Goal: Information Seeking & Learning: Find specific page/section

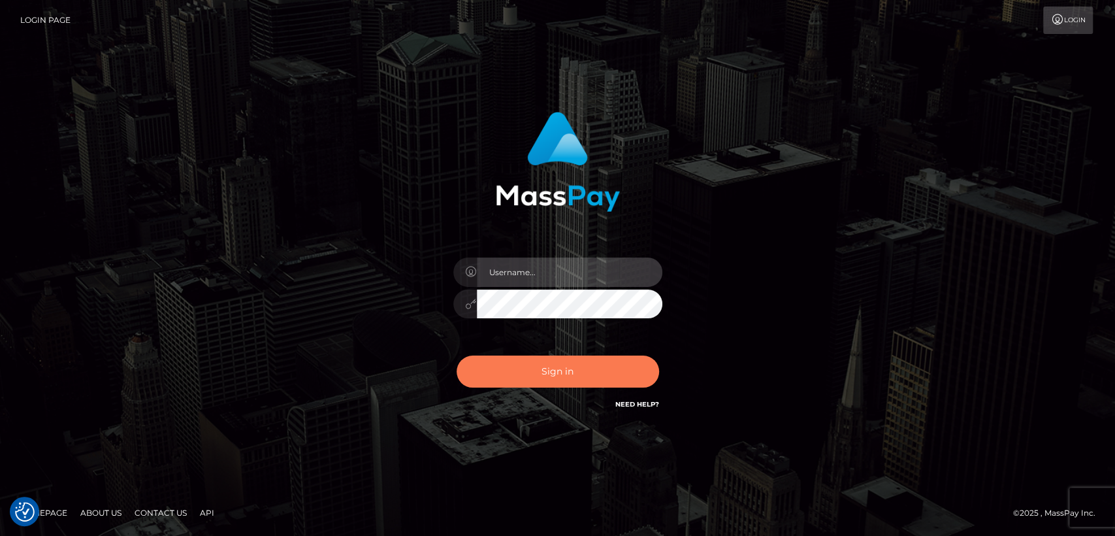
type input "[DOMAIN_NAME]"
click at [517, 365] on button "Sign in" at bounding box center [558, 371] width 203 height 32
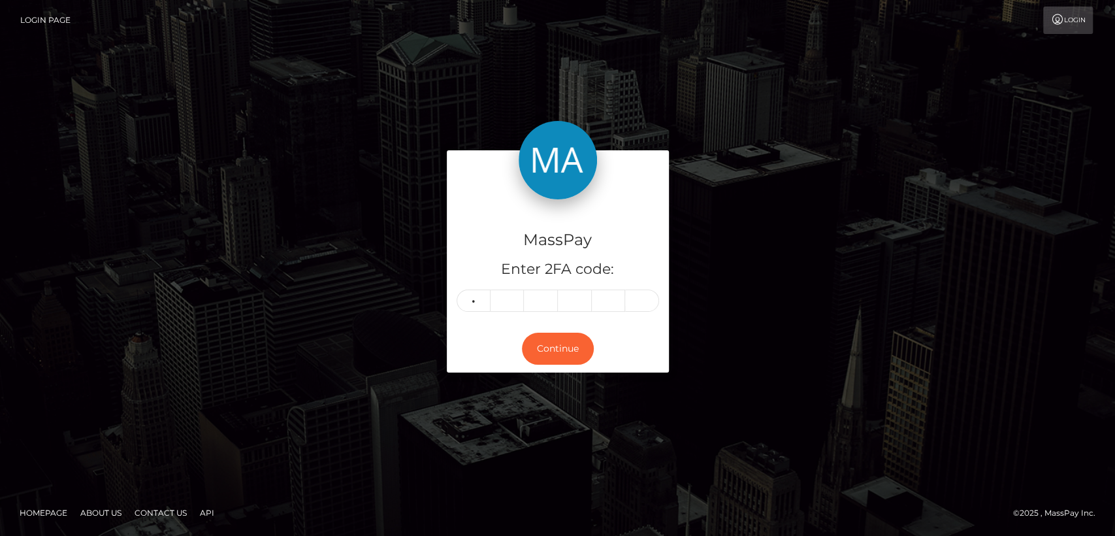
type input "1"
type input "9"
type input "4"
type input "9"
type input "0"
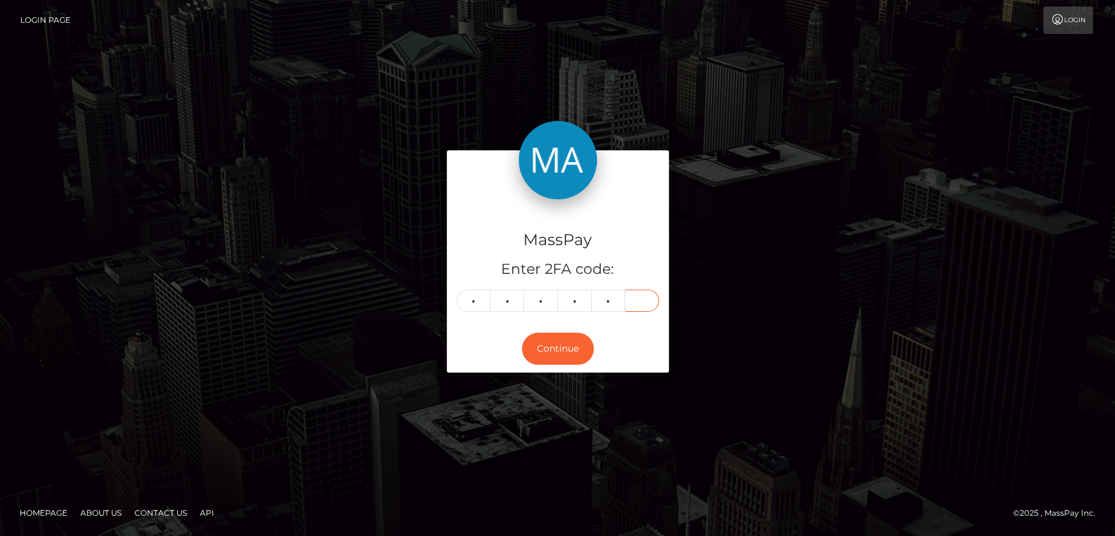
type input "3"
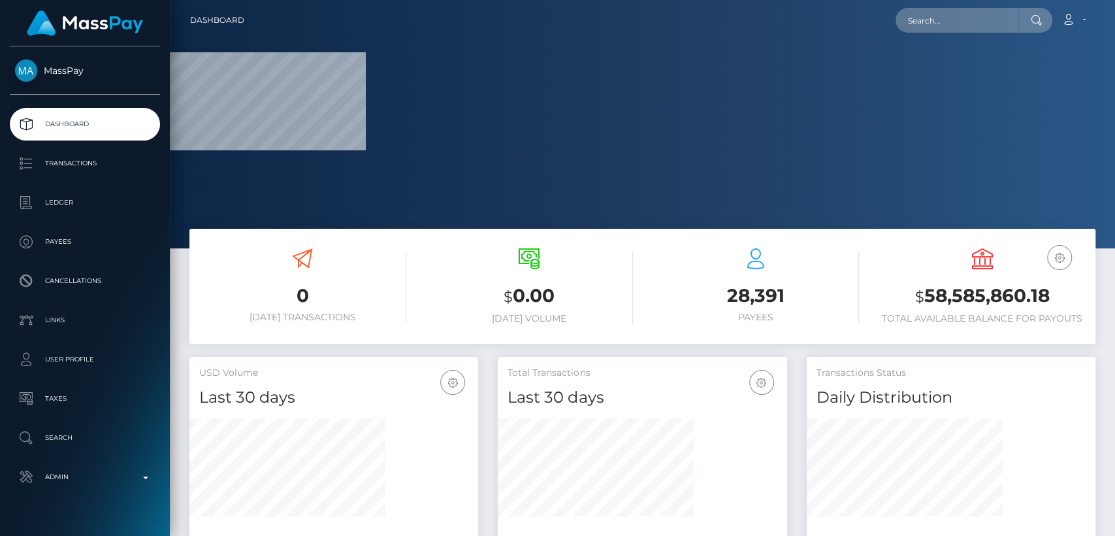
scroll to position [231, 289]
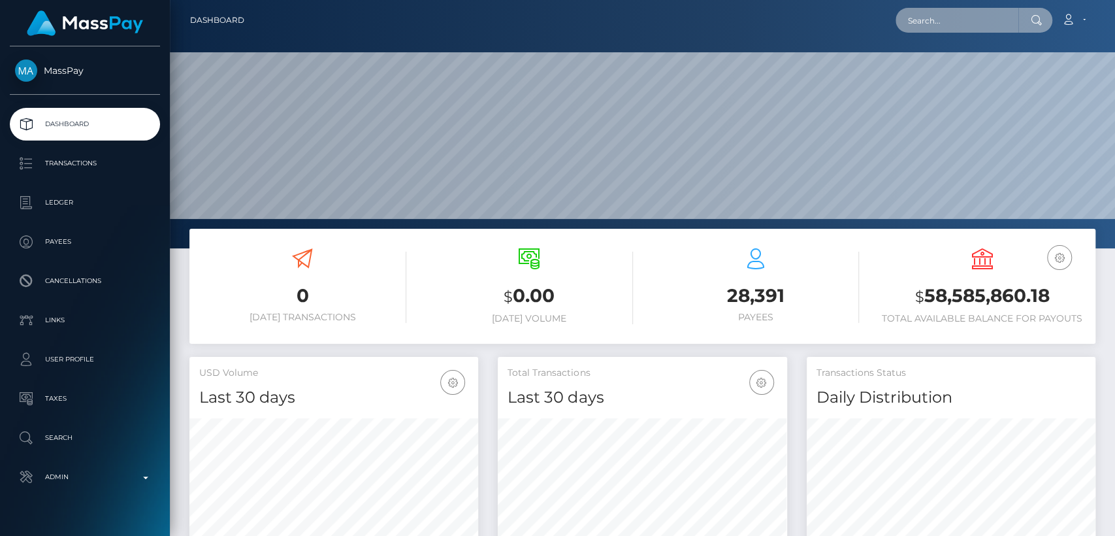
click at [989, 22] on input "text" at bounding box center [957, 20] width 123 height 25
paste input "katchaglimpse69@gmail.com"
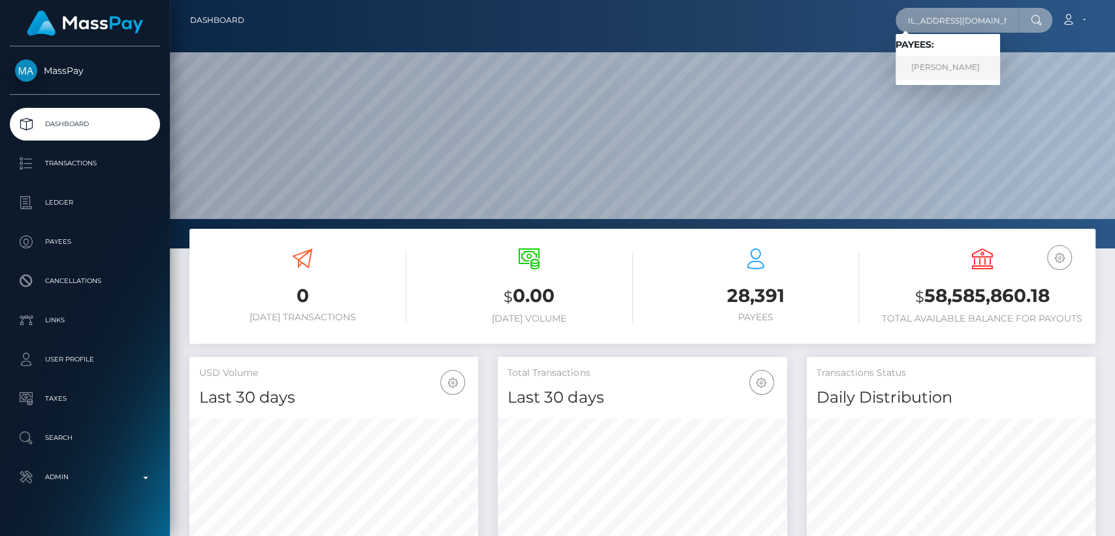
type input "katchaglimpse69@gmail.com"
click at [985, 72] on link "Kristina Woodmansee" at bounding box center [948, 68] width 105 height 24
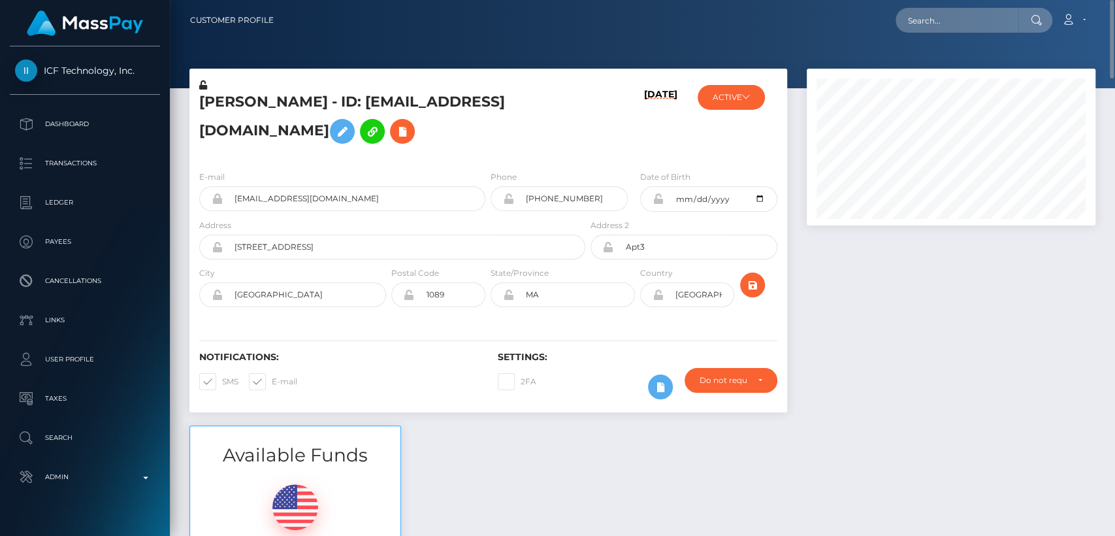
click at [402, 380] on div "Notifications: SMS E-mail" at bounding box center [338, 379] width 299 height 54
click at [224, 108] on h5 "Kristina Woodmansee - ID: katchaglimpse69@gmail.com" at bounding box center [388, 121] width 379 height 58
copy h5 "Kristina"
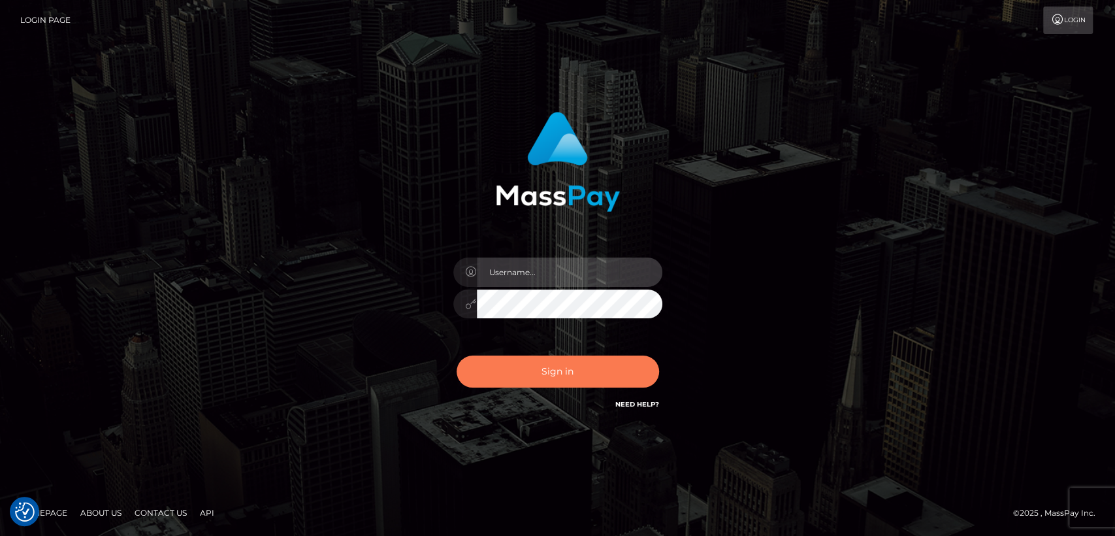
type input "[DOMAIN_NAME]"
click at [529, 368] on button "Sign in" at bounding box center [558, 371] width 203 height 32
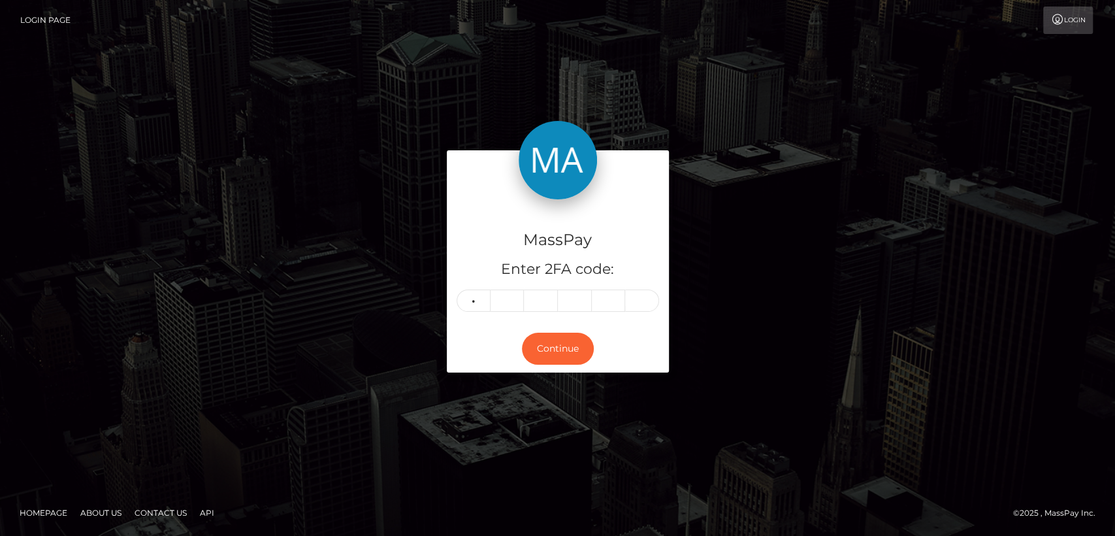
type input "2"
type input "0"
type input "6"
type input "4"
type input "5"
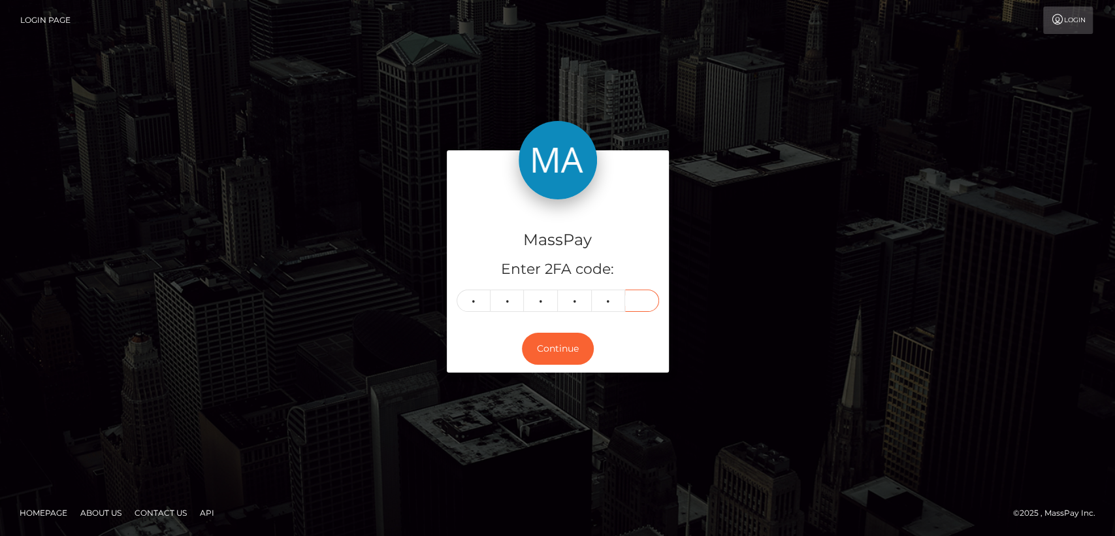
type input "3"
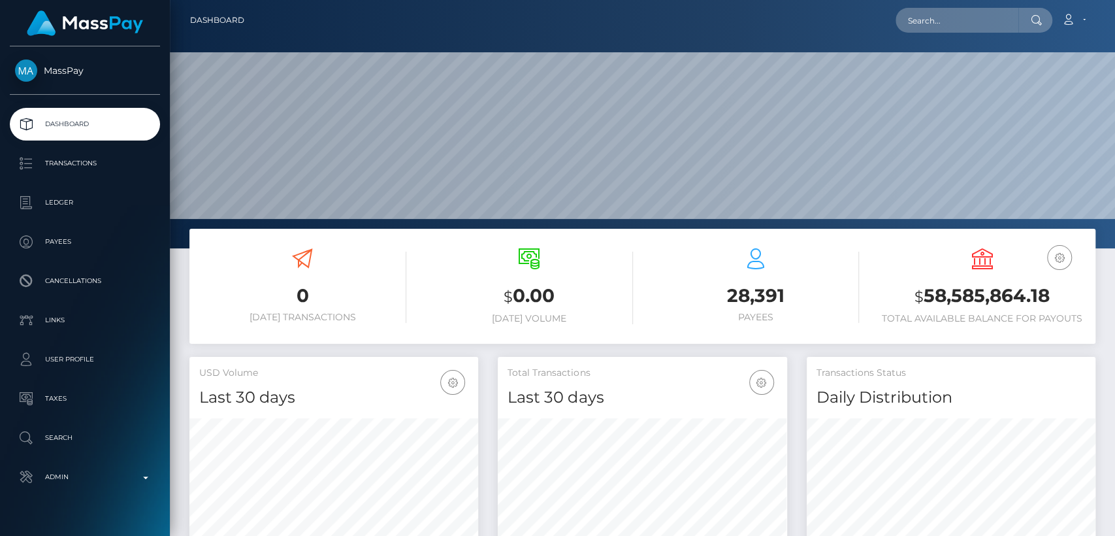
scroll to position [231, 289]
click at [955, 23] on input "text" at bounding box center [957, 20] width 123 height 25
paste input "sophiadesunivers@gmail.com"
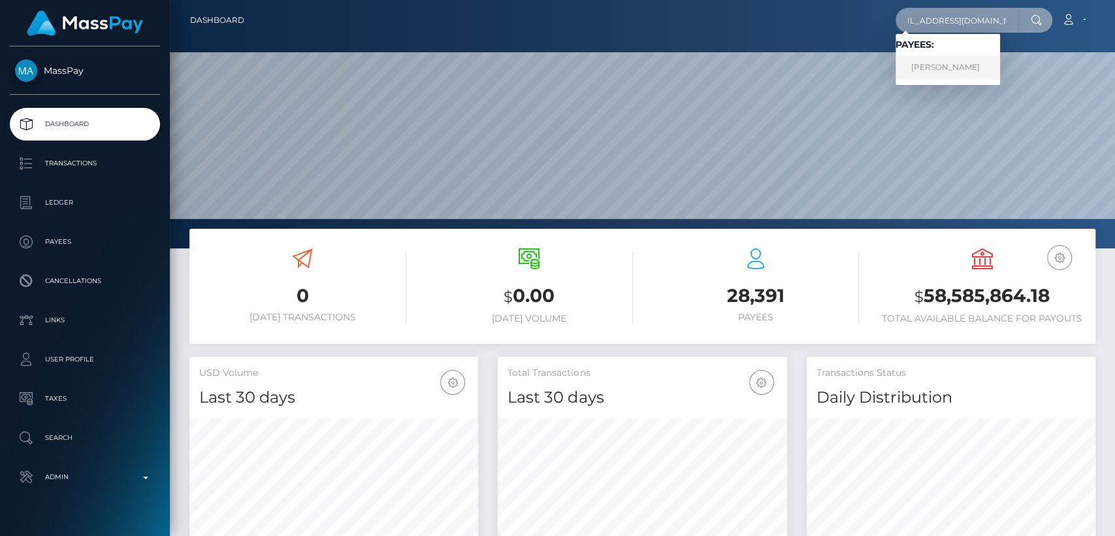
type input "sophiadesunivers@gmail.com"
click at [940, 69] on link "Sophie Desclaux" at bounding box center [948, 68] width 105 height 24
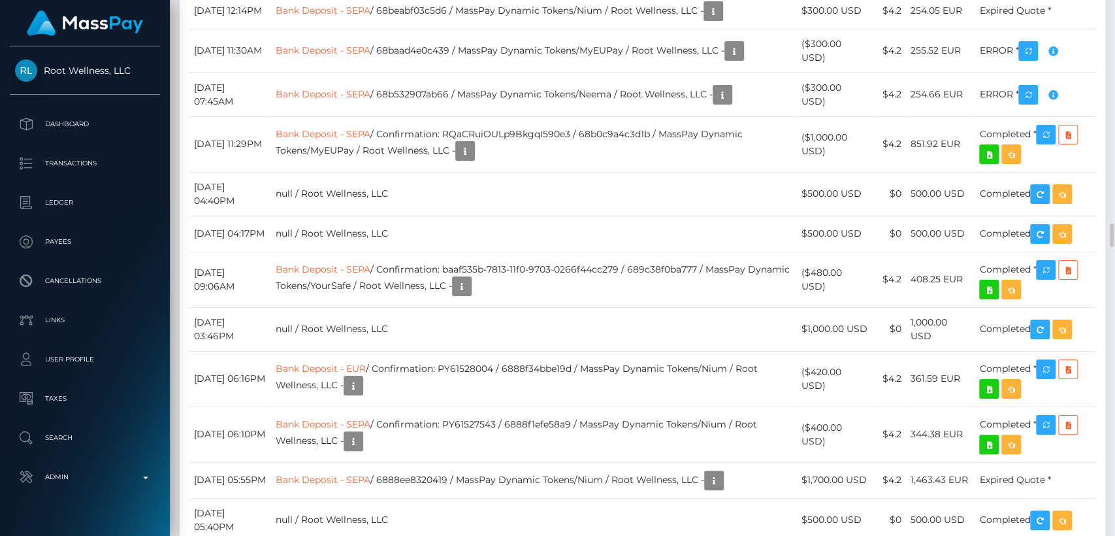
scroll to position [4979, 0]
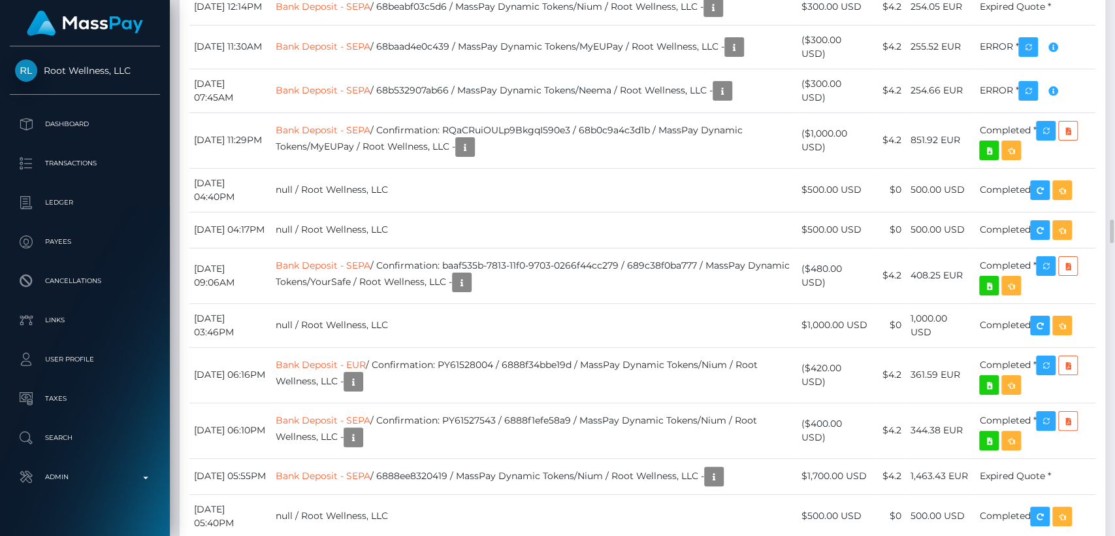
drag, startPoint x: 827, startPoint y: 284, endPoint x: 919, endPoint y: 297, distance: 93.6
drag, startPoint x: 968, startPoint y: 278, endPoint x: 915, endPoint y: 280, distance: 53.6
copy td "253.64 EUR"
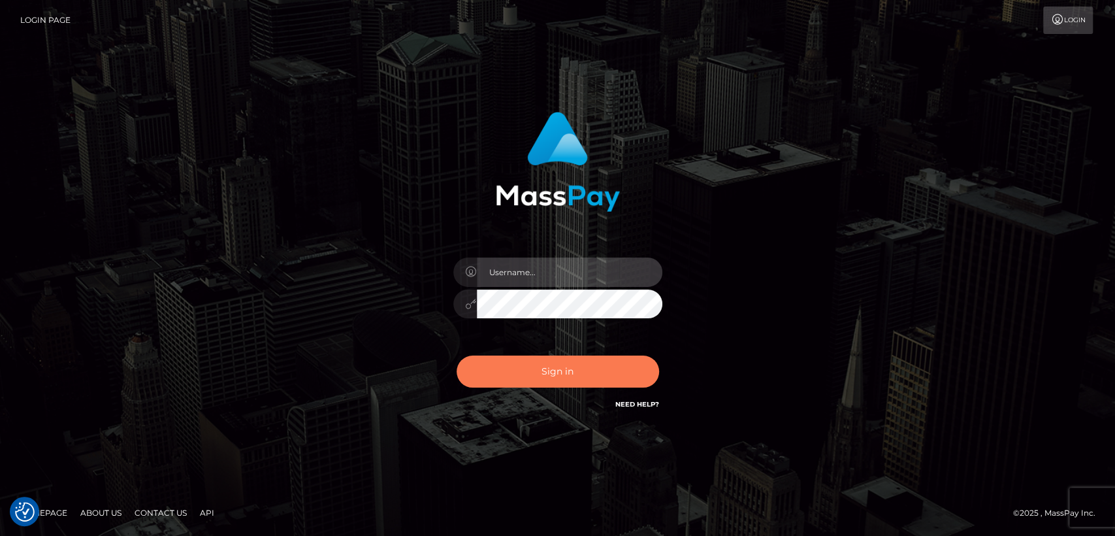
type input "[DOMAIN_NAME]"
click at [502, 378] on button "Sign in" at bounding box center [558, 371] width 203 height 32
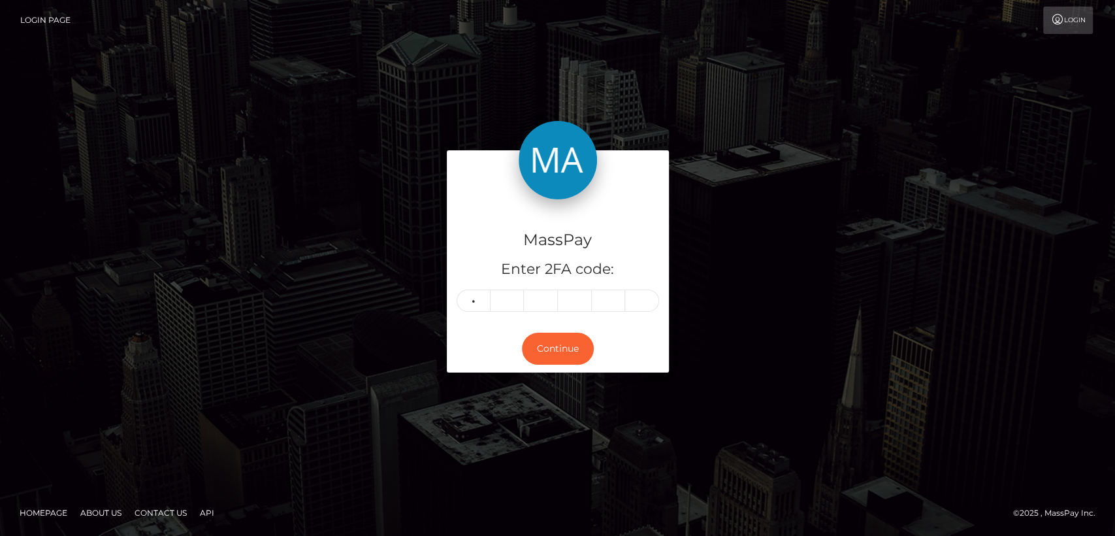
type input "7"
type input "3"
type input "9"
type input "6"
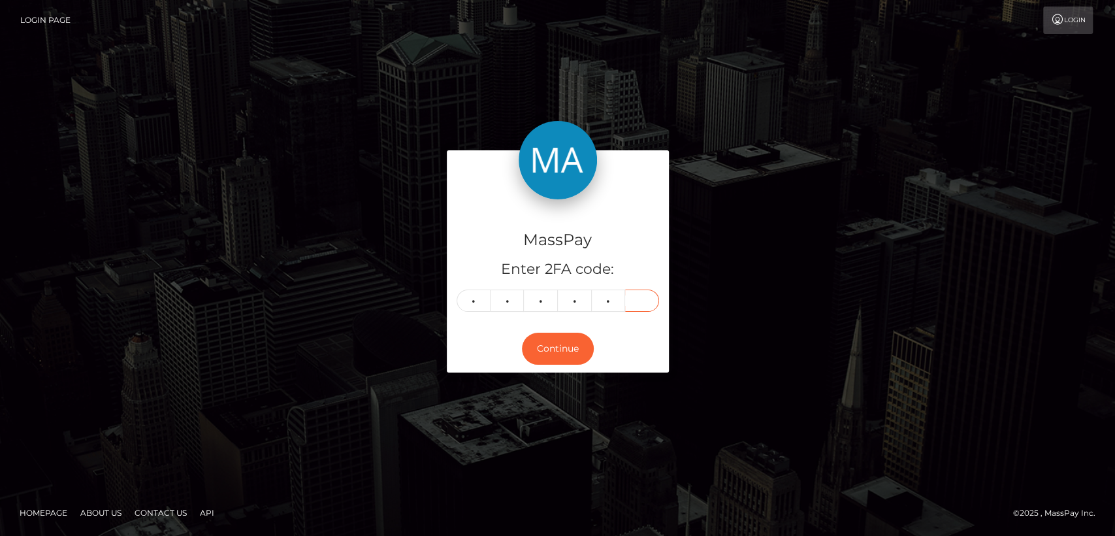
type input "2"
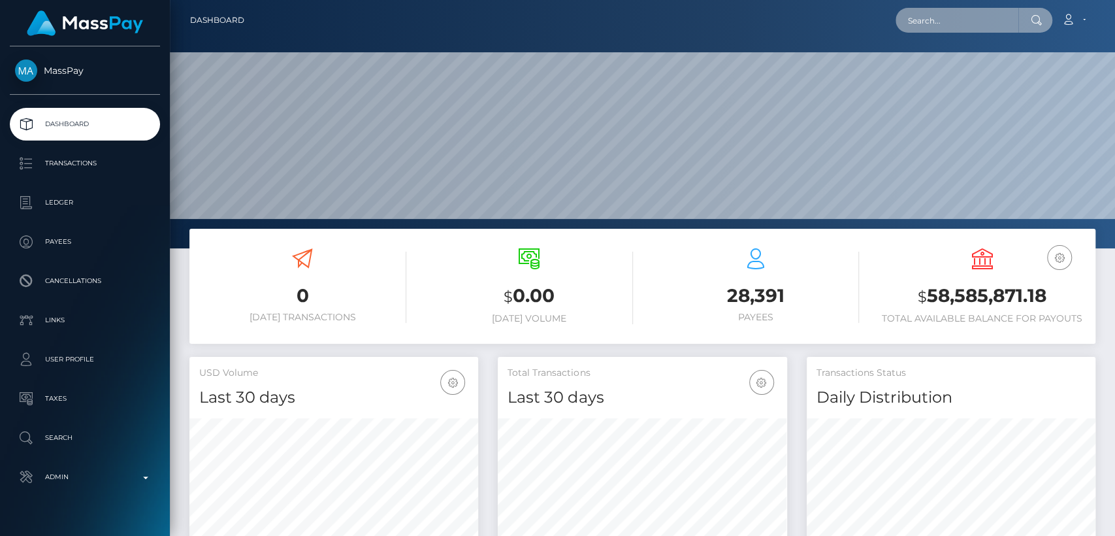
click at [983, 17] on input "text" at bounding box center [957, 20] width 123 height 25
paste input "dogoera@gmail.com"
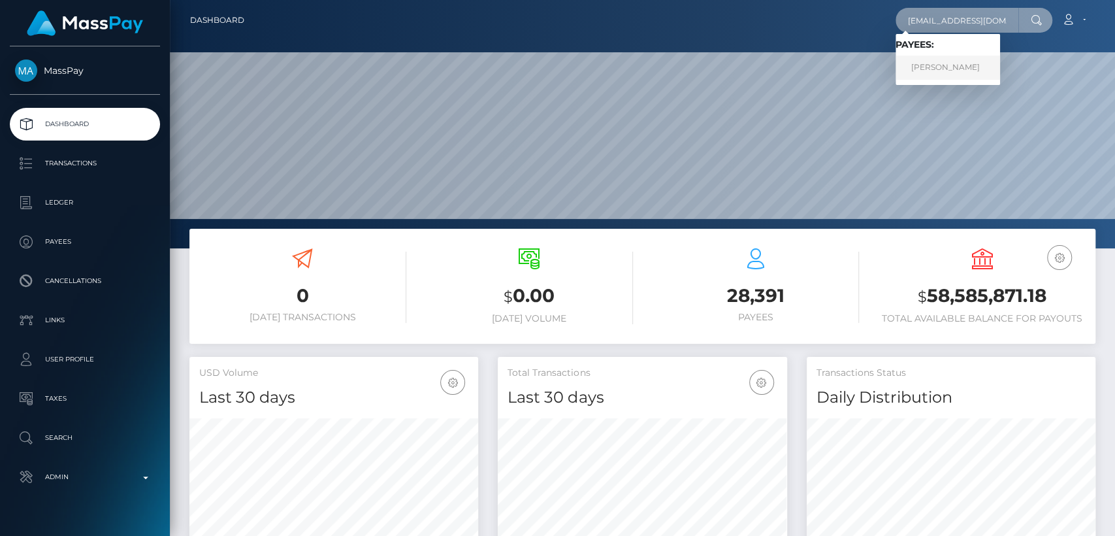
type input "dogoera@gmail.com"
click at [968, 64] on link "ESTER CROCE" at bounding box center [948, 68] width 105 height 24
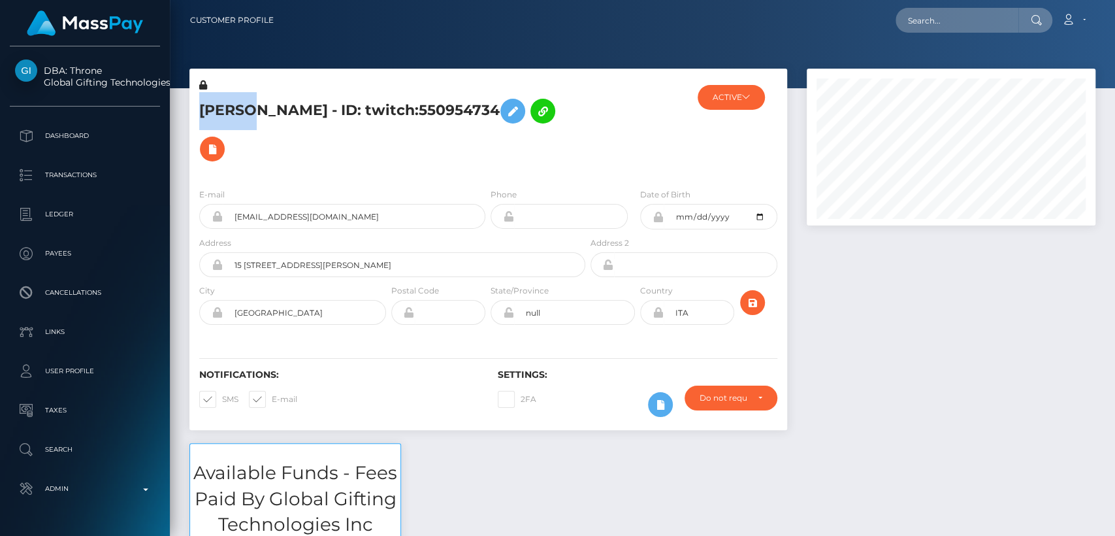
scroll to position [157, 289]
click at [397, 369] on div "Notifications: SMS E-mail" at bounding box center [338, 396] width 299 height 54
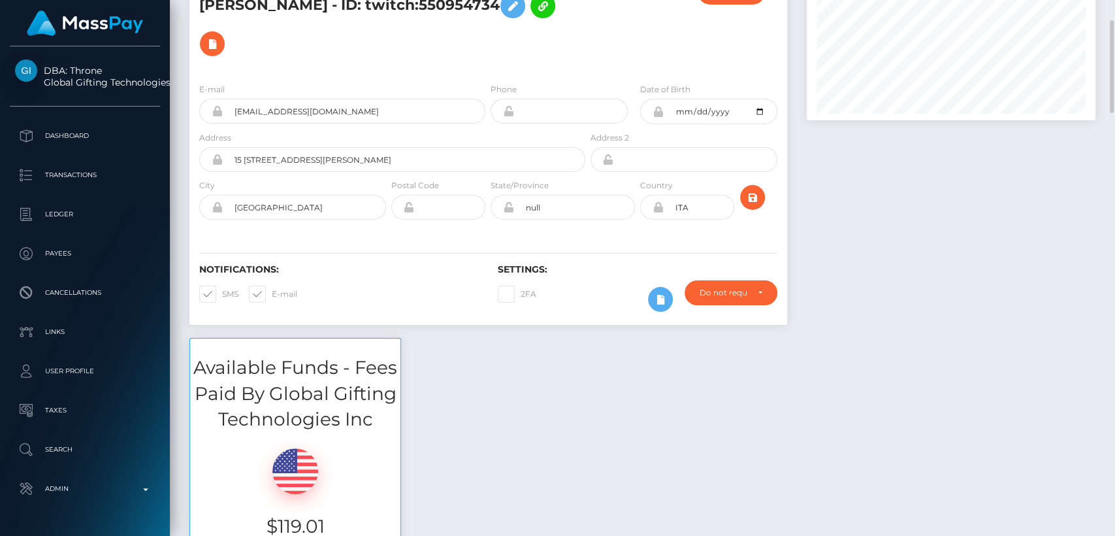
scroll to position [104, 0]
click at [540, 339] on div "Available Funds - Fees Paid By Global Gifting Technologies Inc $119.01 USD Bala…" at bounding box center [643, 460] width 926 height 243
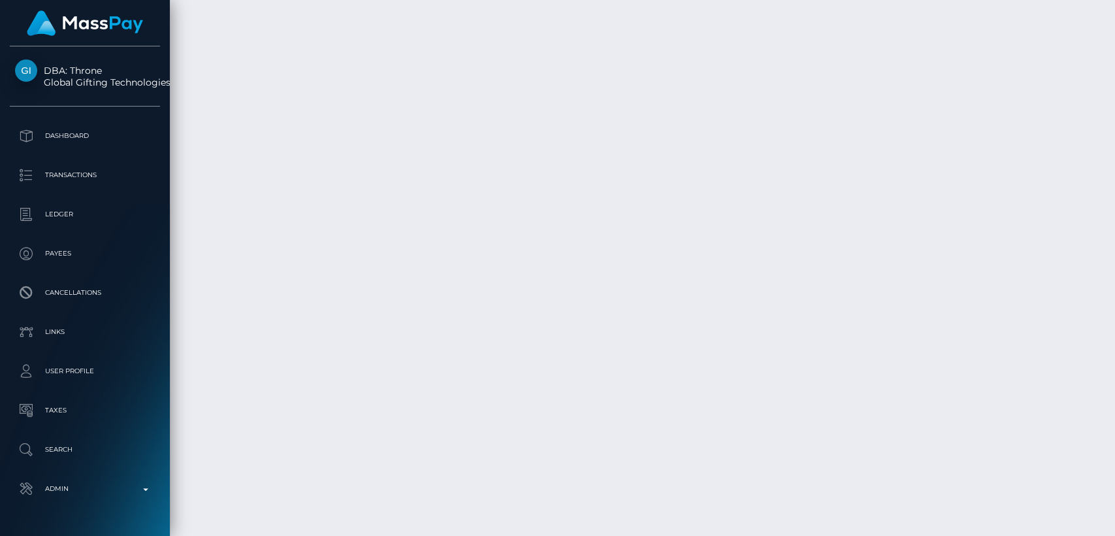
scroll to position [2546, 0]
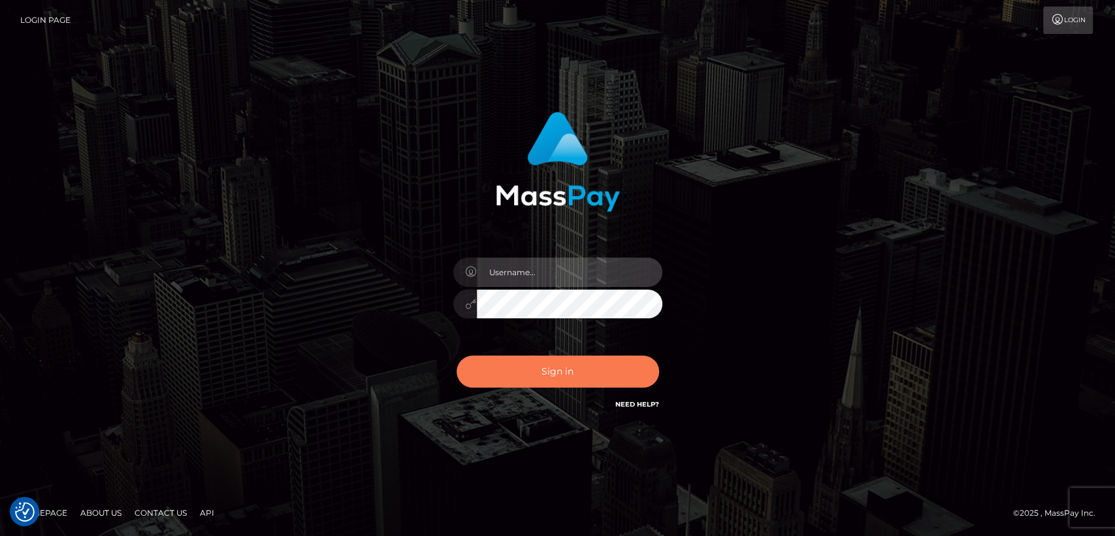
type input "nt.es"
click at [500, 381] on button "Sign in" at bounding box center [558, 371] width 203 height 32
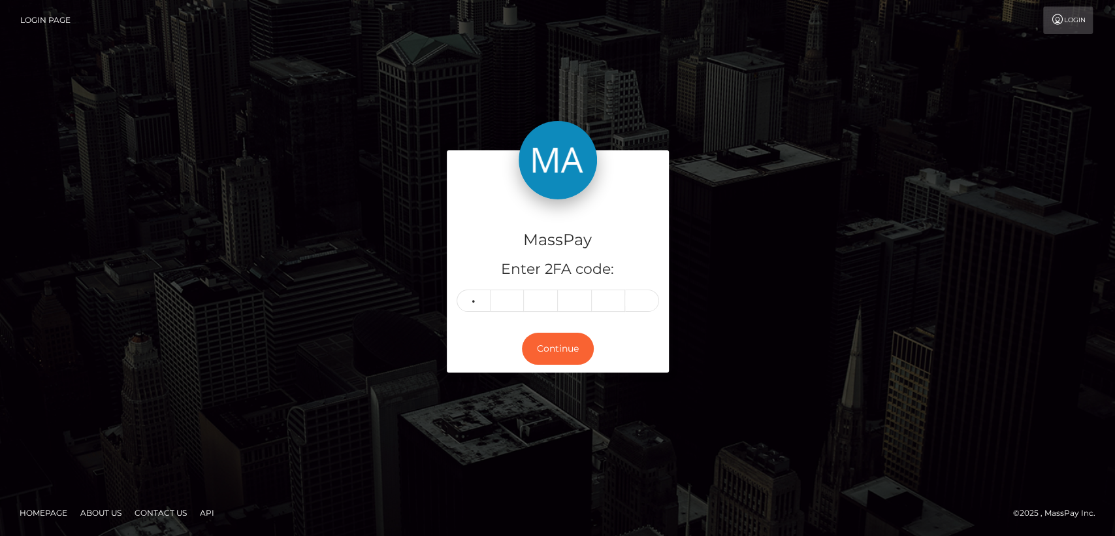
type input "7"
type input "9"
type input "1"
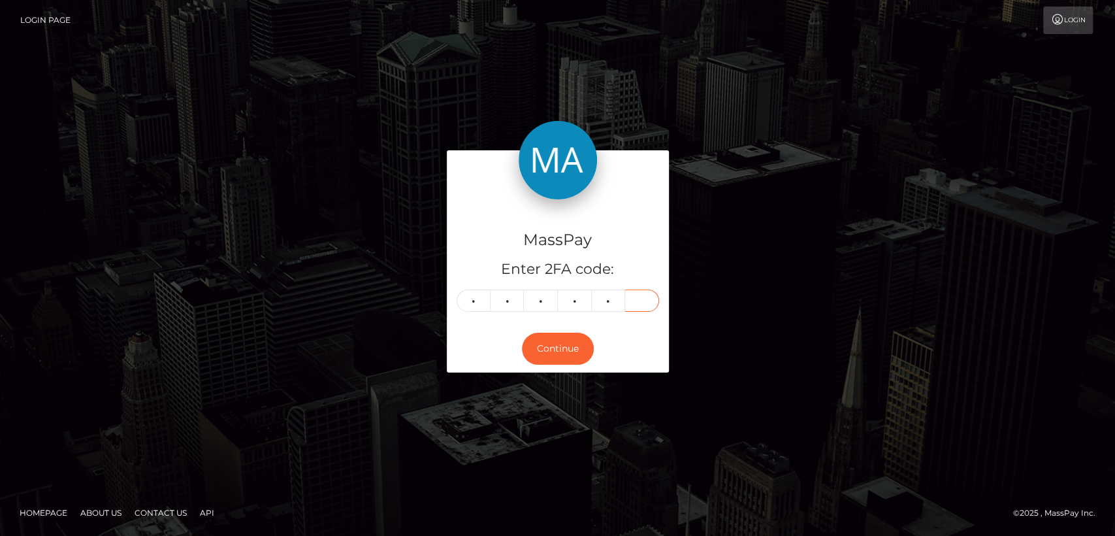
type input "7"
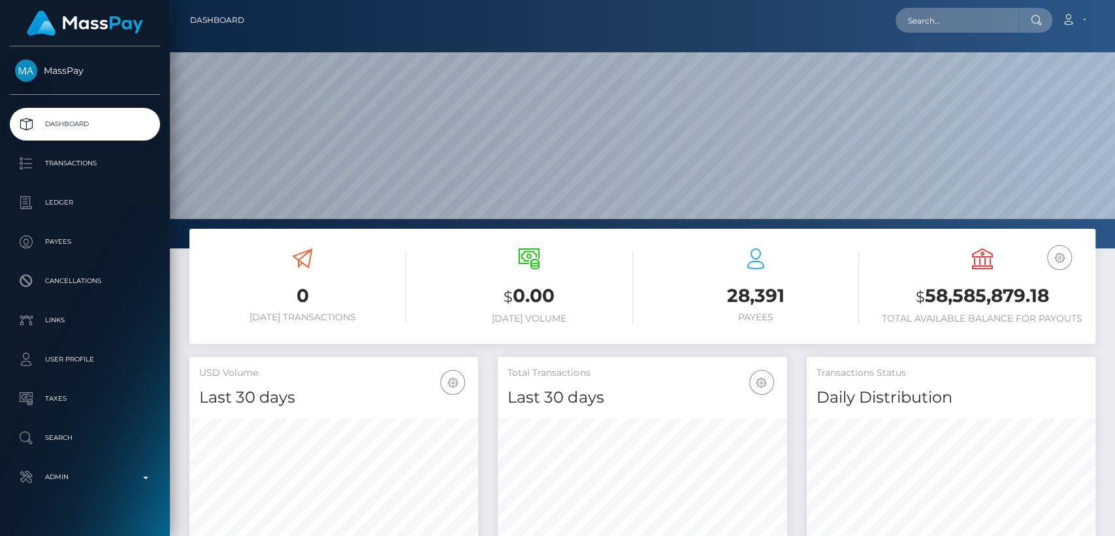
scroll to position [231, 289]
click at [993, 22] on input "text" at bounding box center [957, 20] width 123 height 25
paste input "[EMAIL_ADDRESS][DOMAIN_NAME]"
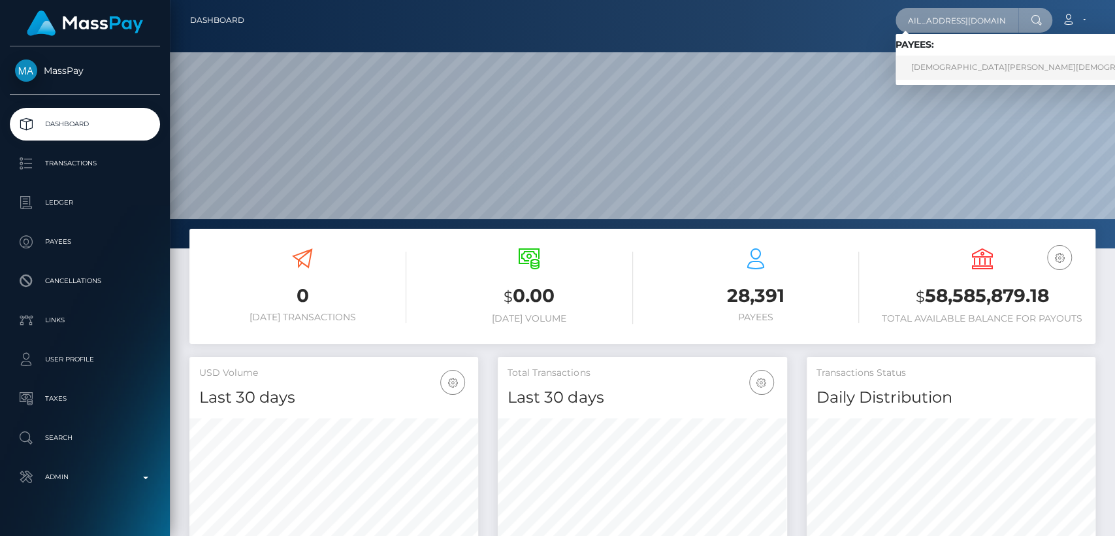
type input "[EMAIL_ADDRESS][DOMAIN_NAME]"
click at [971, 66] on link "PASHMINA KHRISTI" at bounding box center [1042, 68] width 292 height 24
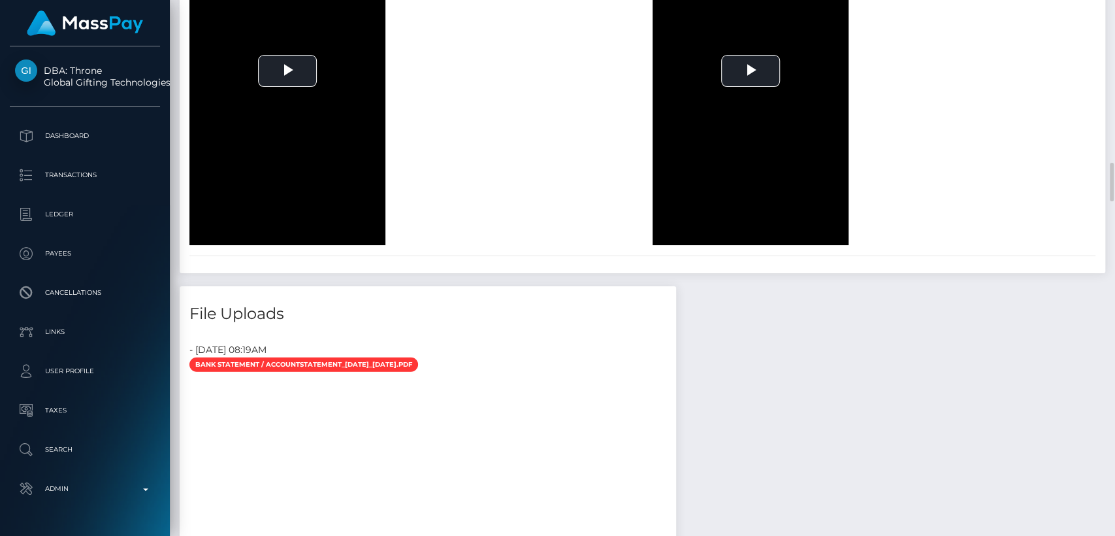
scroll to position [2210, 0]
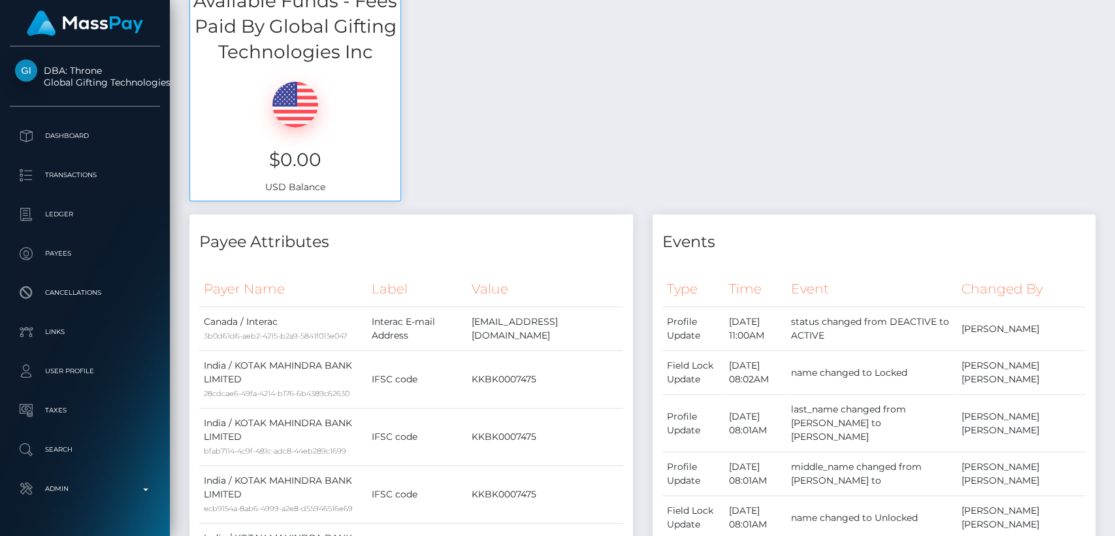
scroll to position [0, 0]
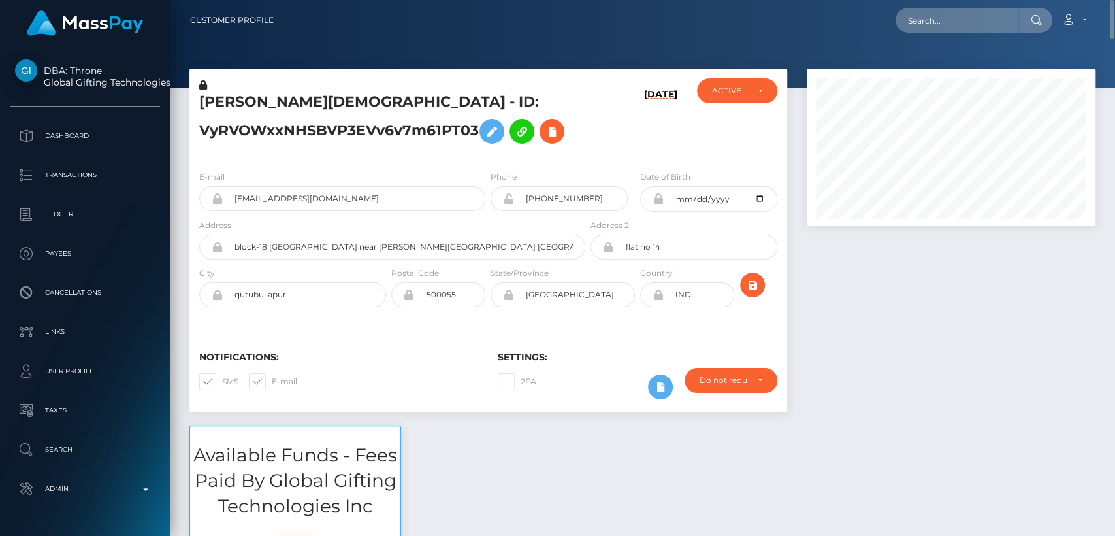
click at [246, 101] on h5 "[PERSON_NAME][DEMOGRAPHIC_DATA] - ID: VyRVOWxxNHSBVP3EVv6v7m61PT03" at bounding box center [388, 121] width 379 height 58
click at [246, 101] on h5 "PASHMINA KHRISTI - ID: VyRVOWxxNHSBVP3EVv6v7m61PT03" at bounding box center [388, 121] width 379 height 58
copy h5 "PASHMINA"
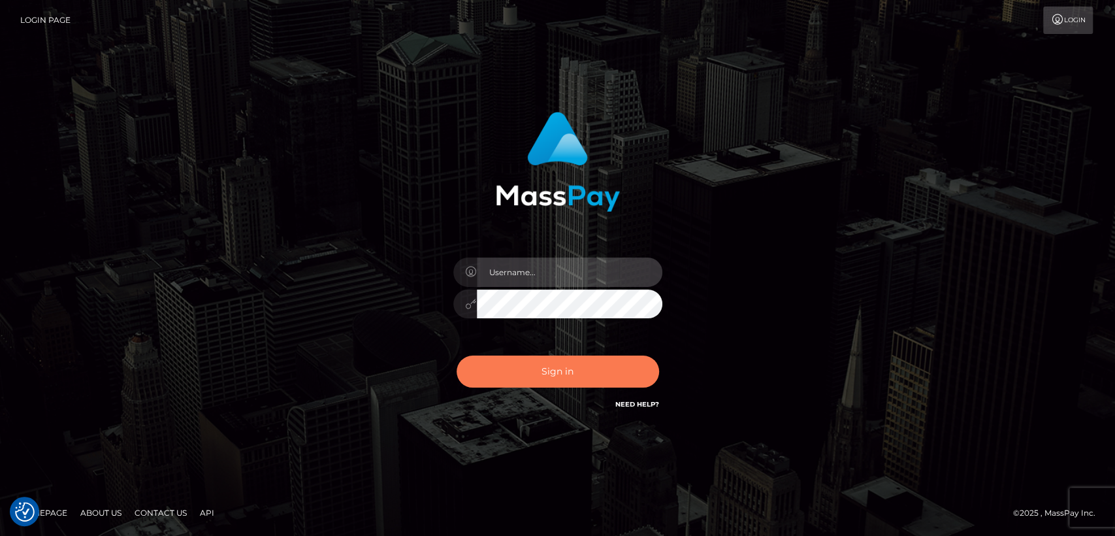
type input "[DOMAIN_NAME]"
click at [572, 371] on button "Sign in" at bounding box center [558, 371] width 203 height 32
type input "[DOMAIN_NAME]"
click at [572, 371] on button "Sign in" at bounding box center [558, 371] width 203 height 32
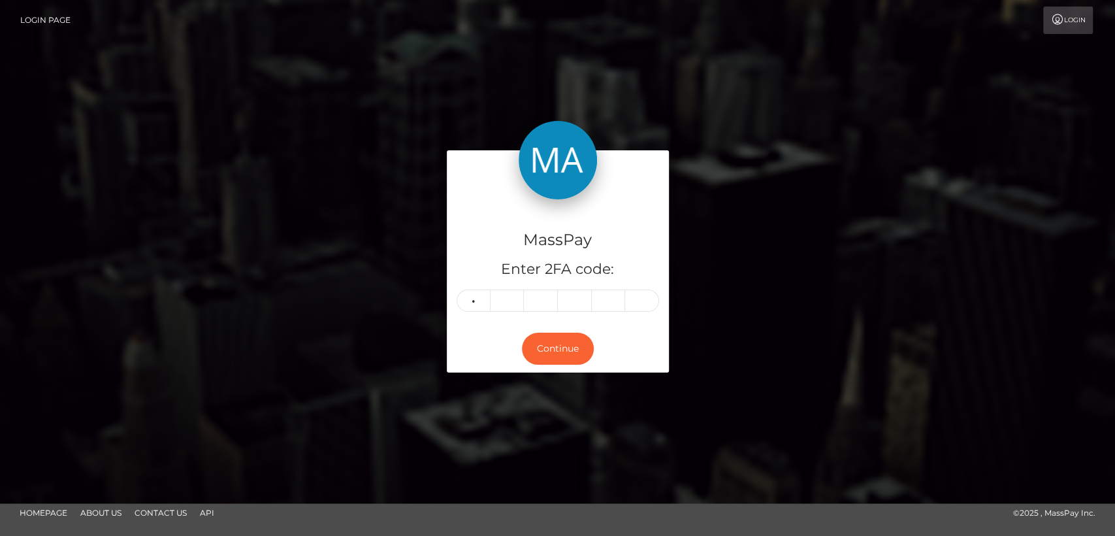
type input "8"
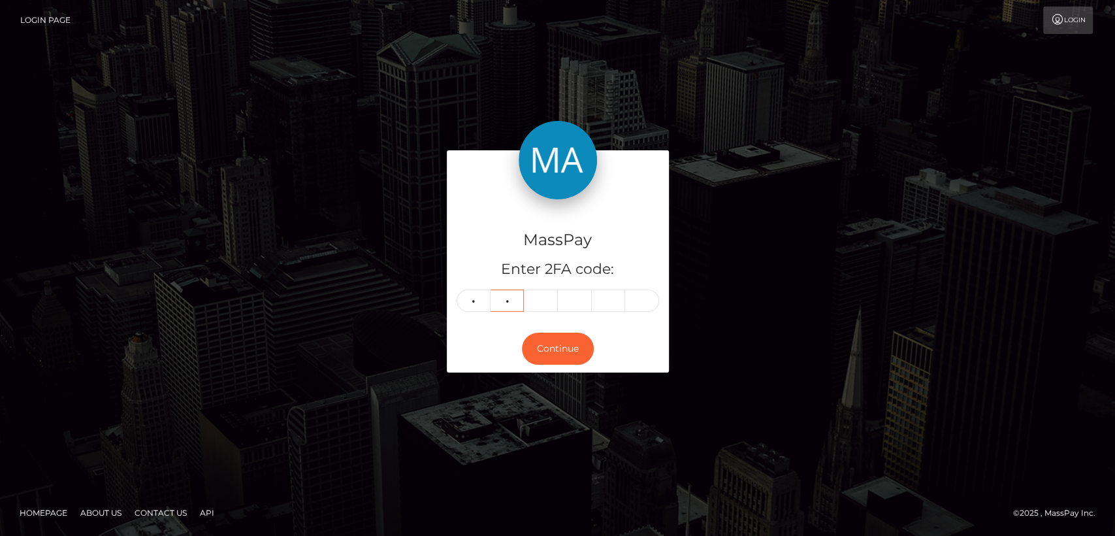
type input "4"
type input "3"
type input "8"
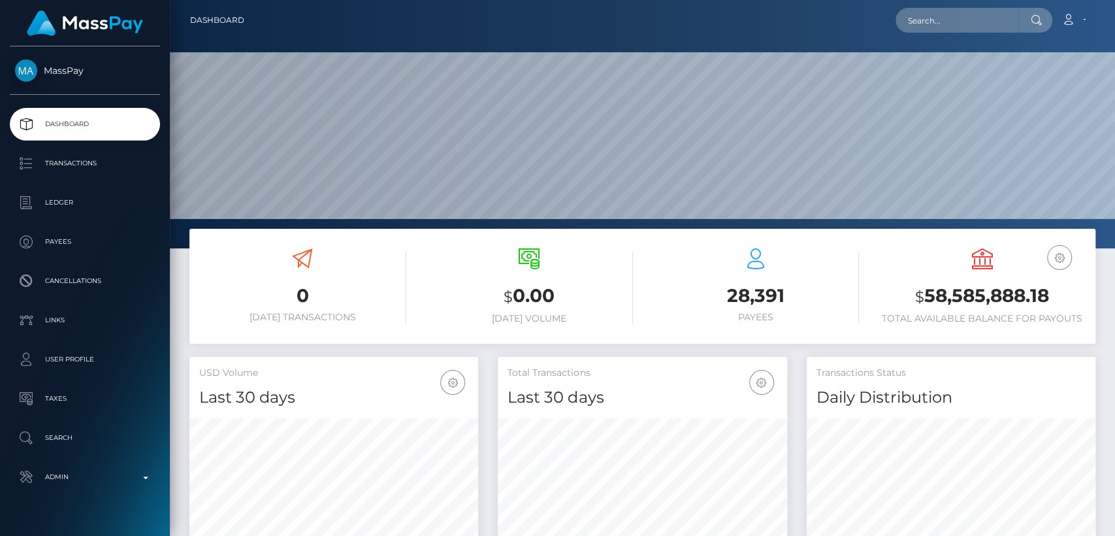
scroll to position [231, 289]
click at [1000, 24] on input "text" at bounding box center [957, 20] width 123 height 25
paste input "emremert19942014@gmail.com"
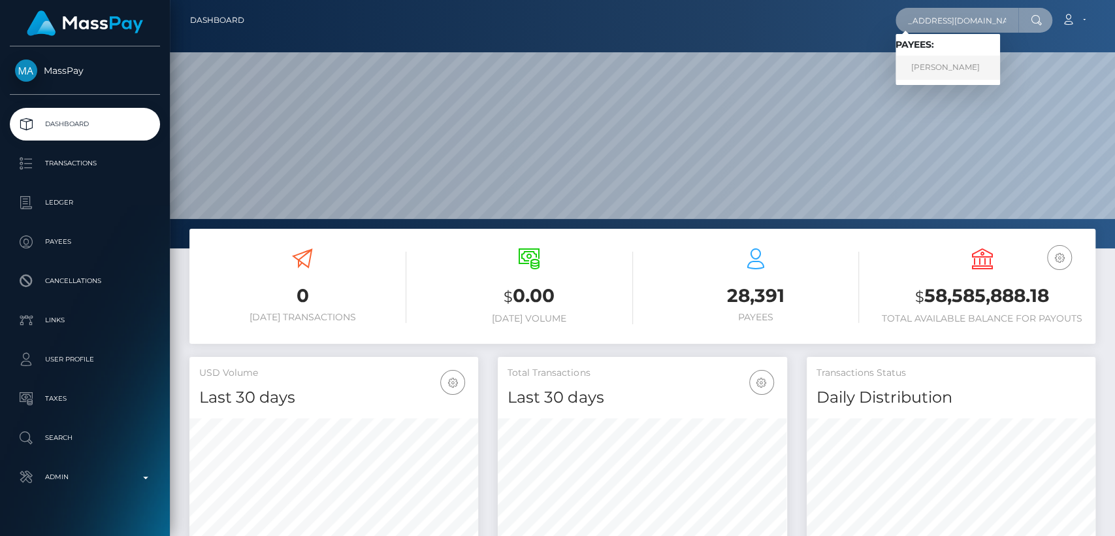
type input "emremert19942014@gmail.com"
click at [985, 63] on link "EMRE GÜNDOĞDU" at bounding box center [948, 68] width 105 height 24
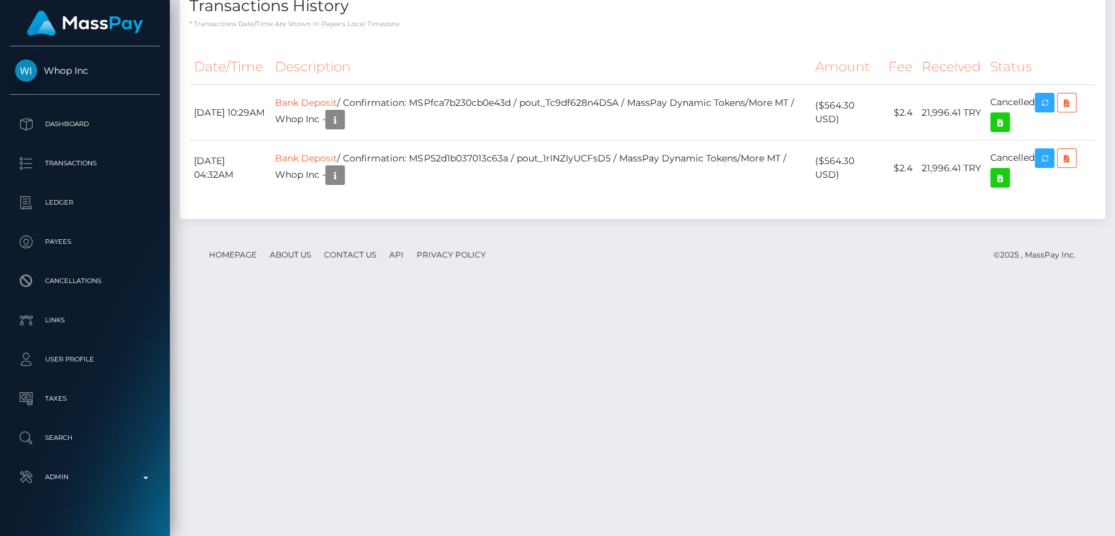
scroll to position [1211, 0]
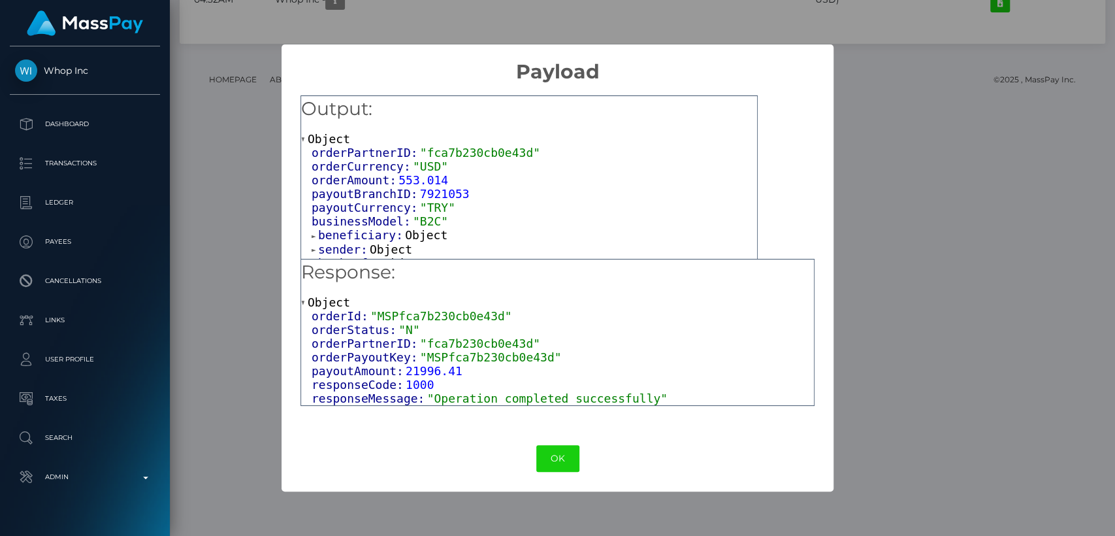
click at [316, 240] on span at bounding box center [315, 236] width 7 height 8
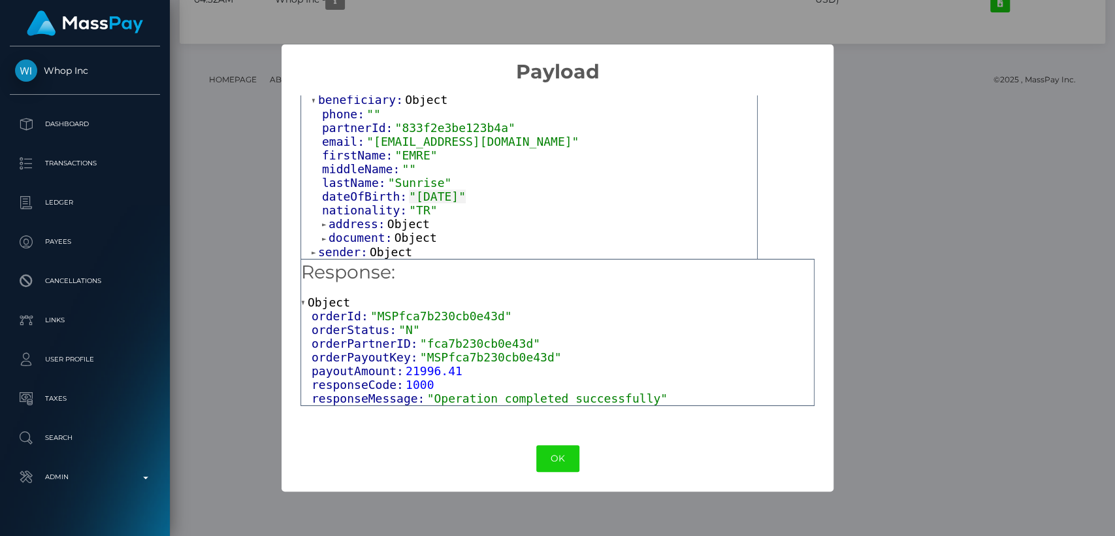
scroll to position [139, 0]
click at [324, 224] on span at bounding box center [325, 221] width 7 height 8
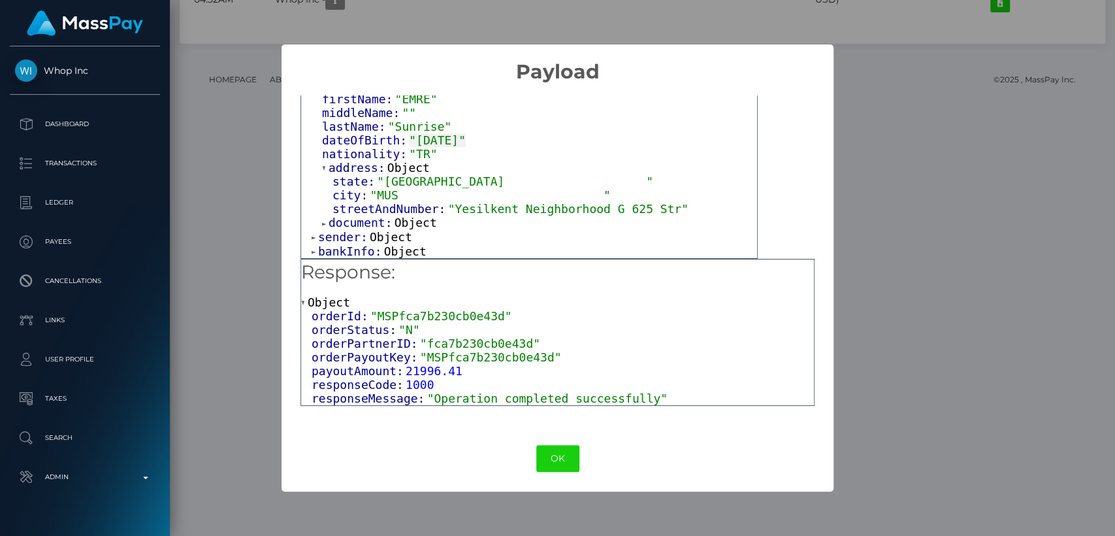
scroll to position [197, 0]
click at [325, 222] on span at bounding box center [325, 224] width 7 height 8
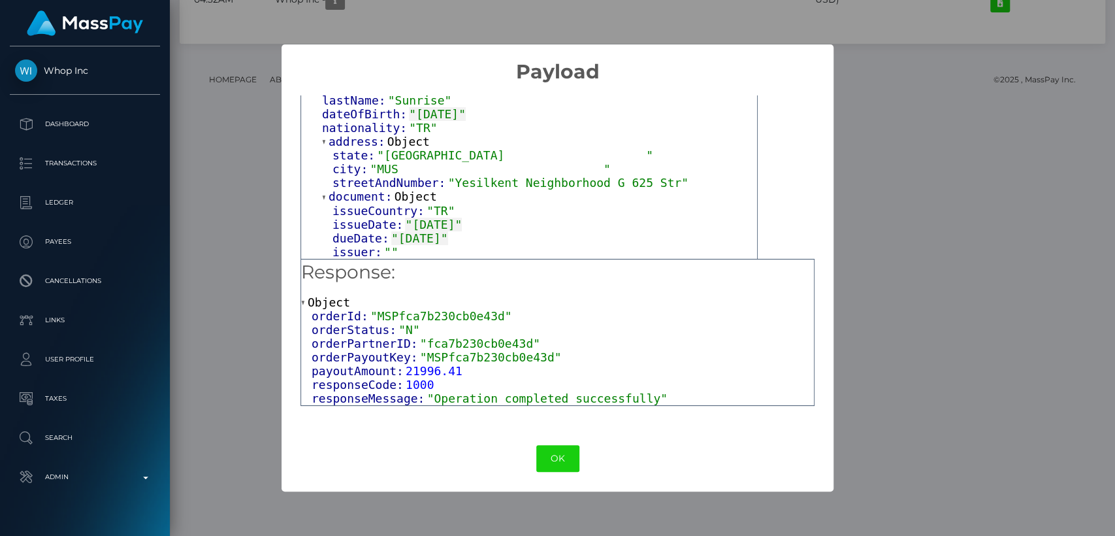
scroll to position [252, 0]
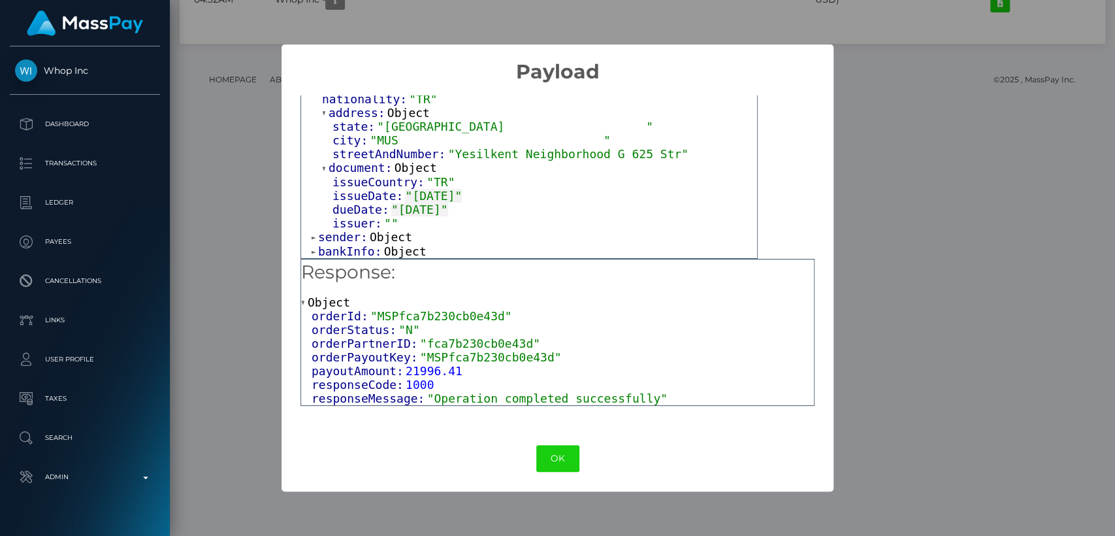
click at [316, 238] on span at bounding box center [315, 237] width 7 height 8
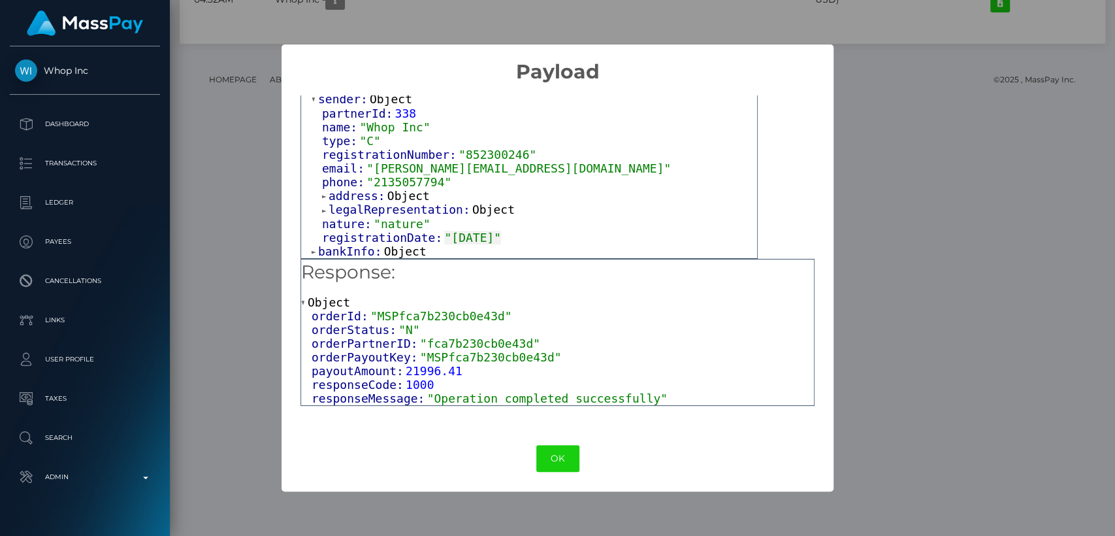
scroll to position [393, 0]
click at [554, 450] on button "OK" at bounding box center [557, 458] width 43 height 27
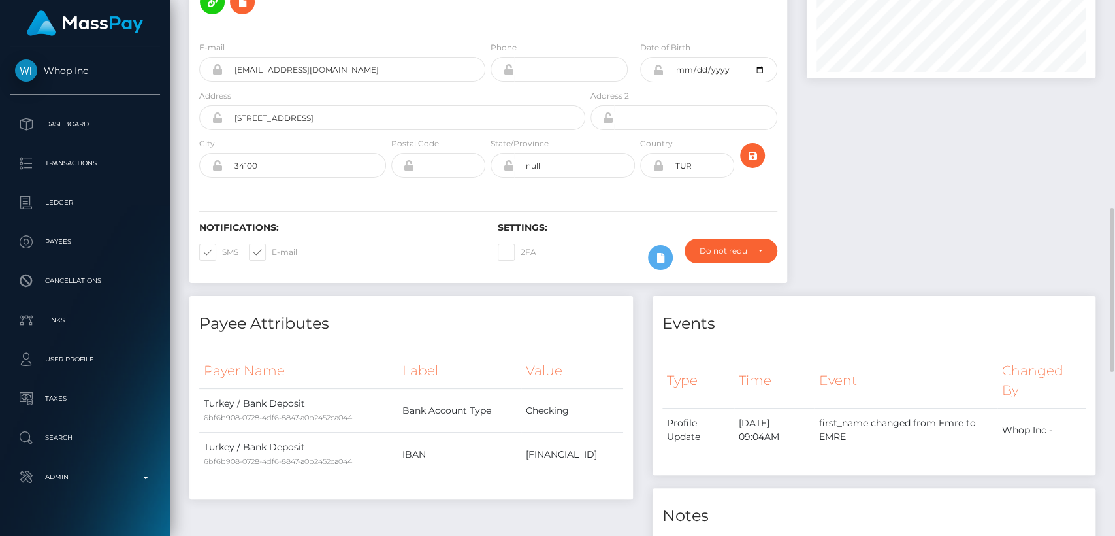
scroll to position [0, 0]
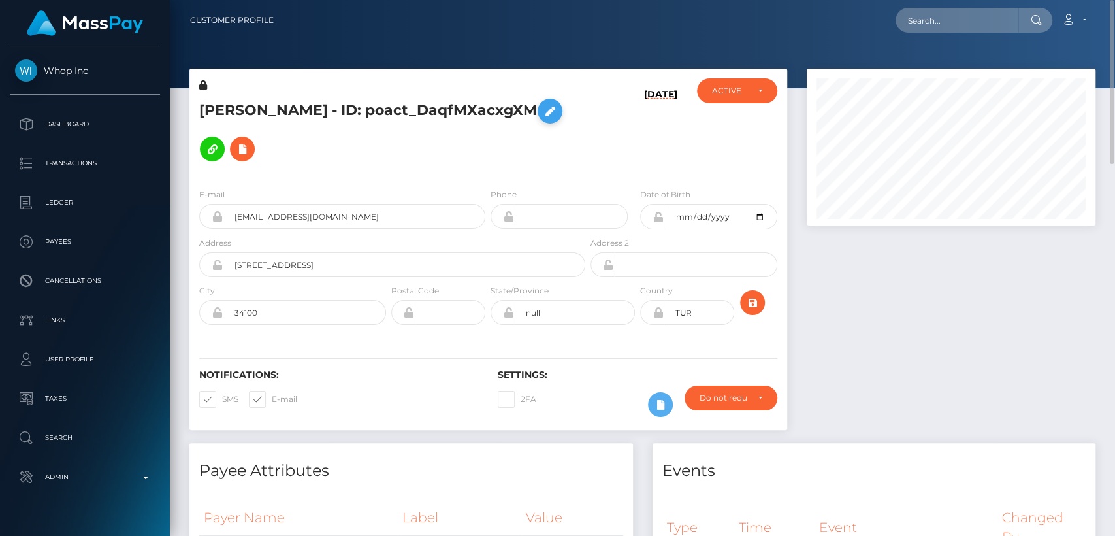
click at [558, 118] on icon at bounding box center [550, 111] width 16 height 16
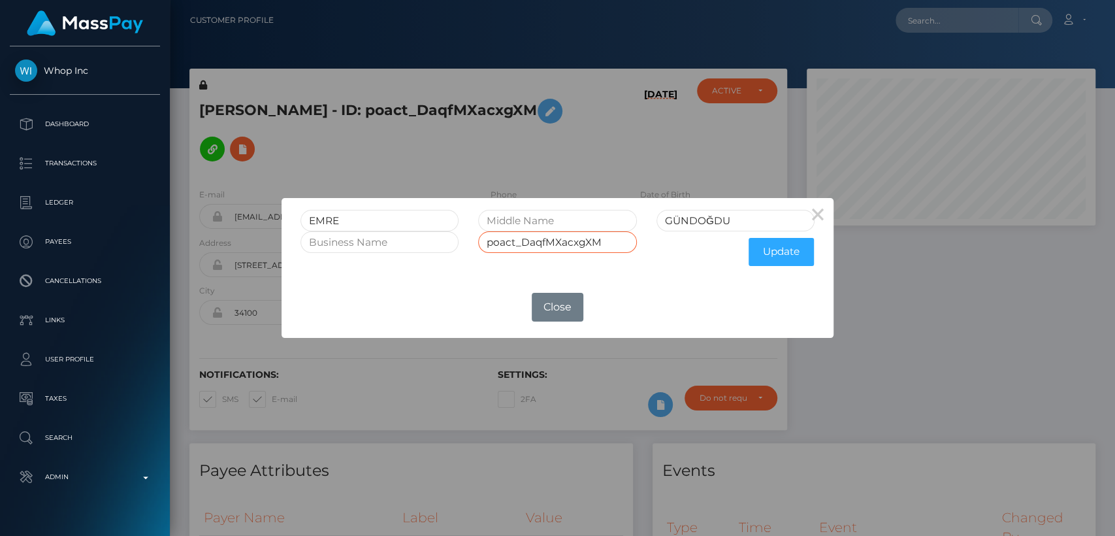
click at [523, 242] on input "poact_DaqfMXacxgXM" at bounding box center [557, 242] width 158 height 22
click at [561, 300] on button "Close" at bounding box center [557, 307] width 51 height 29
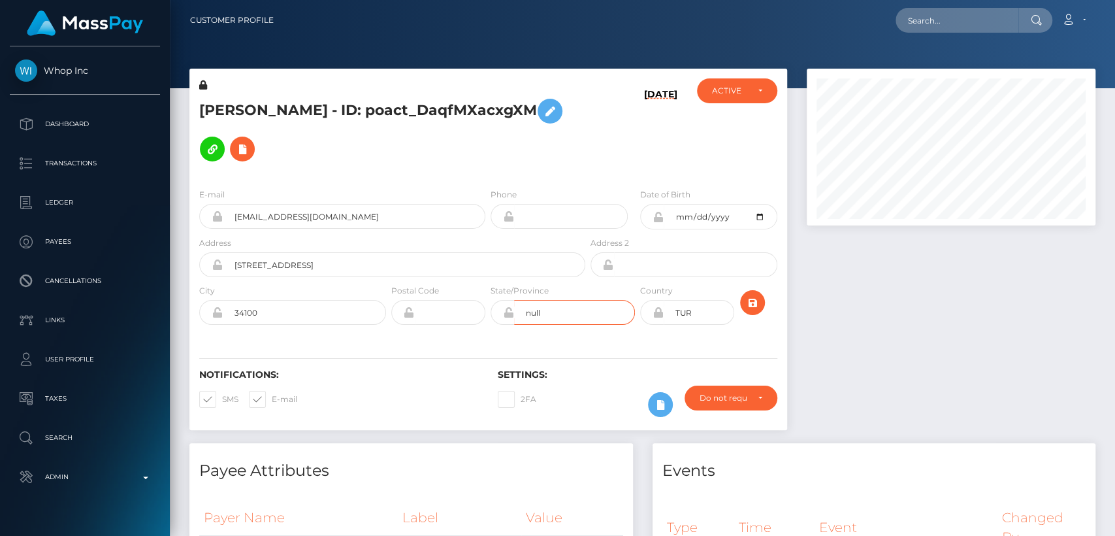
click at [561, 300] on input "null" at bounding box center [574, 312] width 121 height 25
click at [592, 399] on div "2FA" at bounding box center [563, 404] width 150 height 38
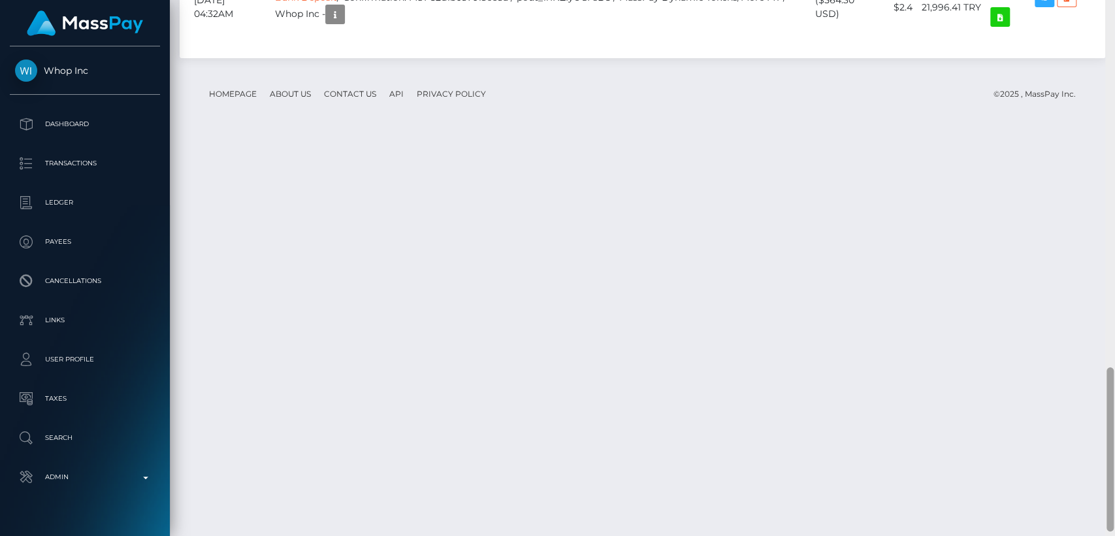
scroll to position [1211, 0]
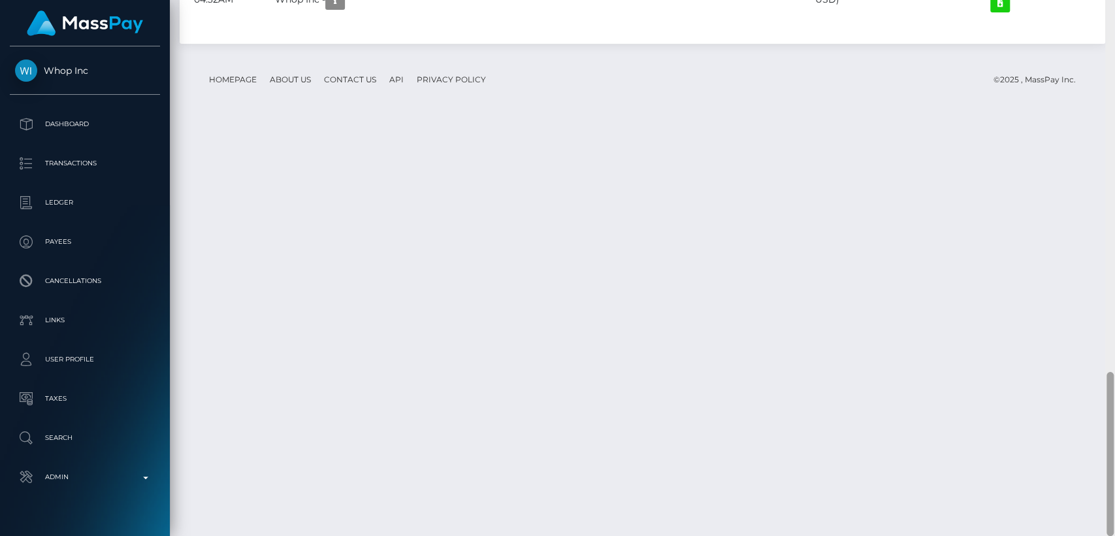
drag, startPoint x: 1113, startPoint y: 254, endPoint x: 1114, endPoint y: 510, distance: 256.1
click at [1114, 510] on div at bounding box center [1110, 268] width 10 height 536
drag, startPoint x: 1114, startPoint y: 510, endPoint x: 826, endPoint y: 485, distance: 289.2
click at [826, 485] on div "Customer Profile Loading... Loading..." at bounding box center [642, 268] width 945 height 536
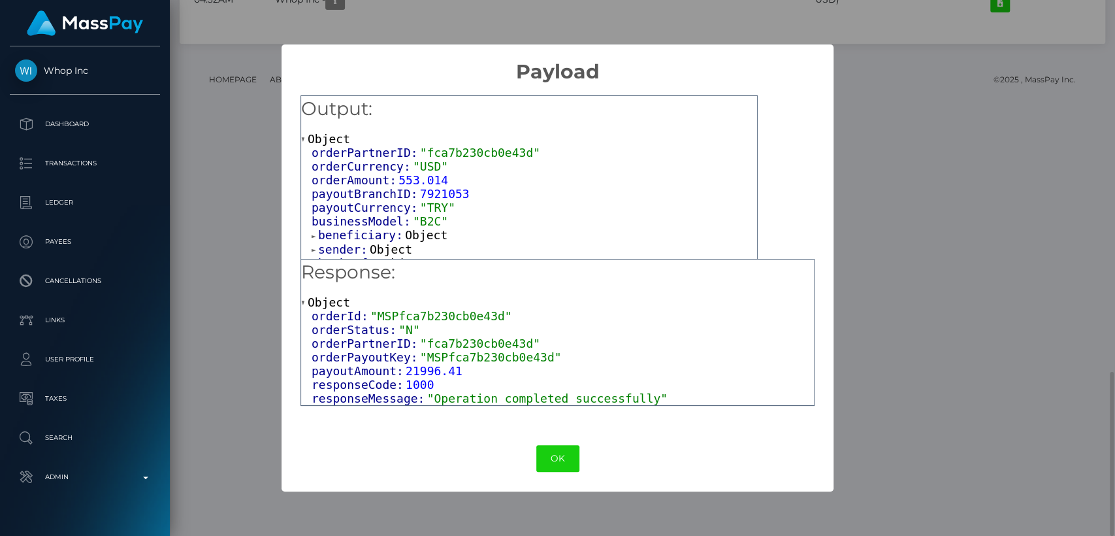
click at [352, 338] on span "orderPartnerID:" at bounding box center [366, 343] width 108 height 14
click at [312, 238] on span at bounding box center [315, 236] width 7 height 8
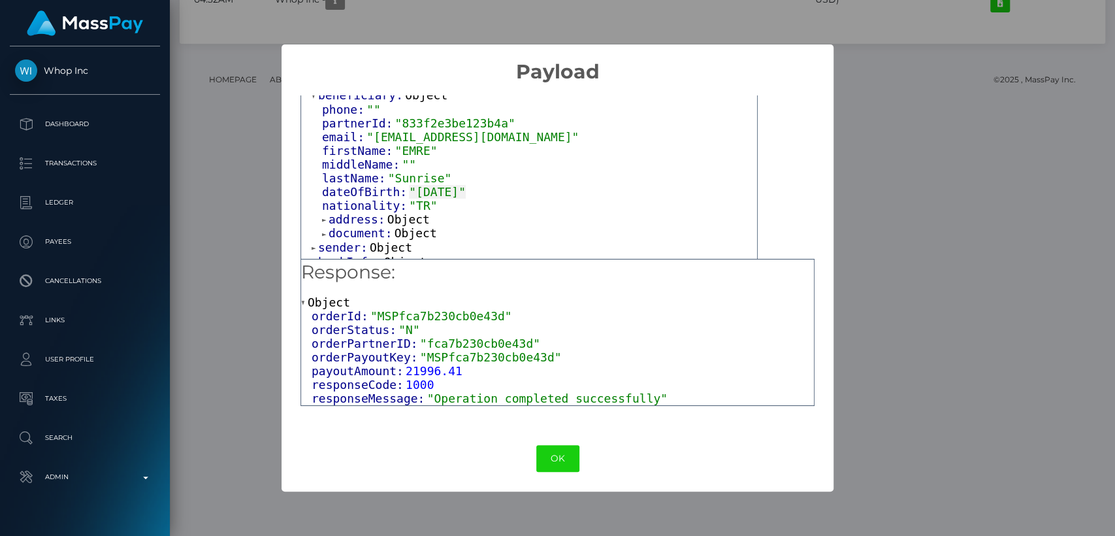
scroll to position [141, 0]
click at [403, 161] on span """" at bounding box center [409, 163] width 14 height 14
drag, startPoint x: 407, startPoint y: 163, endPoint x: 395, endPoint y: 165, distance: 11.9
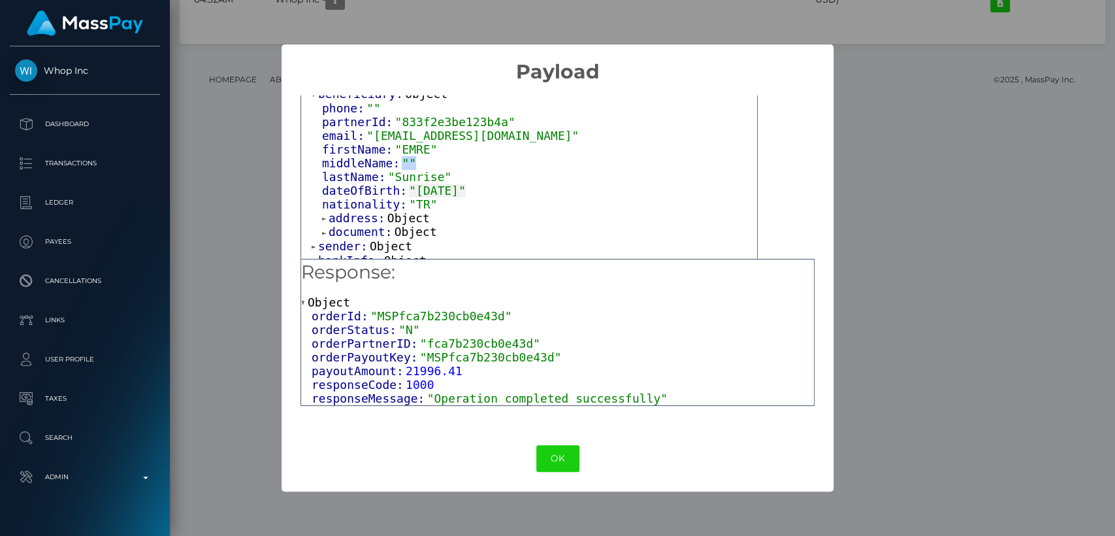
click at [402, 165] on span """" at bounding box center [409, 163] width 14 height 14
click at [942, 112] on div "× Payload Output: Object orderPartnerID: "fca7b230cb0e43d" orderCurrency: "USD"…" at bounding box center [557, 268] width 1115 height 536
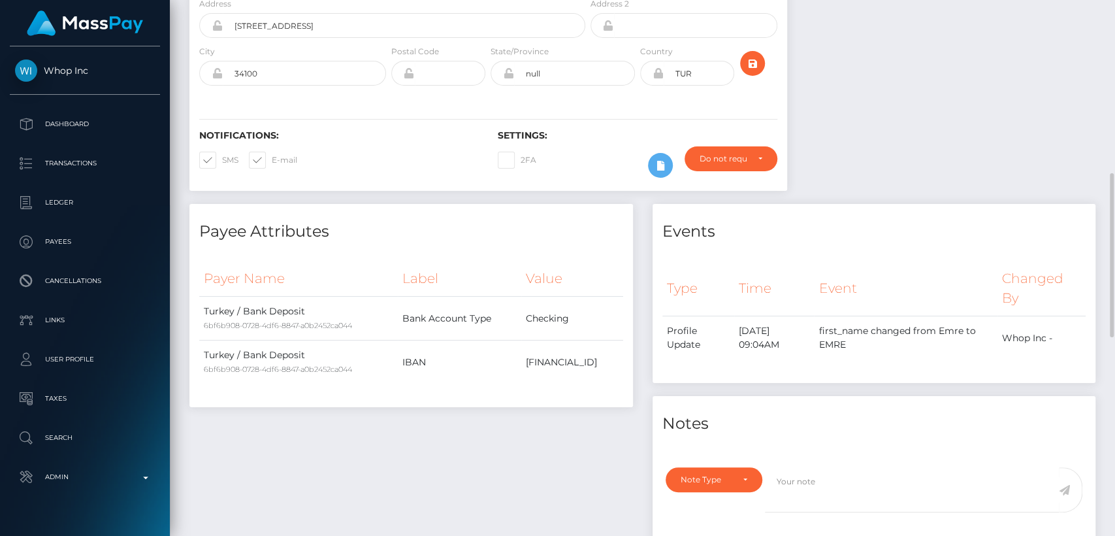
scroll to position [0, 0]
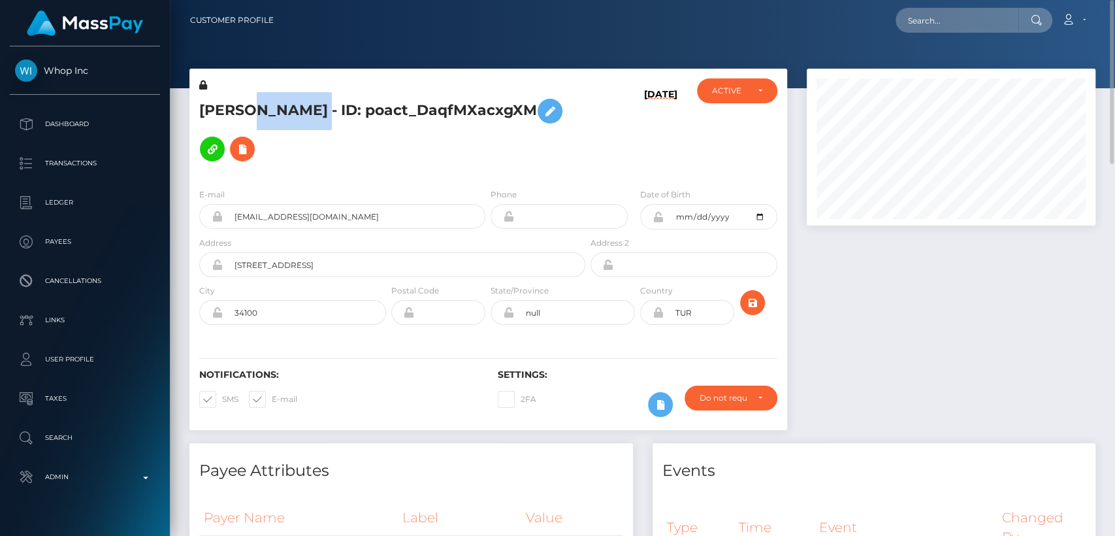
drag, startPoint x: 339, startPoint y: 111, endPoint x: 250, endPoint y: 105, distance: 89.7
click at [250, 105] on h5 "EMRE GÜNDOĞDU - ID: poact_DaqfMXacxgXM" at bounding box center [388, 130] width 379 height 76
copy h5 "GÜNDOĞDU"
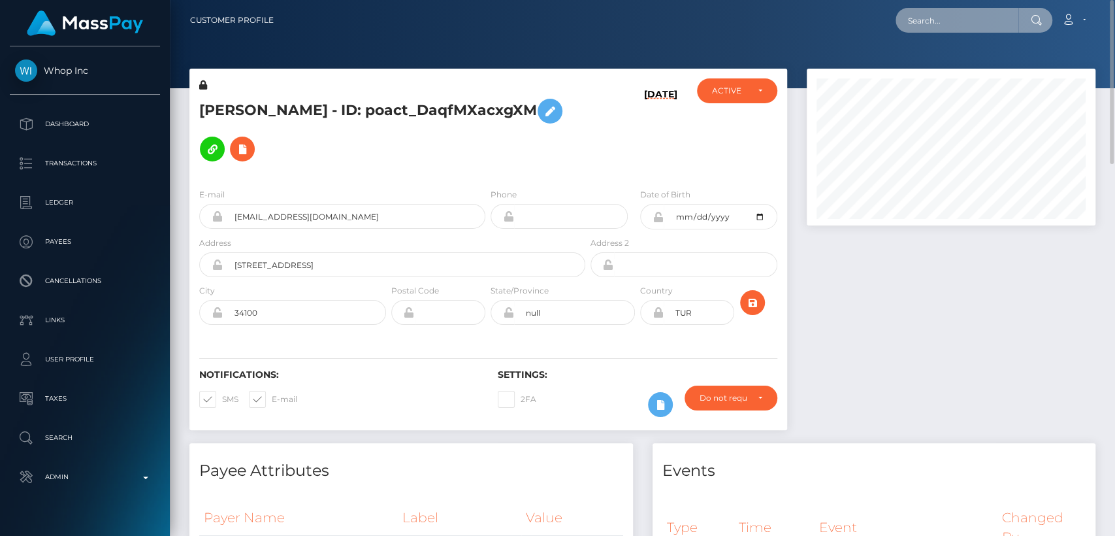
click at [945, 29] on input "text" at bounding box center [957, 20] width 123 height 25
paste input "kutthroatbarbi80@gmail.com"
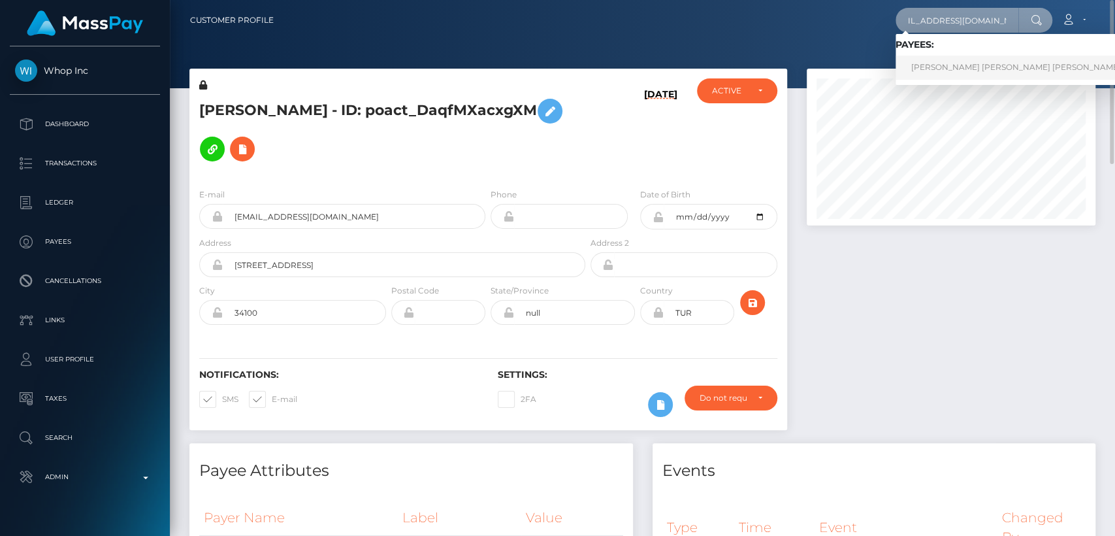
type input "kutthroatbarbi80@gmail.com"
click at [947, 60] on link "EMILY MEGAN NICKOLE SINGLETON" at bounding box center [1016, 68] width 241 height 24
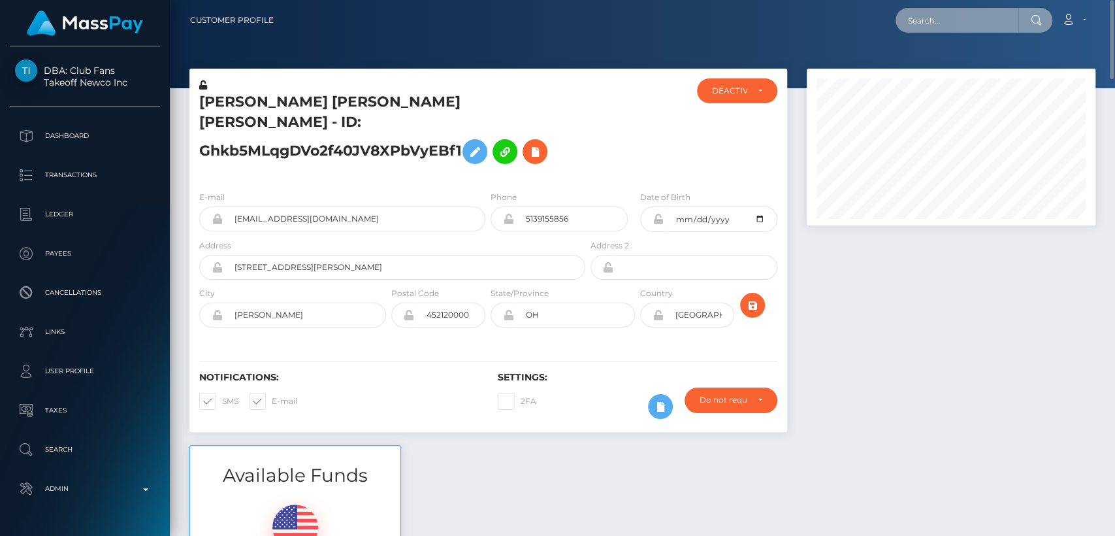
click at [963, 22] on input "text" at bounding box center [957, 20] width 123 height 25
paste input "terryn_legge@hotmail.com"
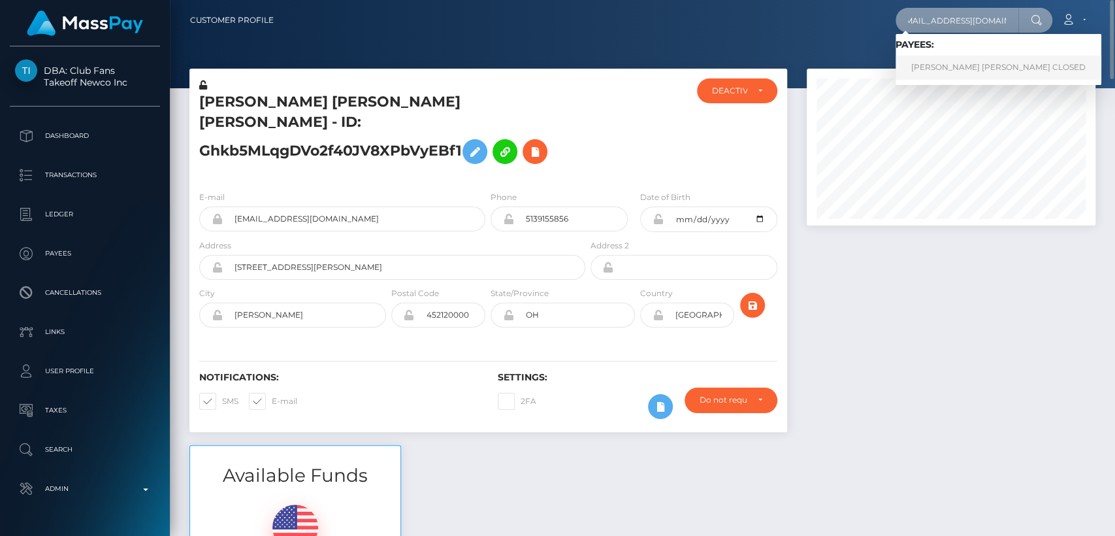
type input "terryn_legge@hotmail.com"
click at [964, 64] on link "TERRYN ANNE LEGGE CLOSED" at bounding box center [999, 68] width 206 height 24
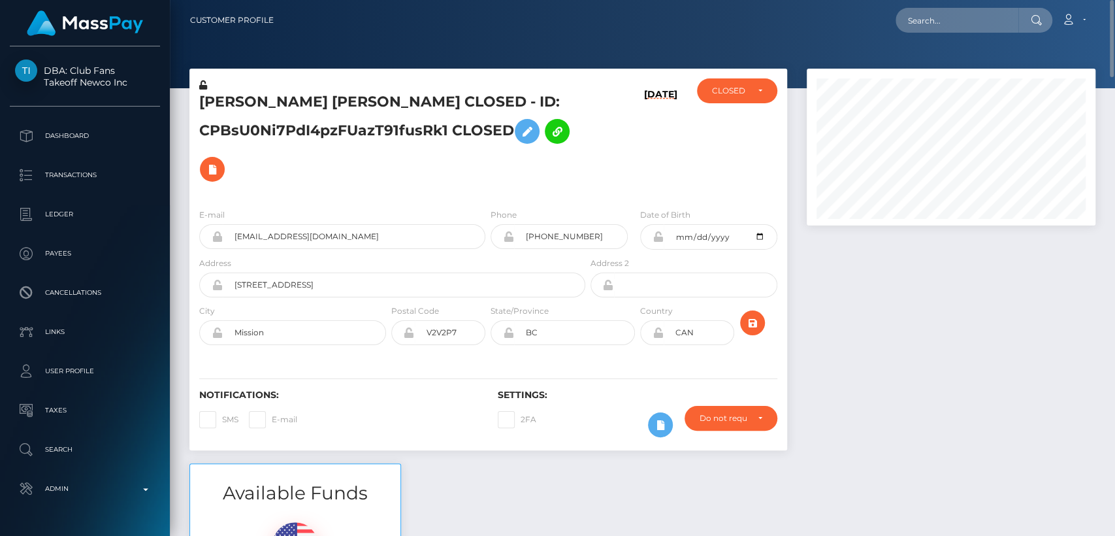
click at [240, 103] on h5 "[PERSON_NAME] [PERSON_NAME] CLOSED - ID: CPBsU0Ni7PdI4pzFUazT91fusRk1 CLOSED" at bounding box center [388, 140] width 379 height 96
copy h5 "TERRYN"
click at [969, 5] on nav "Customer Profile Loading... Loading... Account" at bounding box center [642, 20] width 945 height 41
click at [972, 22] on input "text" at bounding box center [957, 20] width 123 height 25
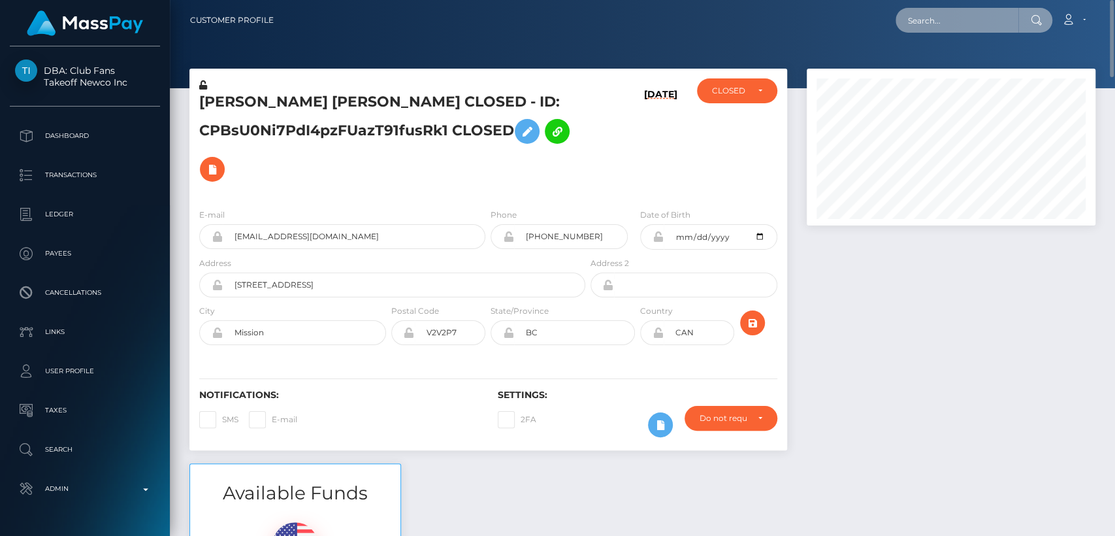
paste input "[EMAIL_ADDRESS][DOMAIN_NAME]"
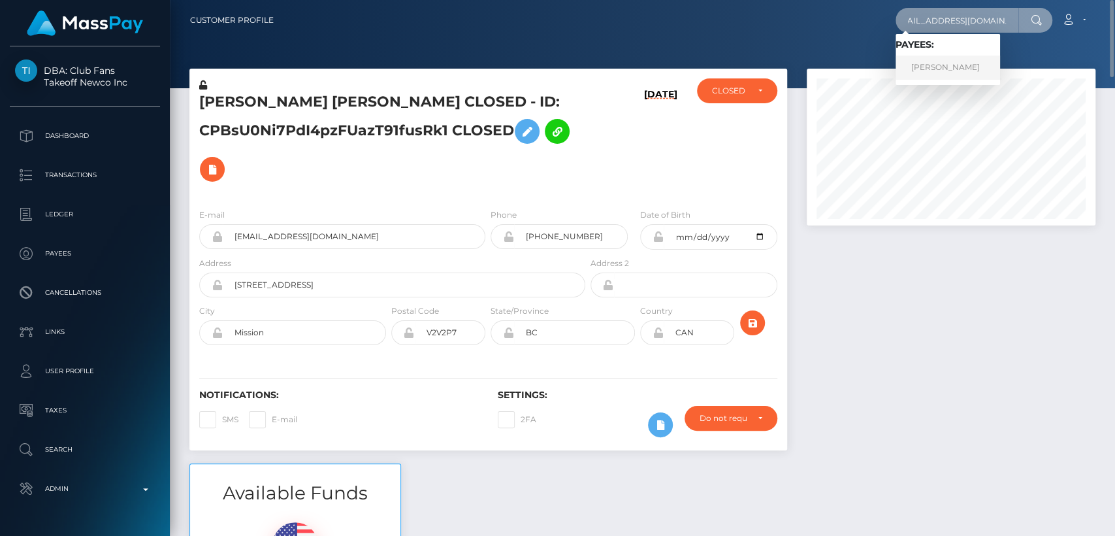
type input "[EMAIL_ADDRESS][DOMAIN_NAME]"
click at [954, 62] on link "THOMAS ANTHONY METCALF" at bounding box center [948, 68] width 105 height 24
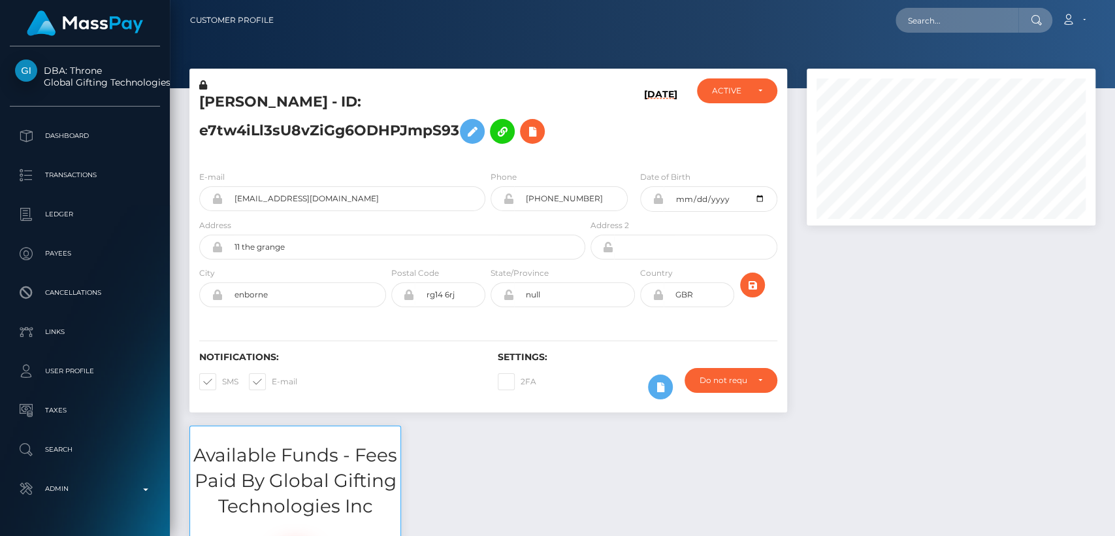
scroll to position [157, 289]
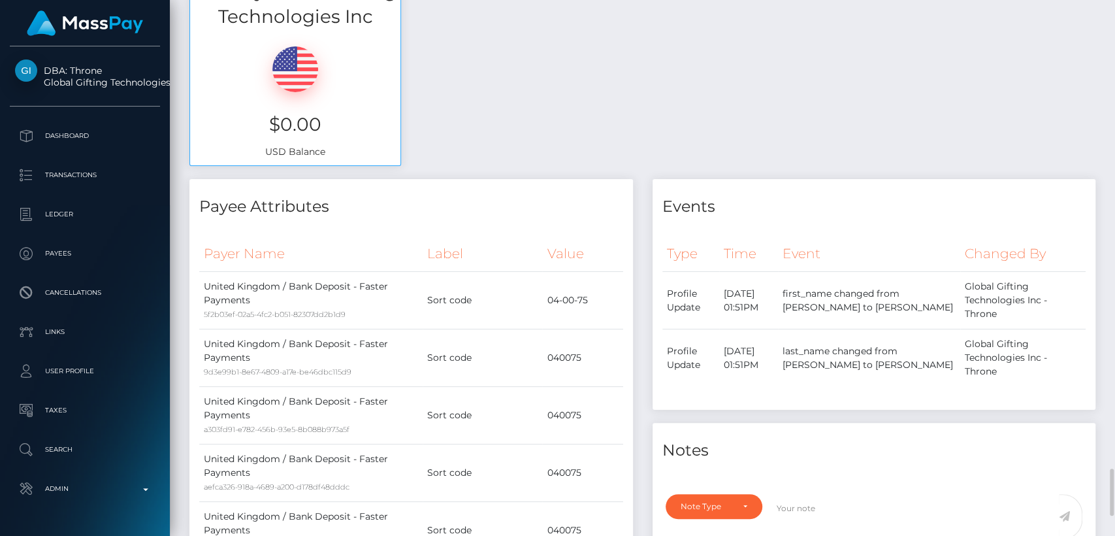
scroll to position [0, 0]
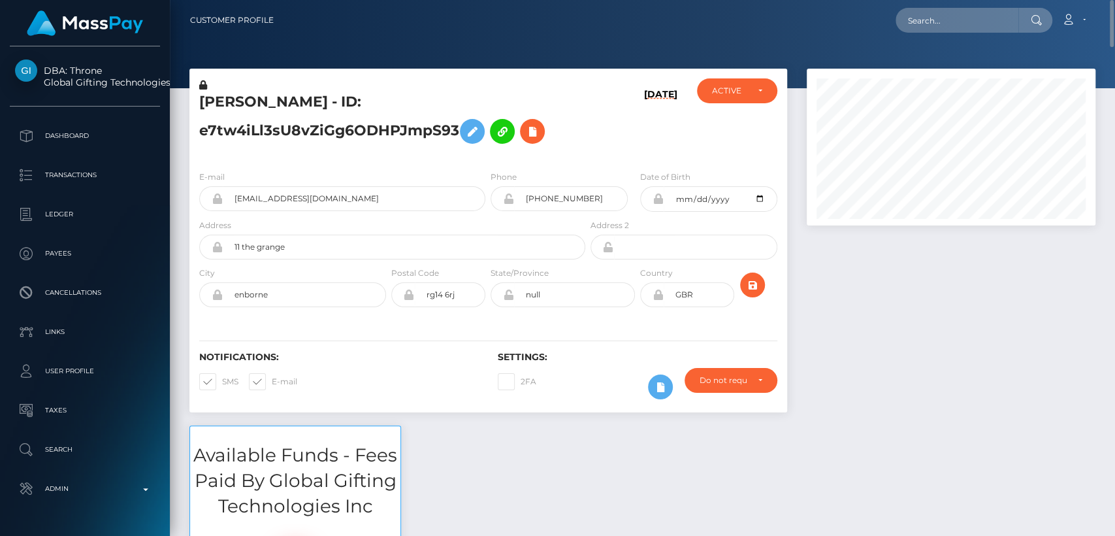
click at [244, 101] on h5 "[PERSON_NAME] - ID: e7tw4iLl3sU8vZiGg6ODHPJmpS93" at bounding box center [388, 121] width 379 height 58
copy h5 "[PERSON_NAME]"
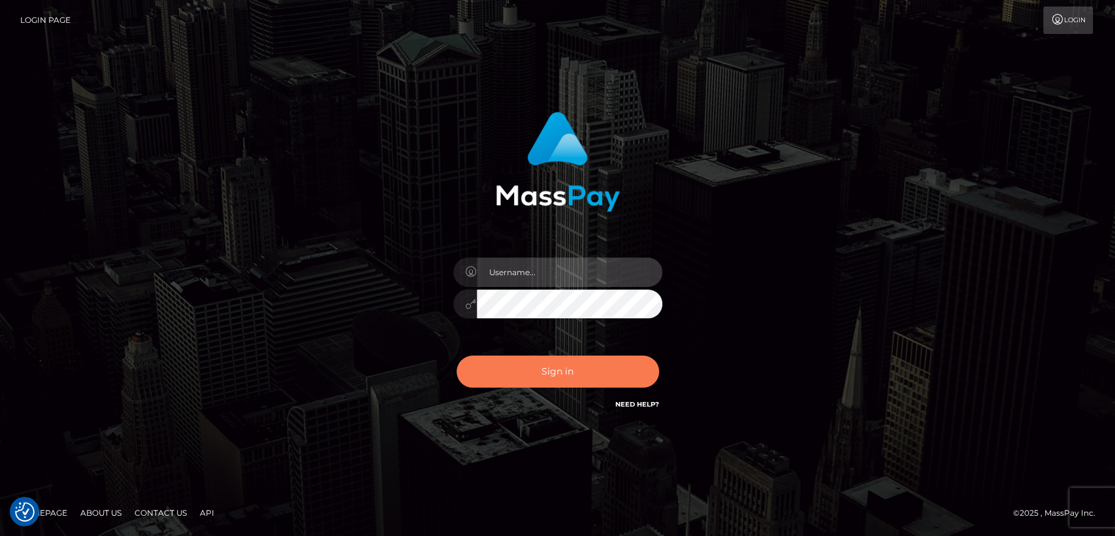
type input "[DOMAIN_NAME]"
click at [532, 362] on button "Sign in" at bounding box center [558, 371] width 203 height 32
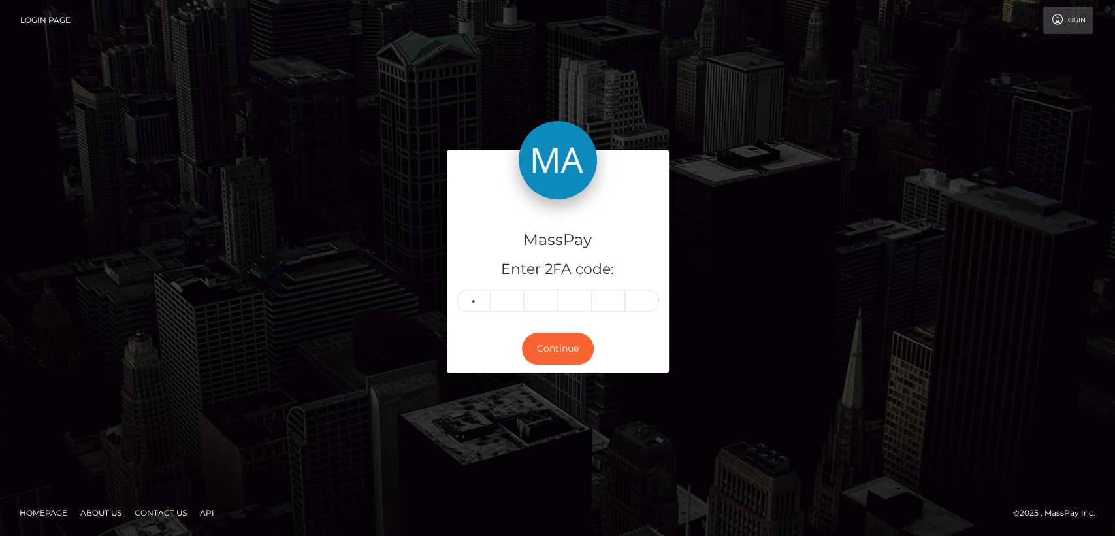
type input "2"
type input "3"
type input "6"
type input "9"
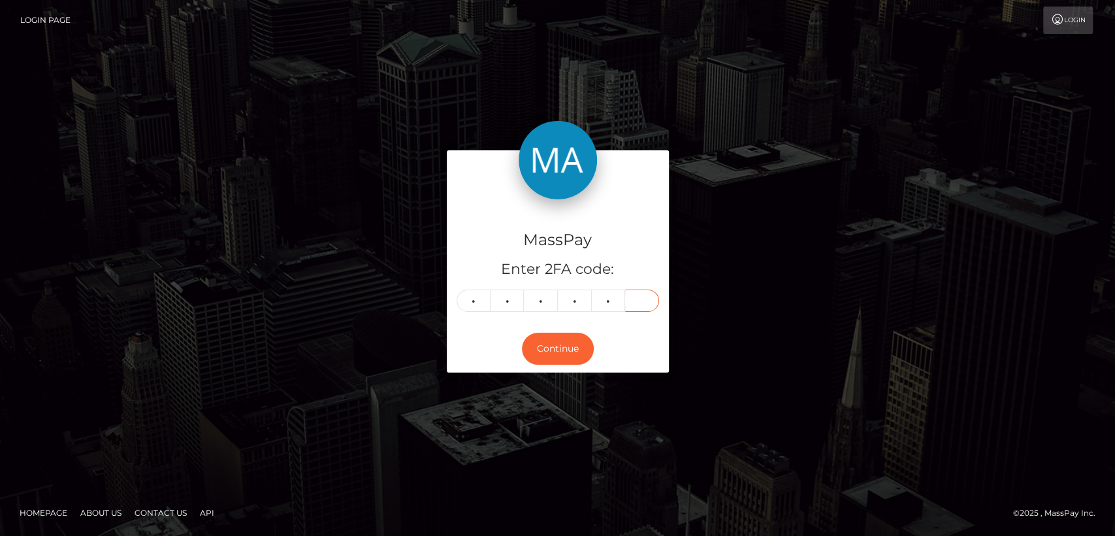
type input "7"
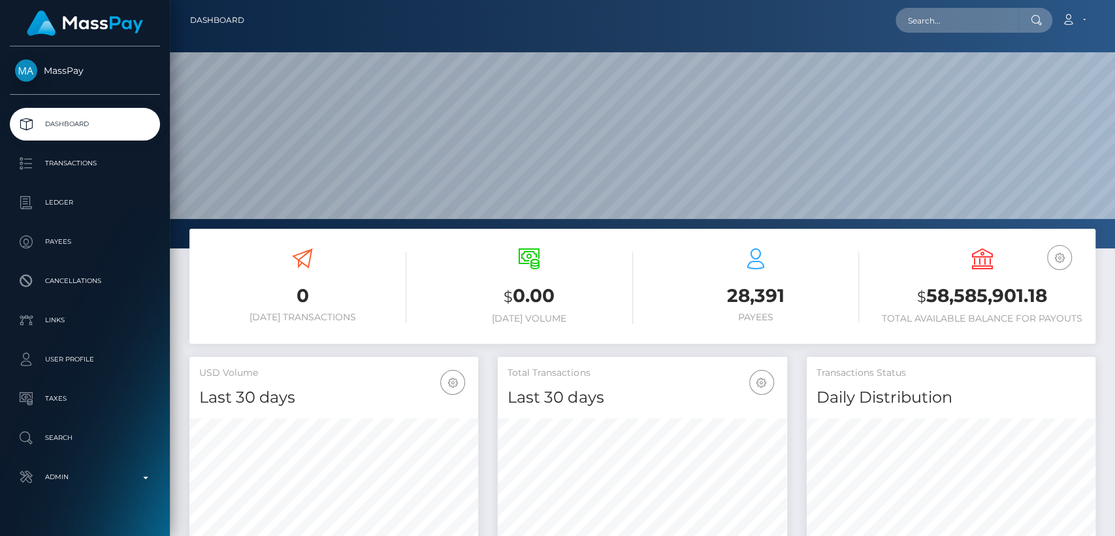
scroll to position [231, 289]
click at [997, 27] on input "text" at bounding box center [957, 20] width 123 height 25
paste input "[EMAIL_ADDRESS][DOMAIN_NAME]"
click at [989, 27] on input "[EMAIL_ADDRESS][DOMAIN_NAME]" at bounding box center [957, 20] width 123 height 25
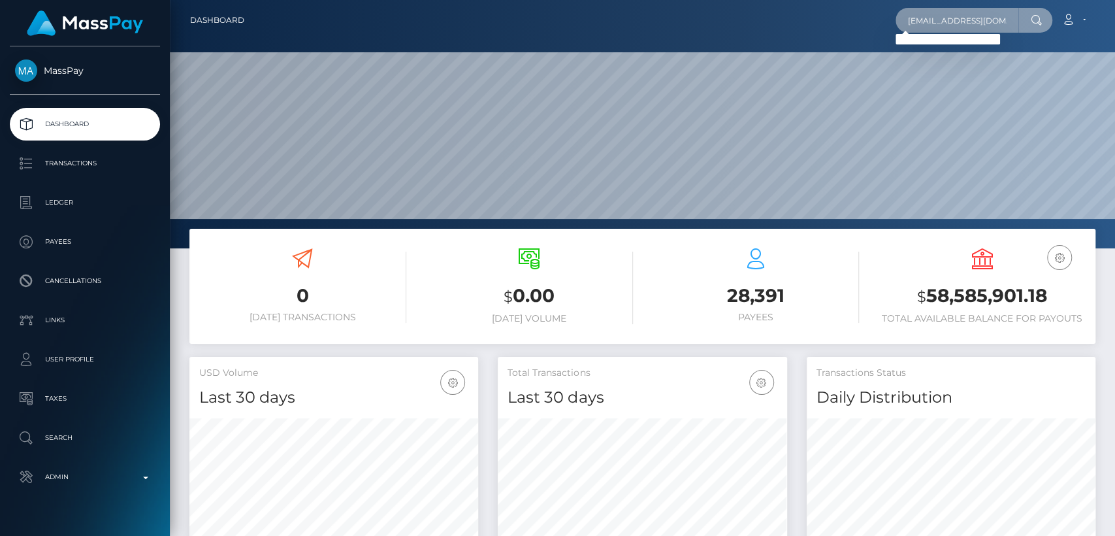
click at [989, 27] on input "[EMAIL_ADDRESS][DOMAIN_NAME]" at bounding box center [957, 20] width 123 height 25
click at [989, 27] on input "harbaughcarla3@gmail.com" at bounding box center [957, 20] width 123 height 25
paste input "text"
drag, startPoint x: 951, startPoint y: 37, endPoint x: 949, endPoint y: 25, distance: 12.0
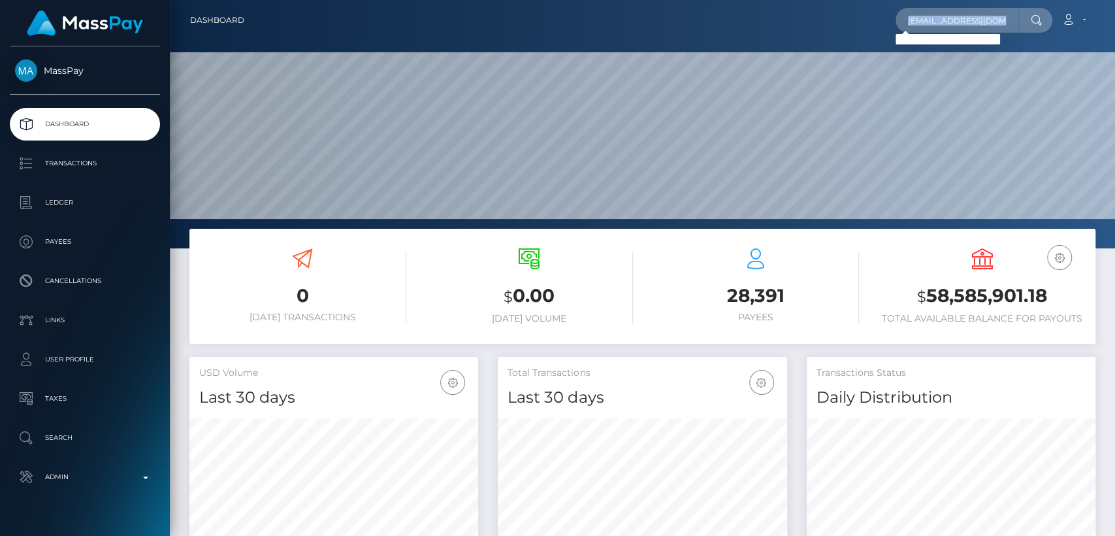
click at [949, 25] on div "harbaughcarla3@gmail.com Loading... Loading..." at bounding box center [974, 20] width 157 height 25
click at [946, 17] on input "harbaughcarla3@gmail.com" at bounding box center [957, 20] width 123 height 25
click at [956, 12] on input "harbaughcarla3@gmail.com" at bounding box center [957, 20] width 123 height 25
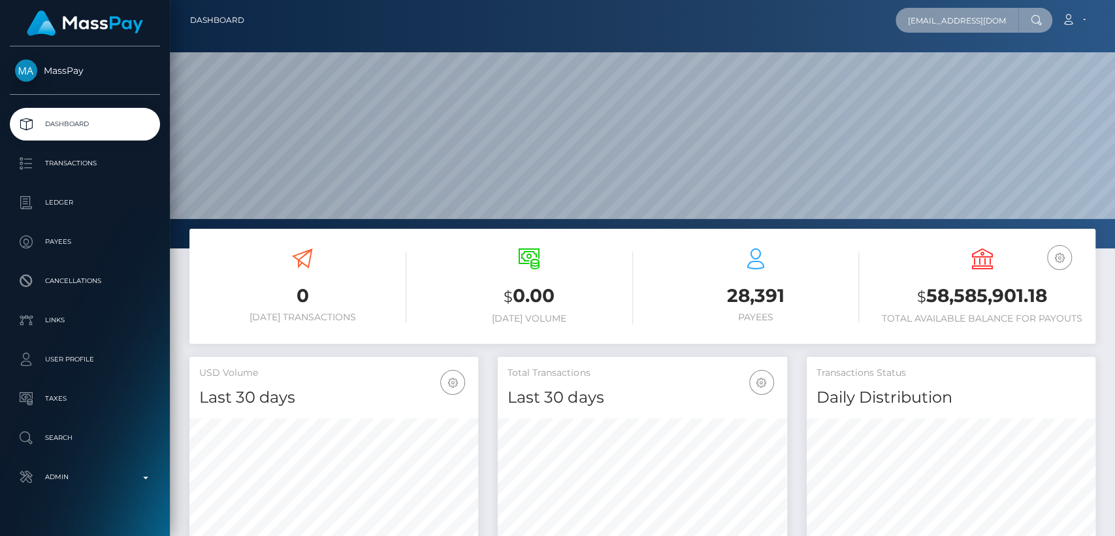
click at [956, 12] on input "harbaughcarla3@gmail.com" at bounding box center [957, 20] width 123 height 25
click at [977, 22] on input "harbaughcarla3@gmail.com" at bounding box center [957, 20] width 123 height 25
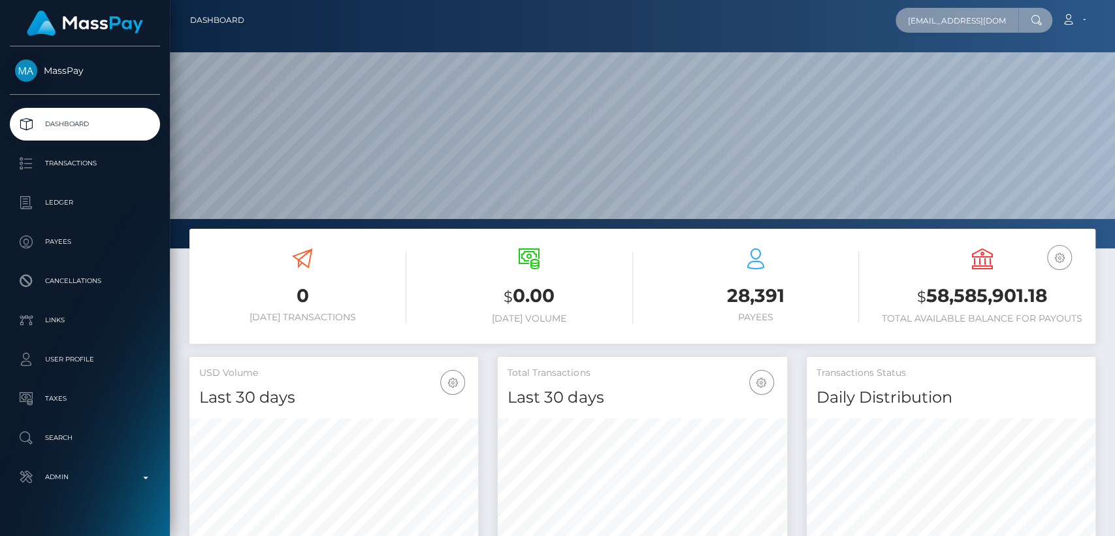
click at [977, 22] on input "harbaughcarla3@gmail.com" at bounding box center [957, 20] width 123 height 25
click at [936, 26] on input "harbaughcarla3@gmail.com" at bounding box center [957, 20] width 123 height 25
paste input "Carla Harbaugh"
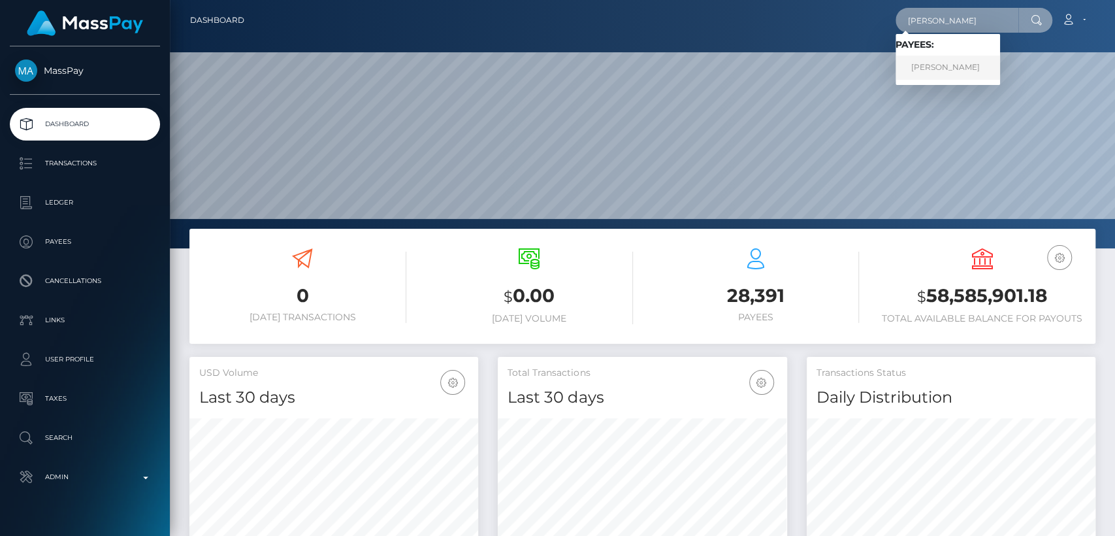
type input "Carla Harbaugh"
click at [918, 69] on link "Carla Harbaugh" at bounding box center [948, 68] width 105 height 24
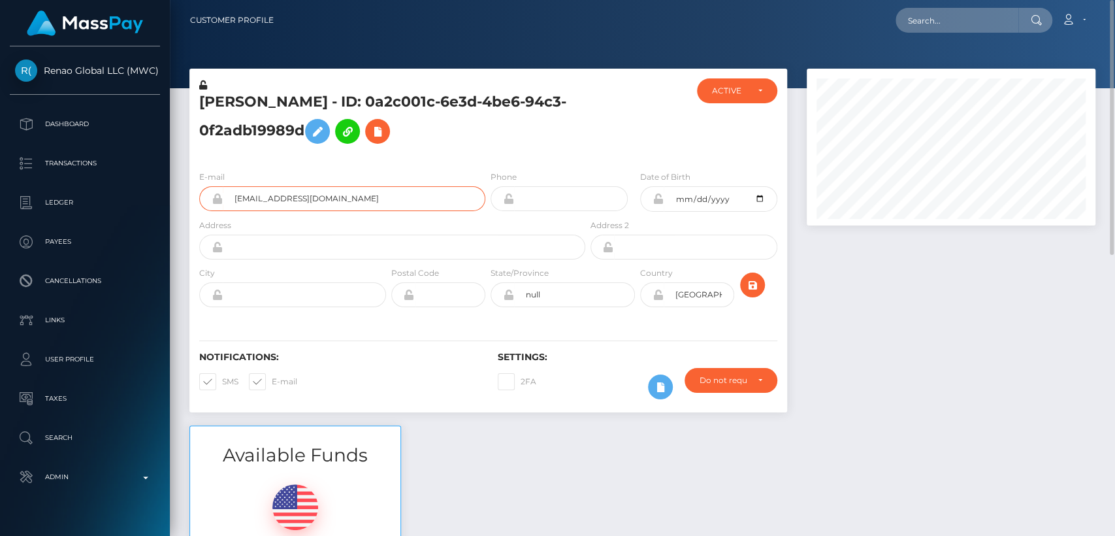
click at [309, 202] on input "[EMAIL_ADDRESS][DOMAIN_NAME]" at bounding box center [354, 198] width 263 height 25
click at [309, 202] on input "harbaughcarta3@gmail.com" at bounding box center [354, 198] width 263 height 25
click at [309, 201] on input "harbaughcarta3@gmail.com" at bounding box center [354, 198] width 263 height 25
drag, startPoint x: 350, startPoint y: 196, endPoint x: 228, endPoint y: 197, distance: 121.5
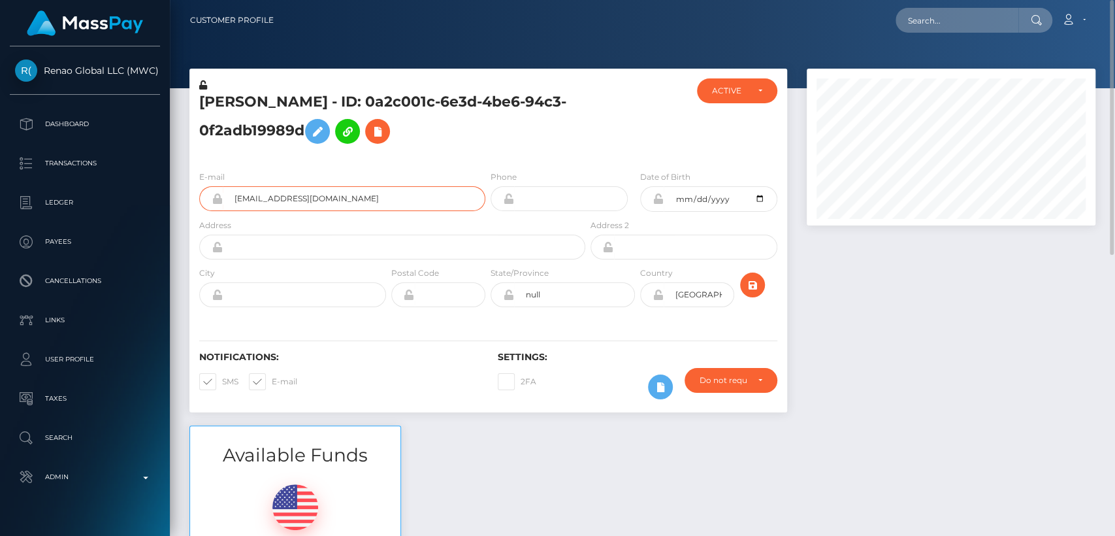
click at [228, 197] on input "harbaughcarta3@gmail.com" at bounding box center [354, 198] width 263 height 25
click at [218, 101] on h5 "Carla Harbaugh - ID: 0a2c001c-6e3d-4be6-94c3-0f2adb19989d" at bounding box center [388, 121] width 379 height 58
copy h5 "Carla"
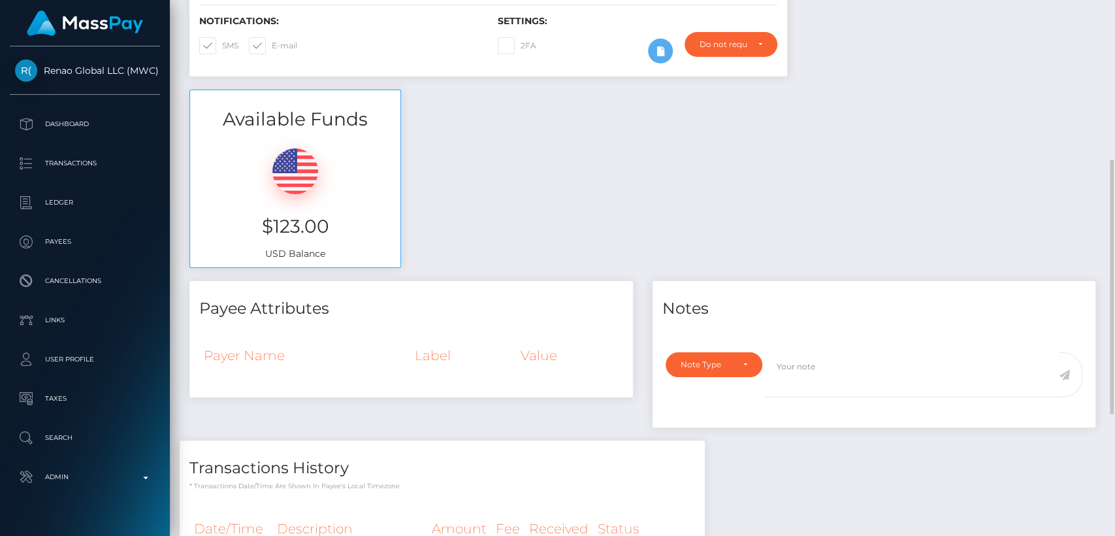
scroll to position [338, 0]
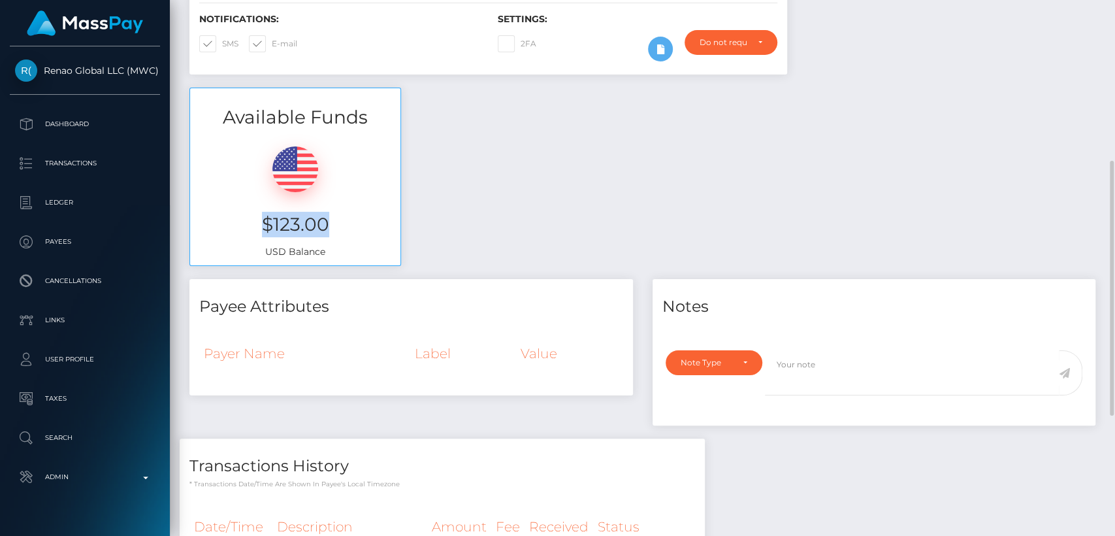
drag, startPoint x: 335, startPoint y: 231, endPoint x: 266, endPoint y: 225, distance: 69.5
click at [266, 225] on h3 "$123.00" at bounding box center [295, 224] width 191 height 25
copy h3 "$123.00"
drag, startPoint x: 44, startPoint y: 54, endPoint x: 122, endPoint y: 82, distance: 82.1
click at [122, 82] on div "Renao Global LLC (MWC) Dashboard Transactions Ledger Payees Cancellations" at bounding box center [85, 289] width 170 height 487
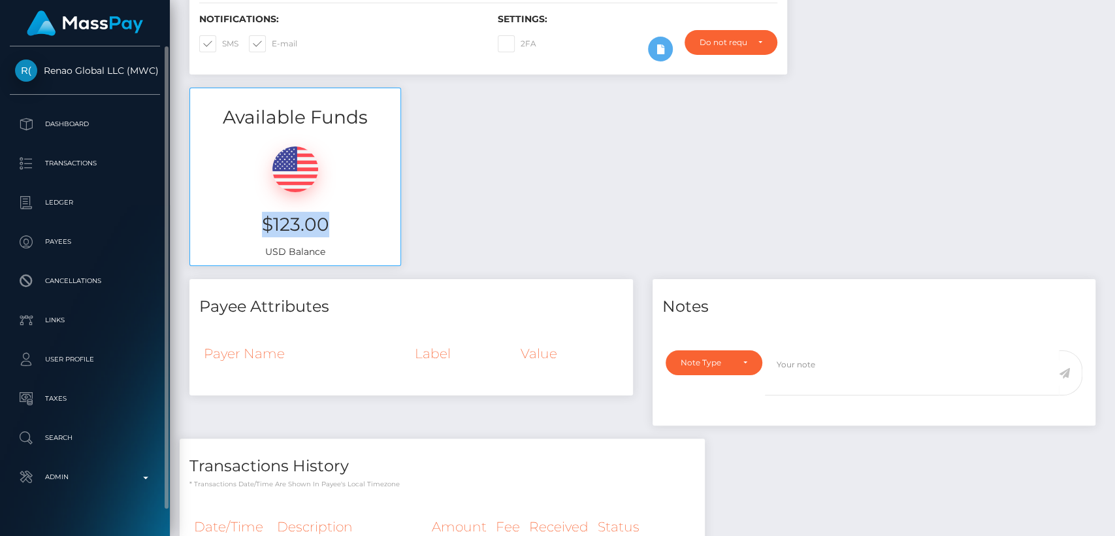
copy span "Renao Global LLC"
click at [88, 429] on p "Search" at bounding box center [85, 438] width 140 height 20
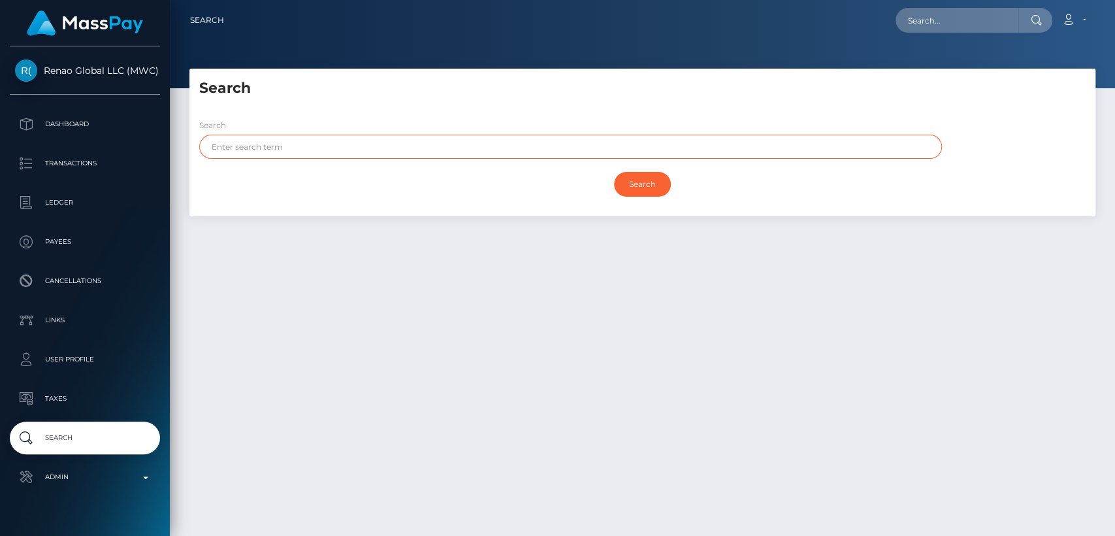
click at [255, 144] on input "text" at bounding box center [570, 147] width 743 height 24
paste input "Yvonne"
type input "Yvonne"
click at [614, 172] on input "Search" at bounding box center [642, 184] width 57 height 25
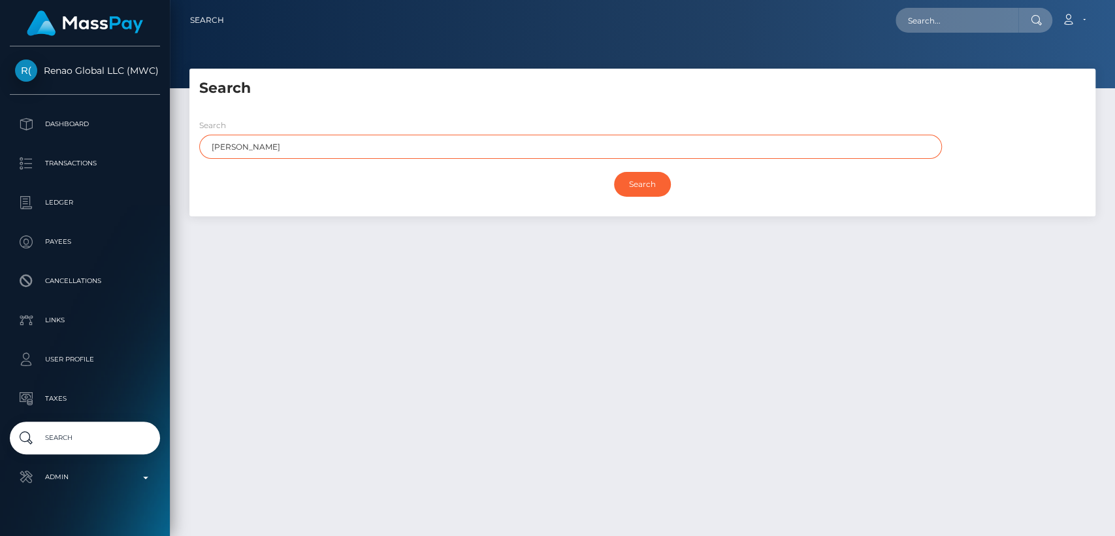
click at [614, 172] on input "Search" at bounding box center [642, 184] width 57 height 25
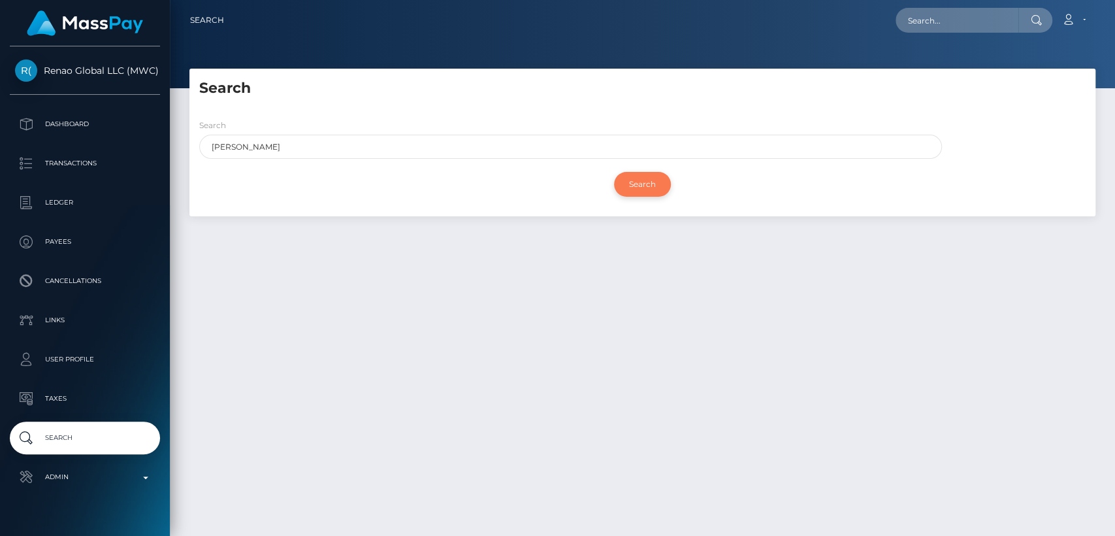
click at [643, 181] on input "Search" at bounding box center [642, 184] width 57 height 25
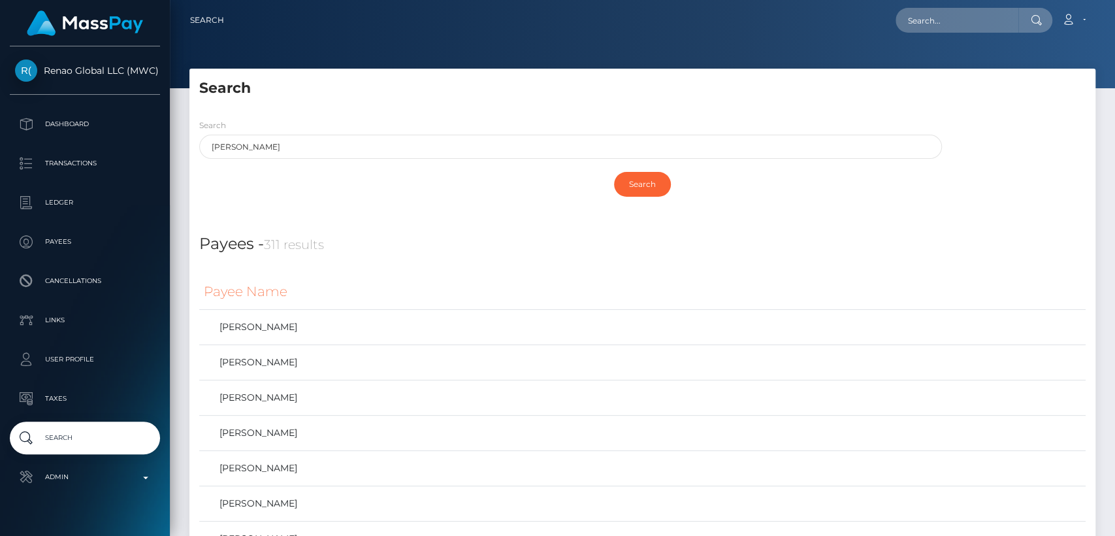
click at [267, 500] on link "Yvonne Koster" at bounding box center [642, 503] width 877 height 19
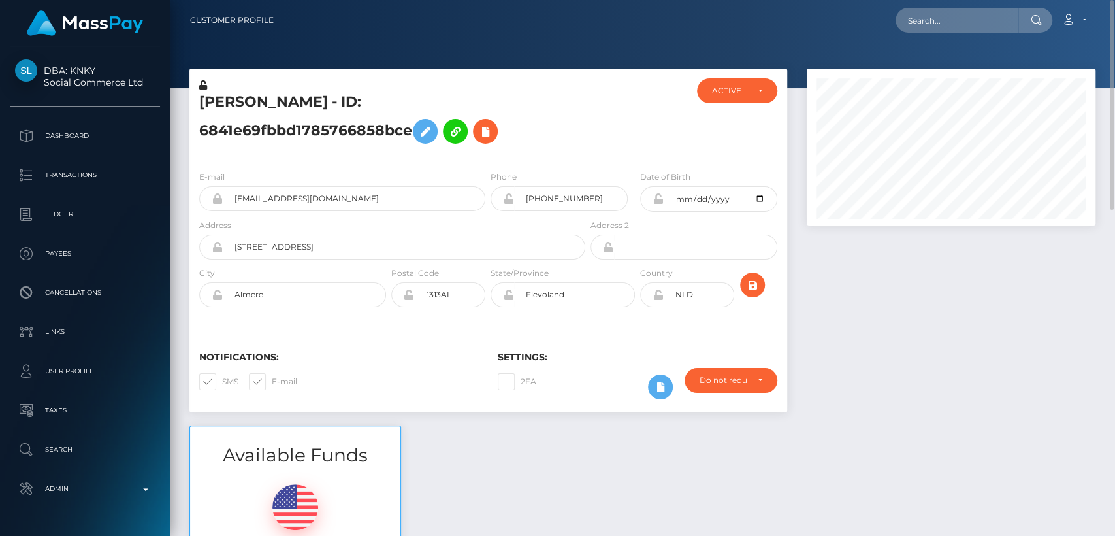
click at [243, 96] on h5 "Yvonne Koster - ID: 6841e69fbbd1785766858bce" at bounding box center [388, 121] width 379 height 58
copy h5 "Yvonne"
drag, startPoint x: 308, startPoint y: 200, endPoint x: 235, endPoint y: 197, distance: 73.2
click at [235, 197] on input "info@ysagency.nl" at bounding box center [354, 198] width 263 height 25
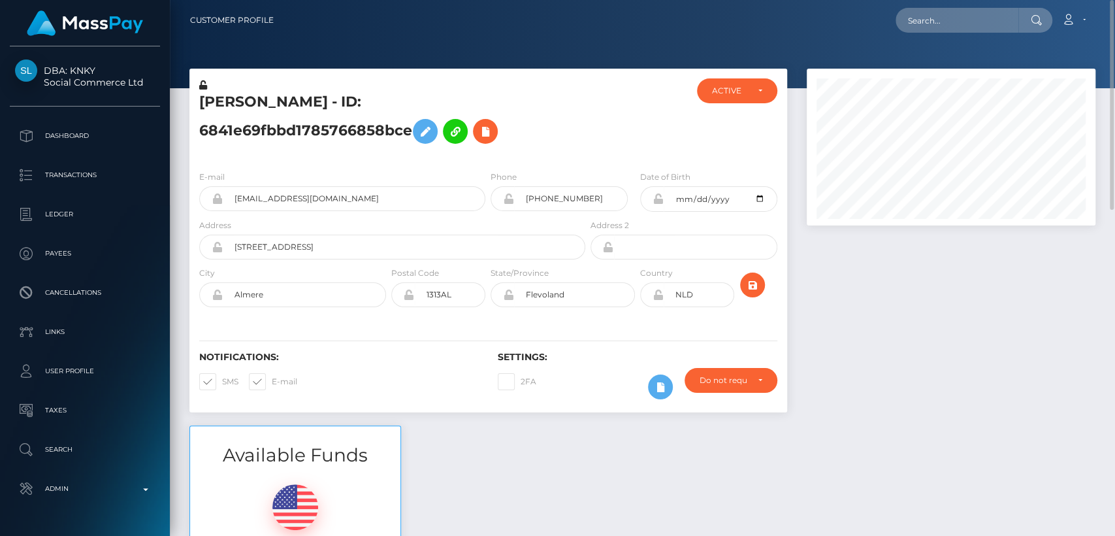
click at [444, 517] on div "Available Funds $2,095.00 USD Balance" at bounding box center [643, 521] width 926 height 192
click at [989, 33] on div "Loading... Loading... Account Edit Profile Logout" at bounding box center [689, 20] width 811 height 27
click at [981, 20] on input "text" at bounding box center [957, 20] width 123 height 25
paste input "[EMAIL_ADDRESS][DOMAIN_NAME]"
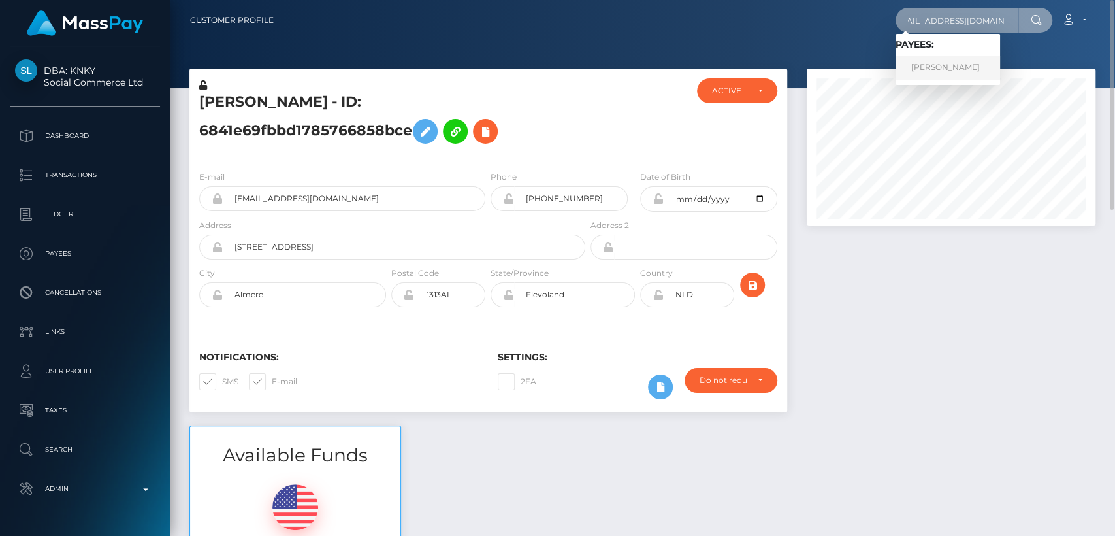
type input "[EMAIL_ADDRESS][DOMAIN_NAME]"
click at [966, 67] on link "Amy Nixon" at bounding box center [948, 68] width 105 height 24
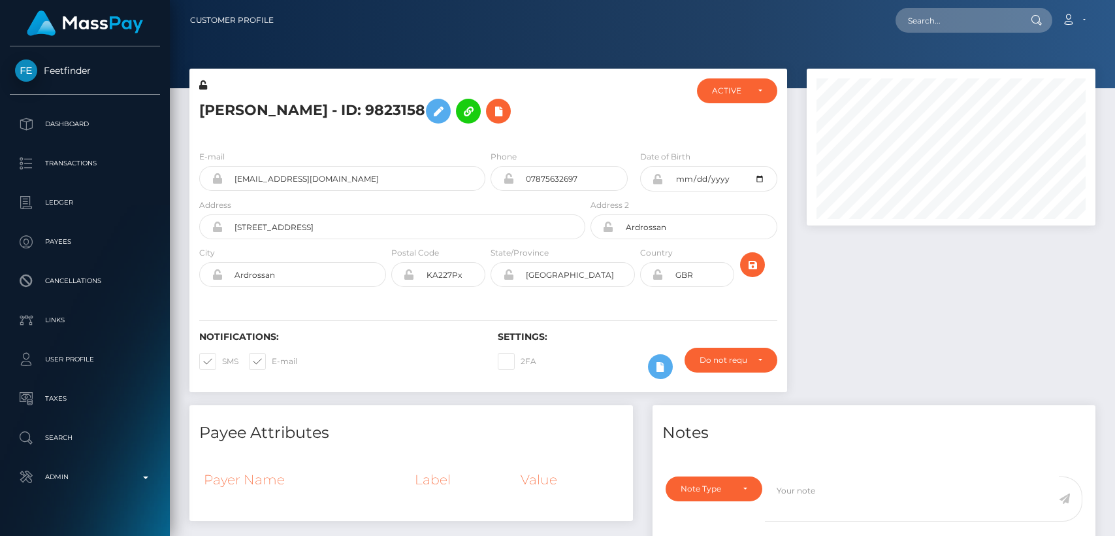
click at [206, 101] on h5 "[PERSON_NAME] - ID: 9823158" at bounding box center [388, 111] width 379 height 38
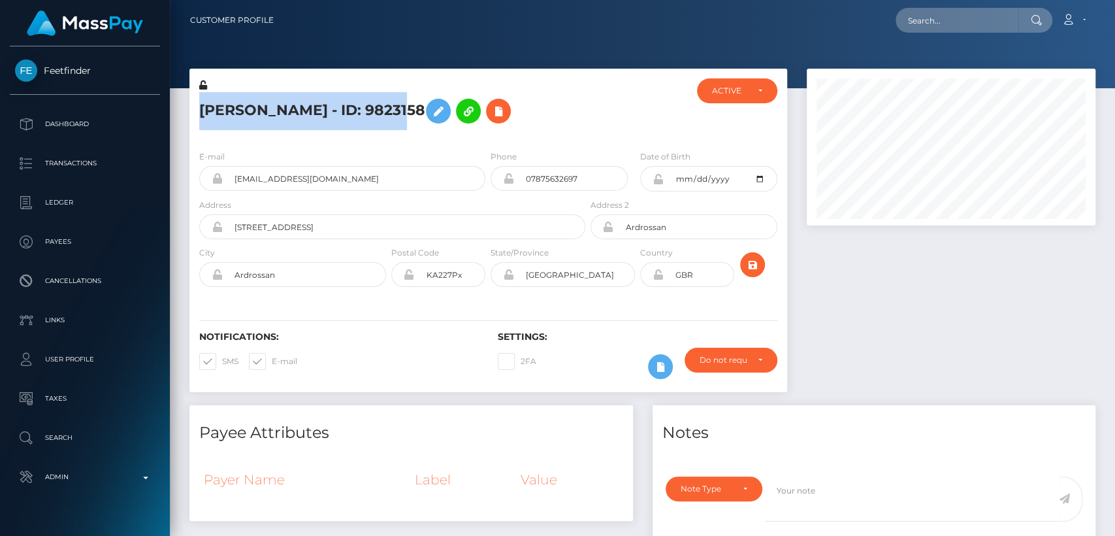
scroll to position [157, 289]
click at [206, 101] on h5 "[PERSON_NAME] - ID: 9823158" at bounding box center [388, 111] width 379 height 38
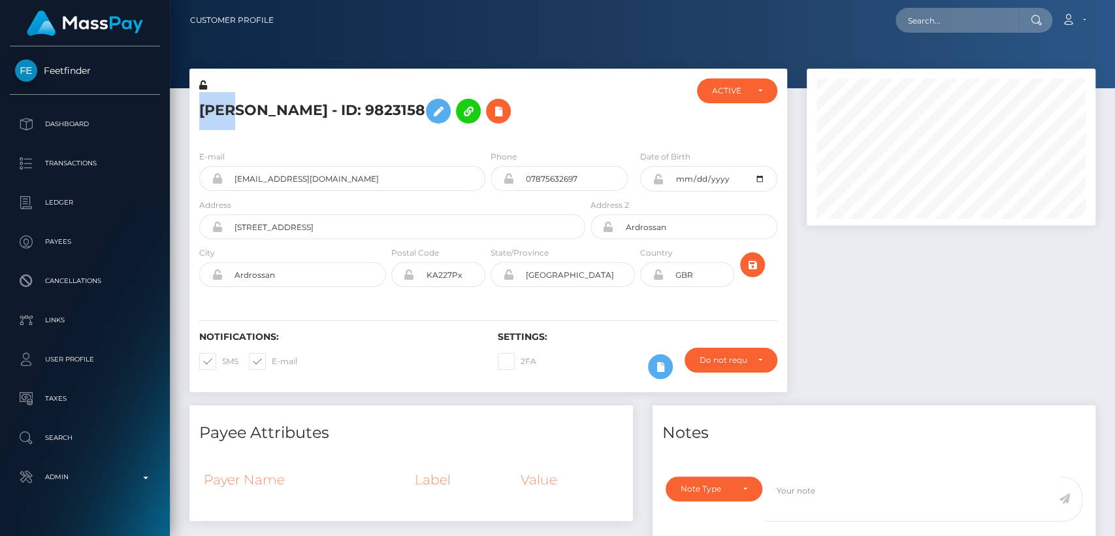
click at [206, 101] on h5 "[PERSON_NAME] - ID: 9823158" at bounding box center [388, 111] width 379 height 38
click at [482, 391] on div "[PERSON_NAME] - ID: 9823158 ACTIVE" at bounding box center [488, 237] width 617 height 336
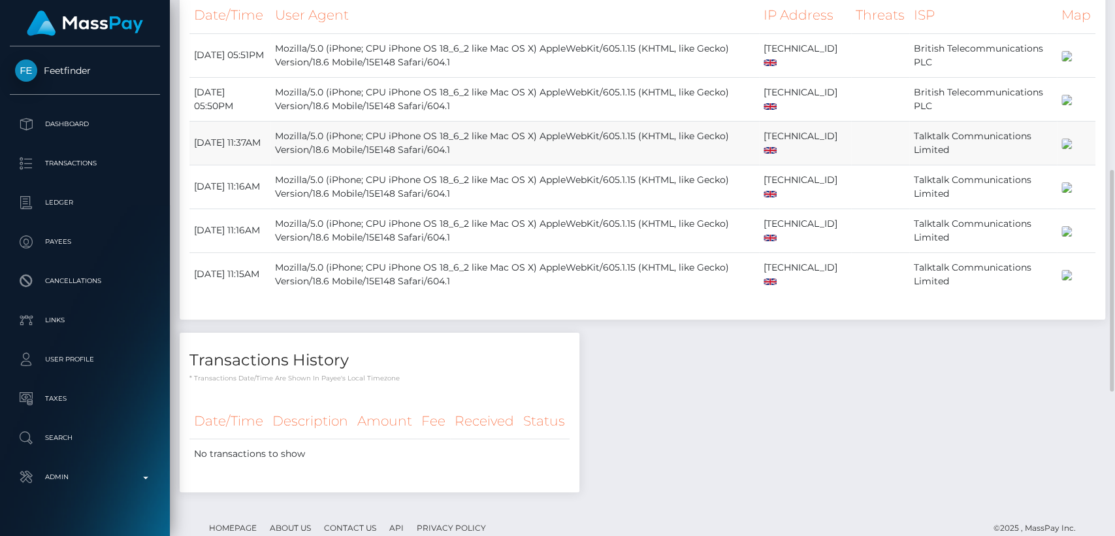
scroll to position [758, 0]
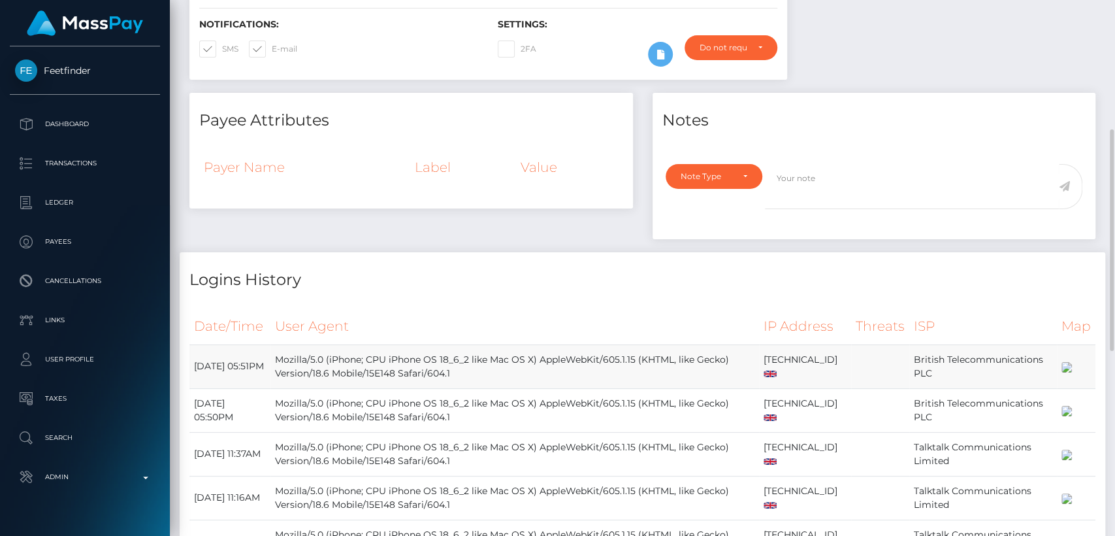
click at [481, 388] on td "Mozilla/5.0 (iPhone; CPU iPhone OS 18_6_2 like Mac OS X) AppleWebKit/605.1.15 (…" at bounding box center [514, 366] width 489 height 44
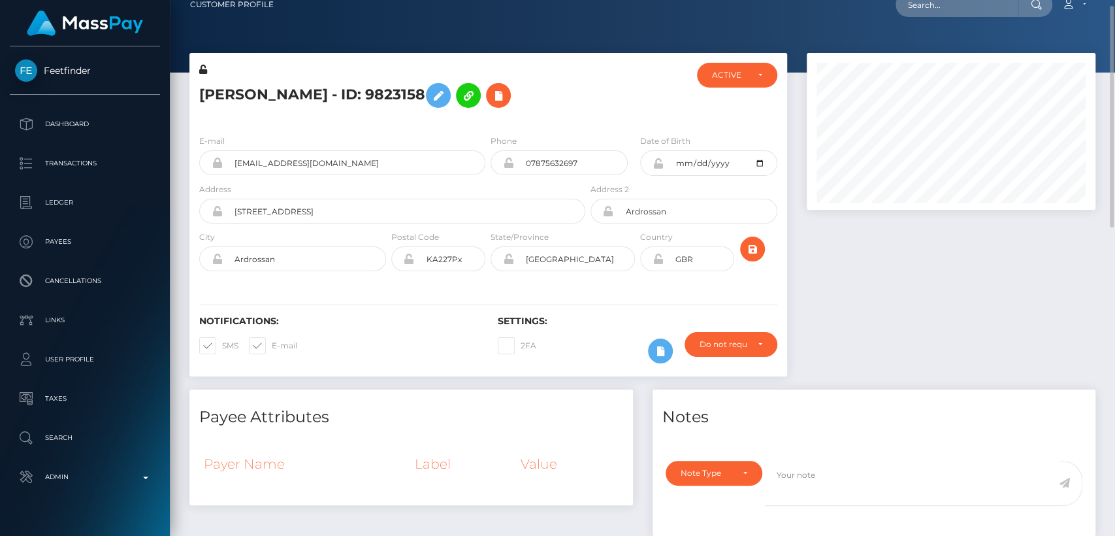
scroll to position [14, 0]
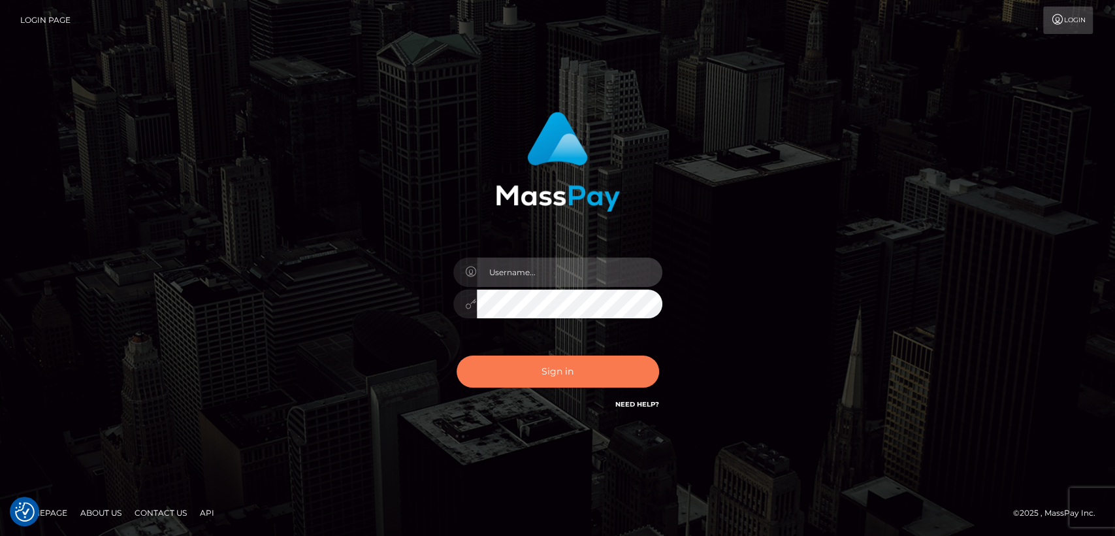
type input "[DOMAIN_NAME]"
click at [494, 376] on button "Sign in" at bounding box center [558, 371] width 203 height 32
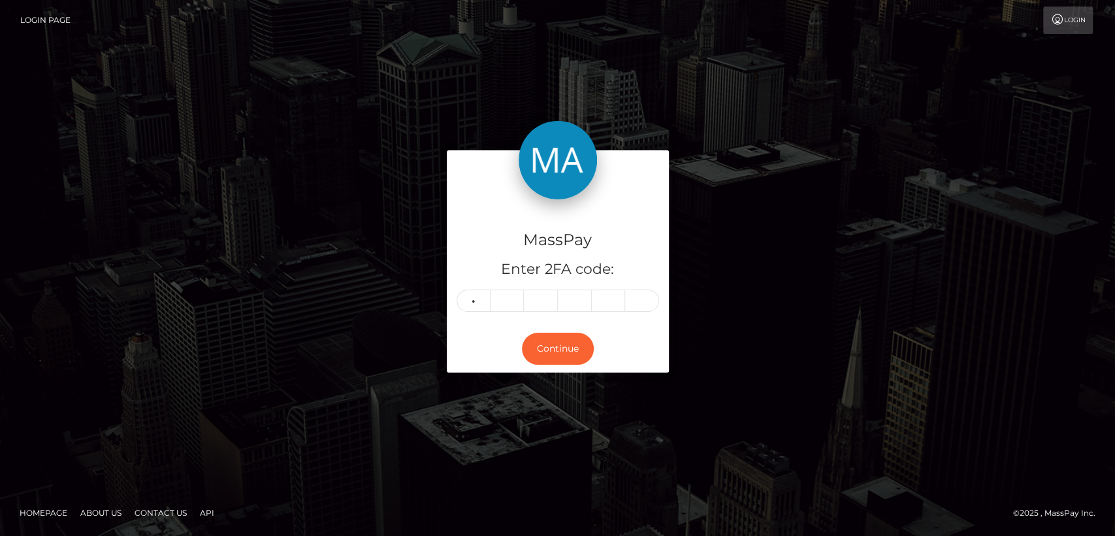
type input "9"
type input "6"
type input "7"
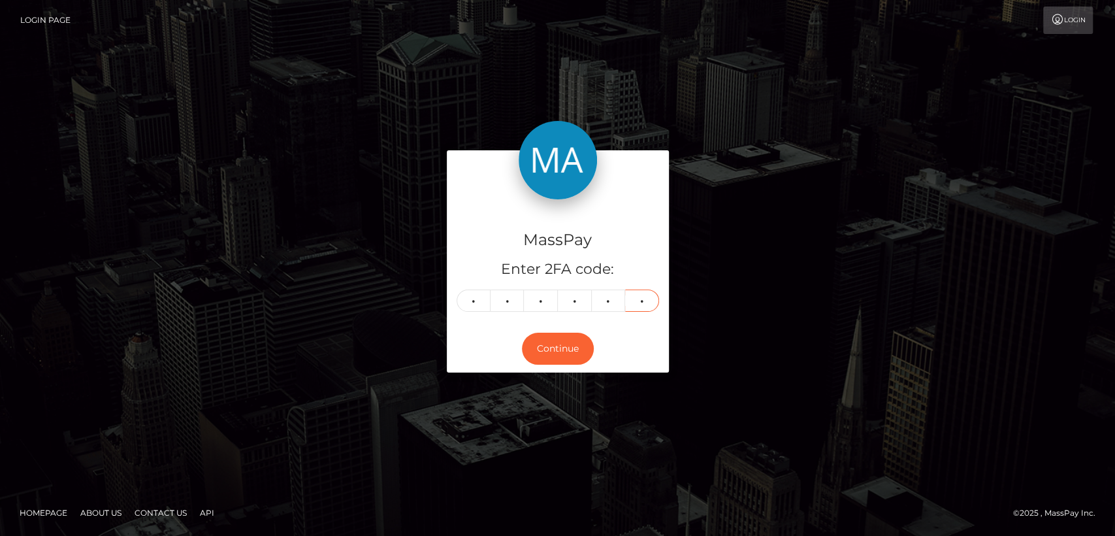
type input "9"
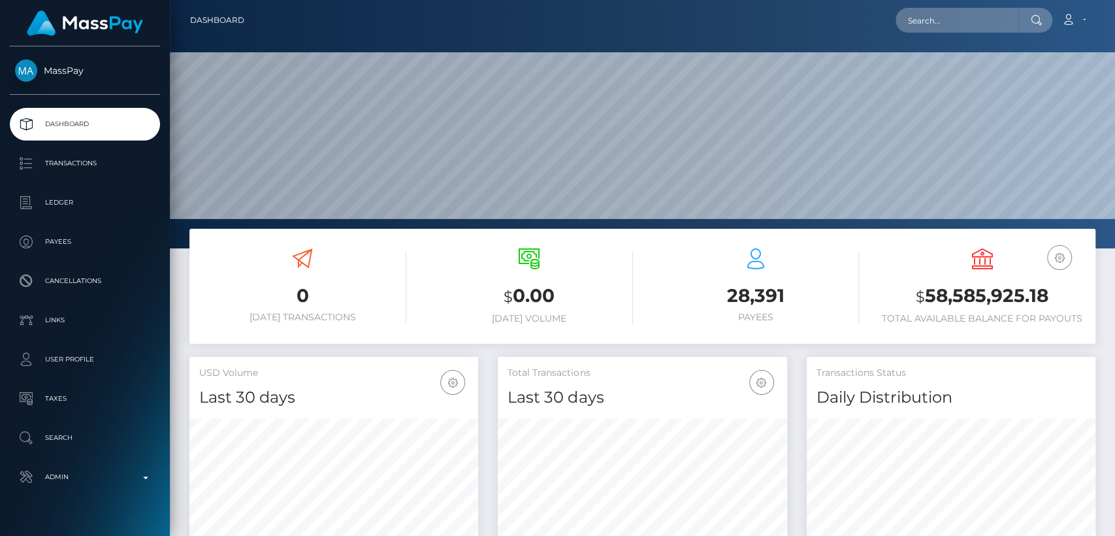
scroll to position [231, 289]
click at [1009, 27] on input "text" at bounding box center [957, 20] width 123 height 25
paste input "jess90amy@gmail.com"
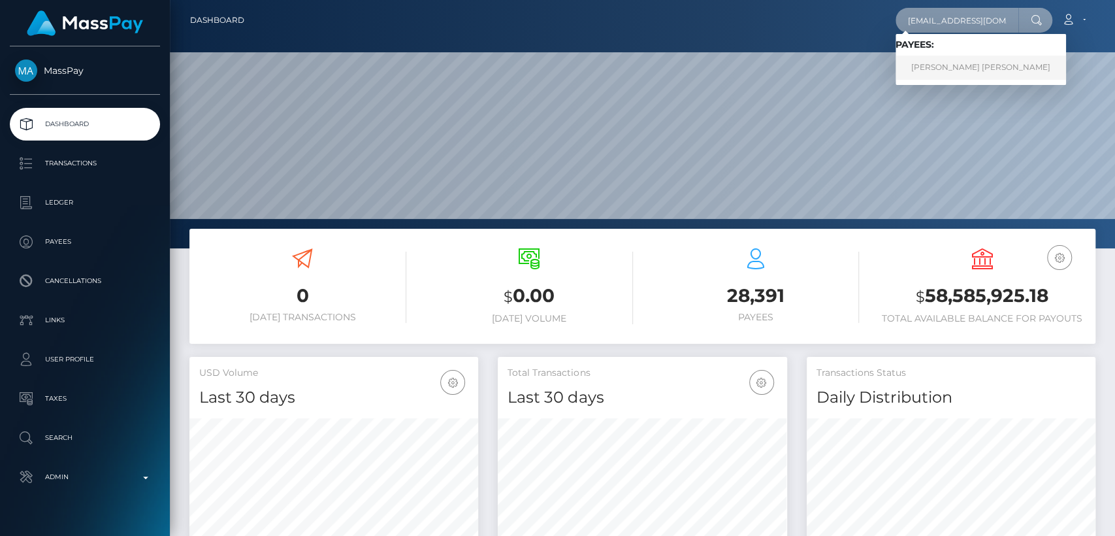
type input "jess90amy@gmail.com"
click at [979, 69] on link "JESSICA AMY LEWIS" at bounding box center [981, 68] width 171 height 24
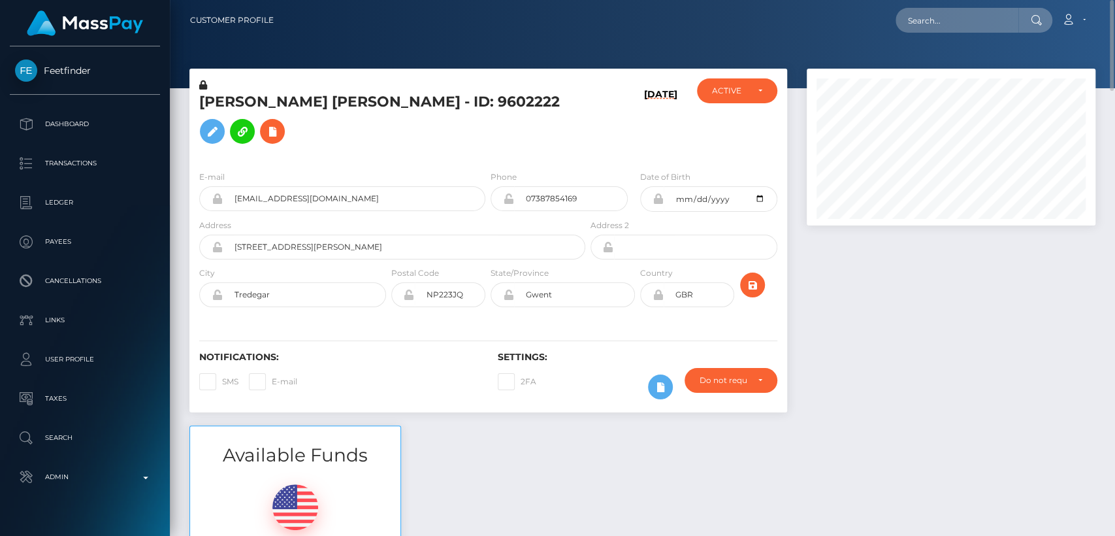
click at [229, 112] on h5 "[PERSON_NAME] [PERSON_NAME] - ID: 9602222" at bounding box center [388, 121] width 379 height 58
click at [229, 112] on h5 "JESSICA AMY LEWIS - ID: 9602222" at bounding box center [388, 121] width 379 height 58
copy h5 "JESSICA"
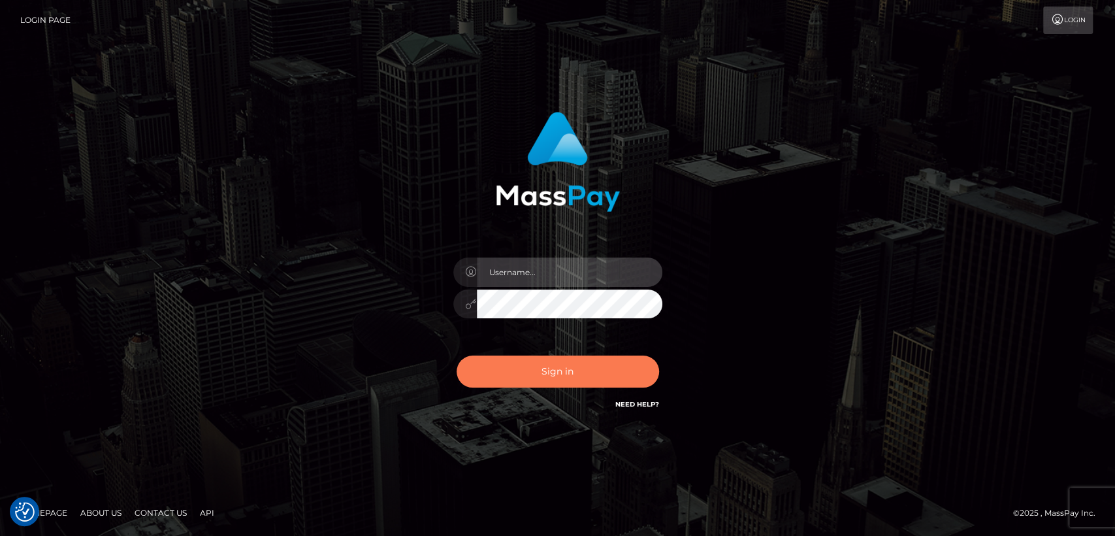
type input "nt.es"
click at [497, 370] on button "Sign in" at bounding box center [558, 371] width 203 height 32
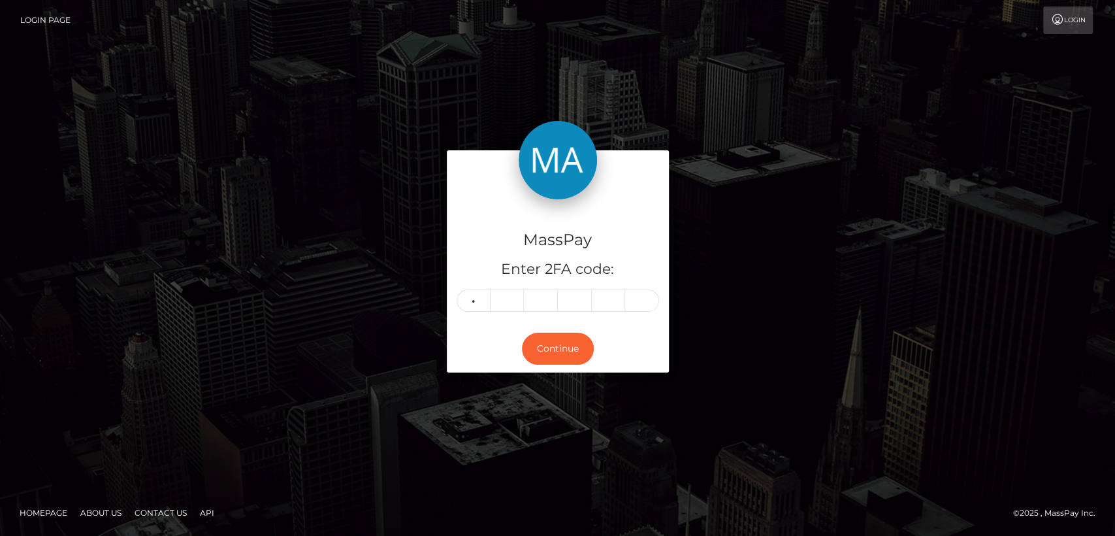
type input "3"
type input "9"
type input "5"
type input "0"
type input "6"
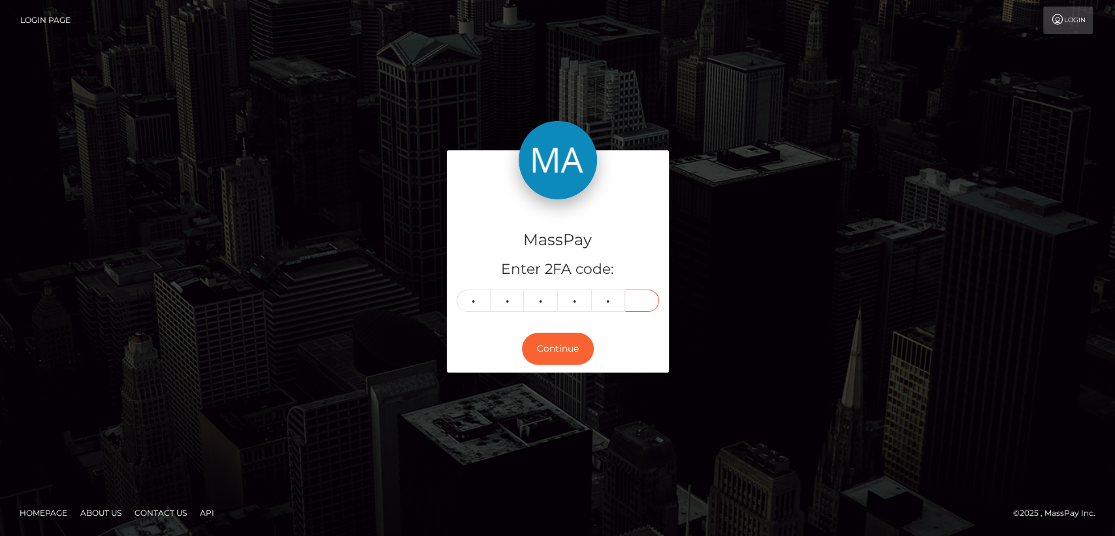
type input "1"
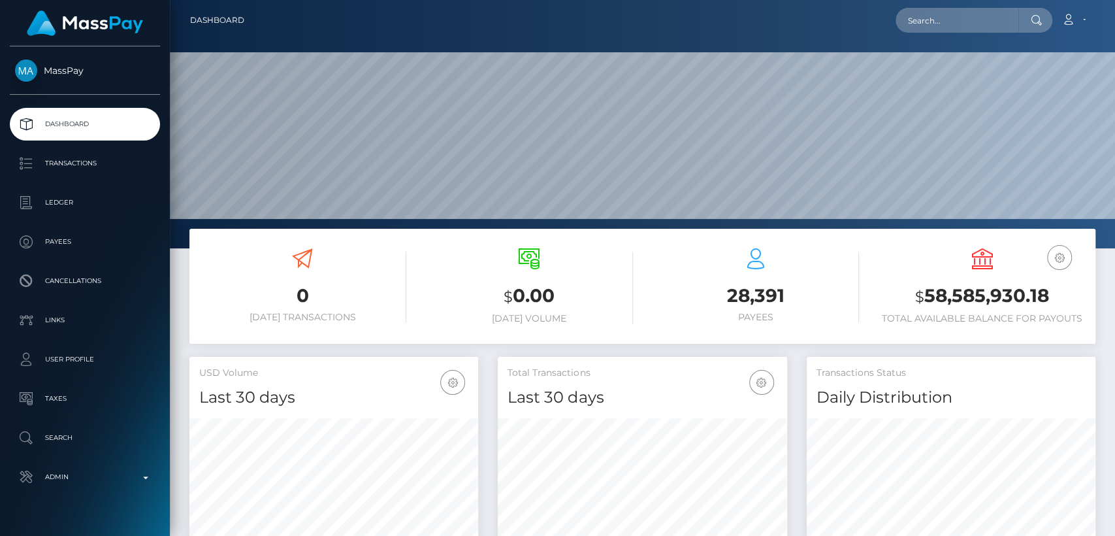
scroll to position [231, 289]
click at [920, 27] on input "text" at bounding box center [957, 20] width 123 height 25
paste input "[EMAIL_ADDRESS][DOMAIN_NAME]"
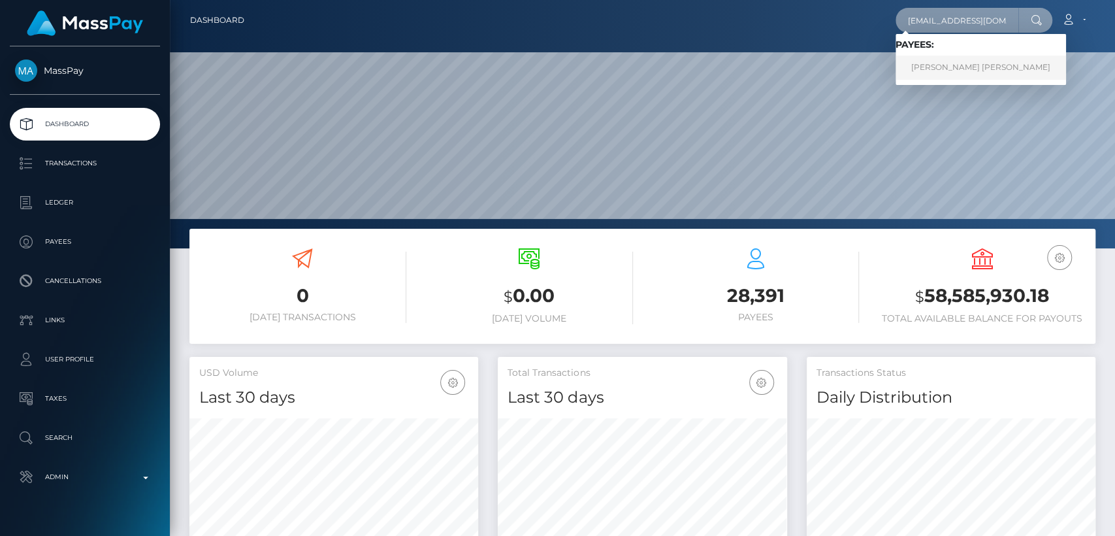
type input "[EMAIL_ADDRESS][DOMAIN_NAME]"
click at [928, 73] on link "[PERSON_NAME] [PERSON_NAME]" at bounding box center [981, 68] width 171 height 24
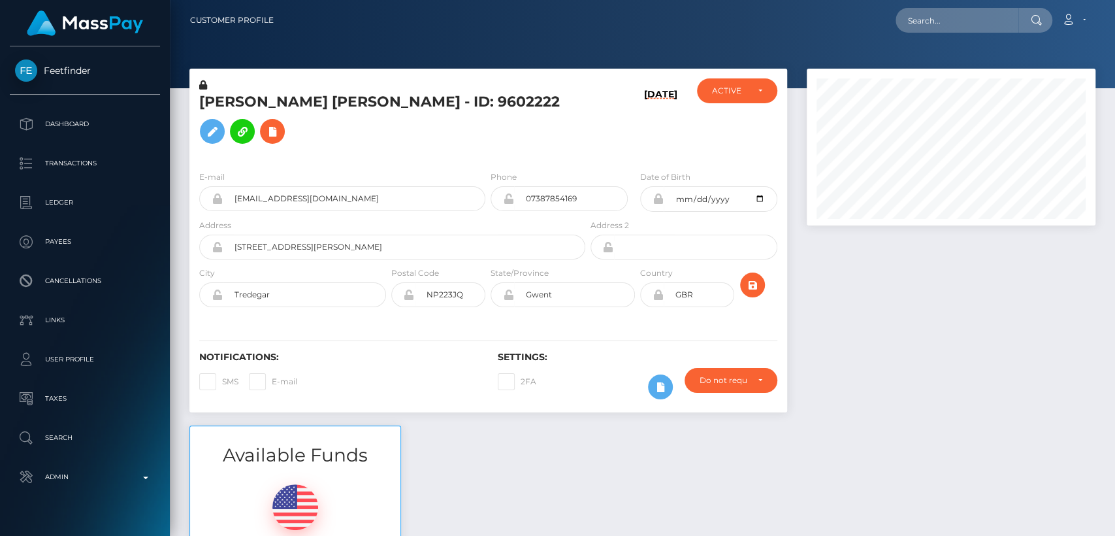
scroll to position [157, 289]
click at [930, 23] on input "text" at bounding box center [957, 20] width 123 height 25
click at [713, 116] on div "ACTIVE DEACTIVE CLOSED ACTIVE" at bounding box center [736, 119] width 99 height 82
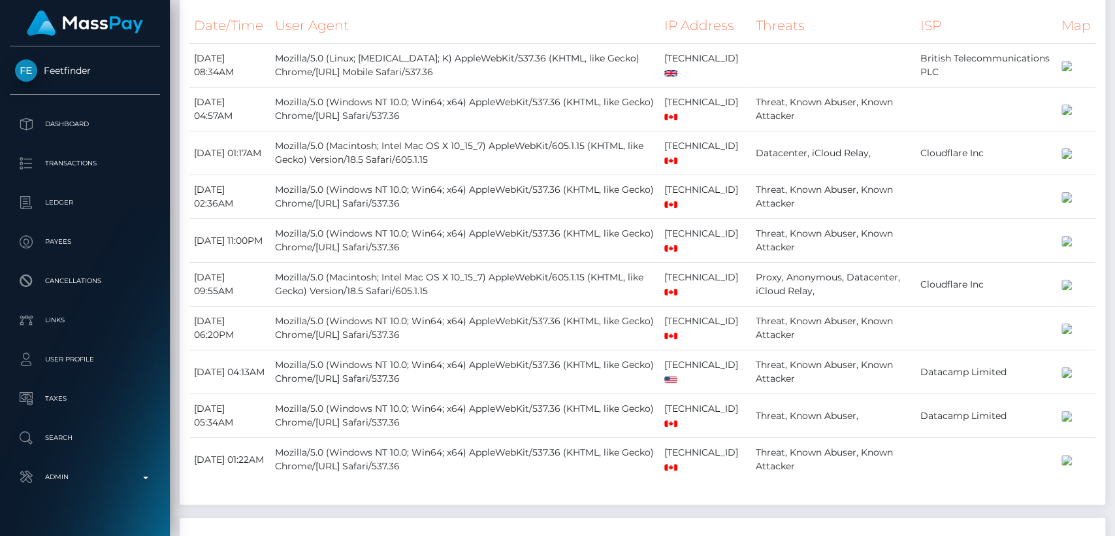
scroll to position [0, 0]
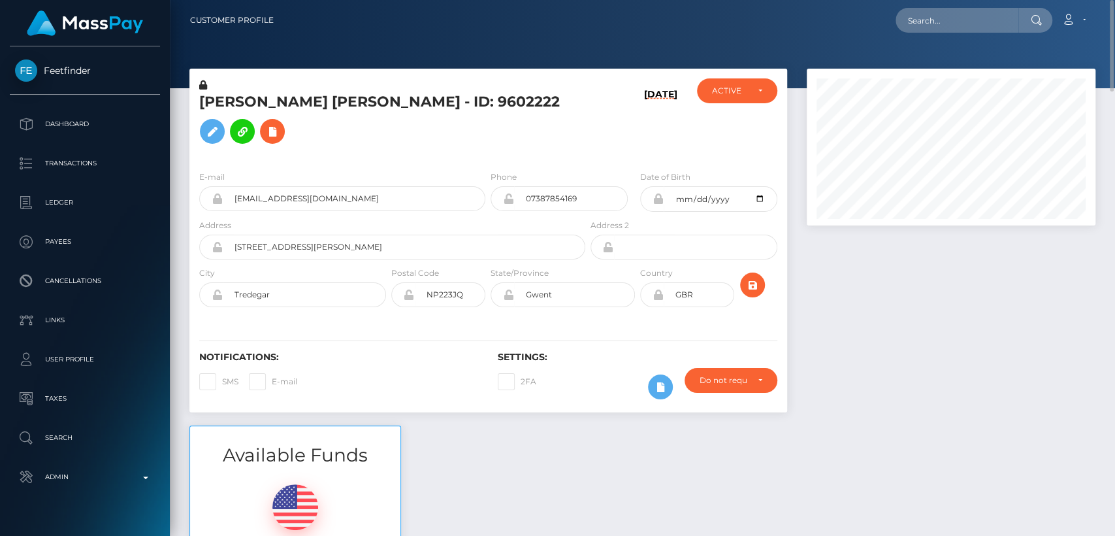
click at [214, 106] on h5 "[PERSON_NAME] [PERSON_NAME] - ID: 9602222" at bounding box center [388, 121] width 379 height 58
copy h5 "[PERSON_NAME]"
click at [427, 438] on div "Available Funds $0.01 USD Balance" at bounding box center [643, 521] width 926 height 192
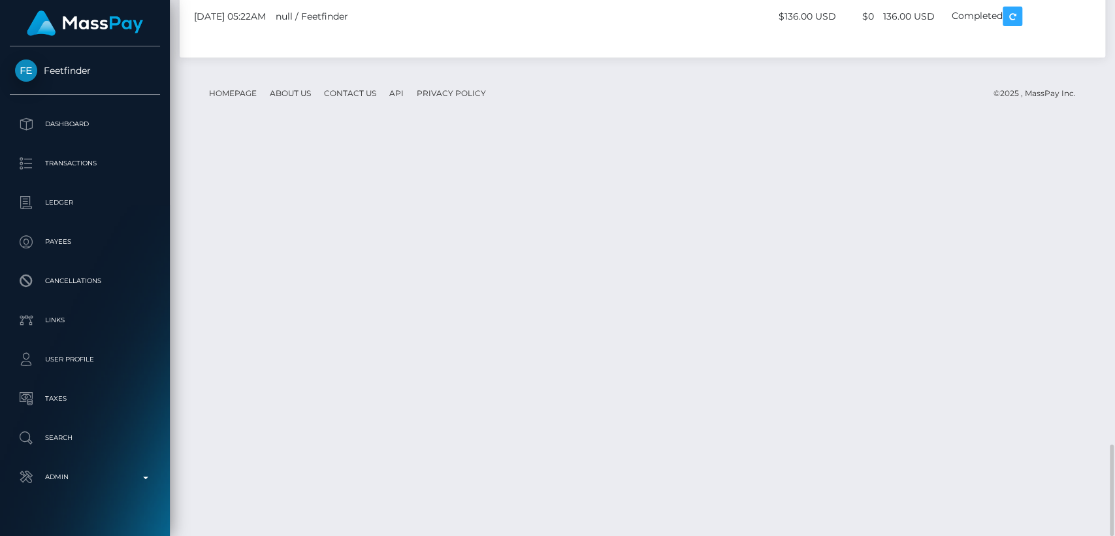
scroll to position [157, 289]
drag, startPoint x: 851, startPoint y: 411, endPoint x: 787, endPoint y: 412, distance: 64.0
click at [787, 35] on tr "[DATE] 05:22AM null / Feetfinder $136.00 USD $0 136.00 USD" at bounding box center [642, 17] width 906 height 36
copy tr "$136.00 USD"
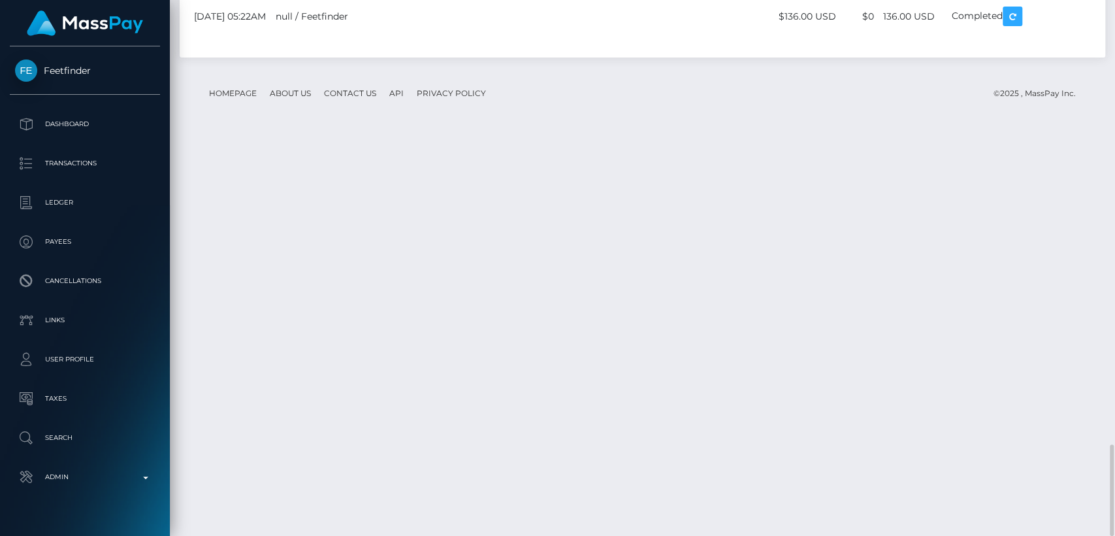
drag, startPoint x: 278, startPoint y: 357, endPoint x: 195, endPoint y: 355, distance: 82.3
copy td "[DATE]"
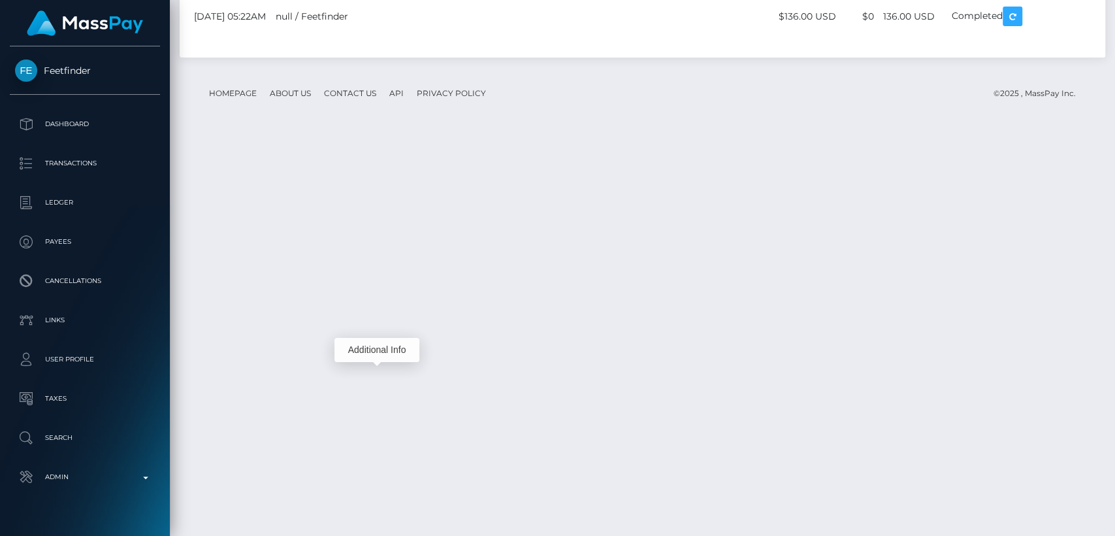
click at [376, 352] on div "Additional Info" at bounding box center [377, 350] width 85 height 24
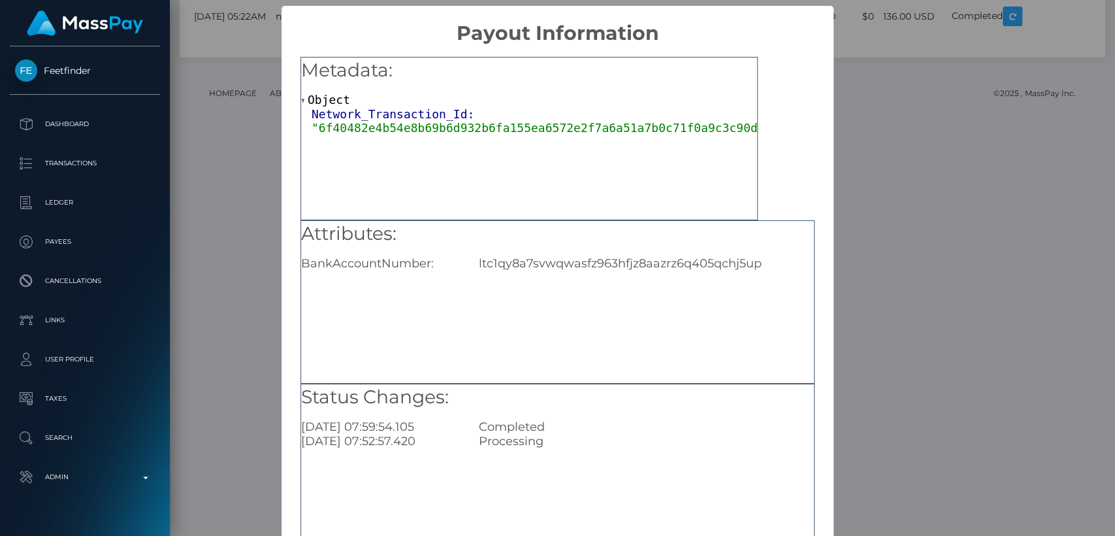
click at [206, 463] on div "× Payout Information Metadata: Object Network_Transaction_Id: "6f40482e4b54e8b6…" at bounding box center [557, 268] width 1115 height 536
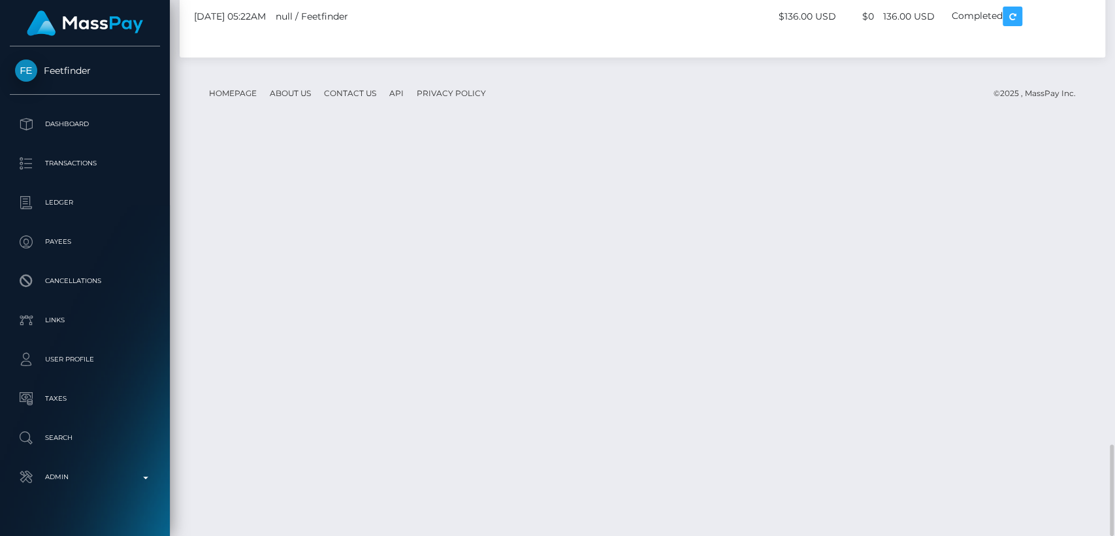
drag, startPoint x: 924, startPoint y: 365, endPoint x: 888, endPoint y: 362, distance: 36.0
copy td "1.10 LTC"
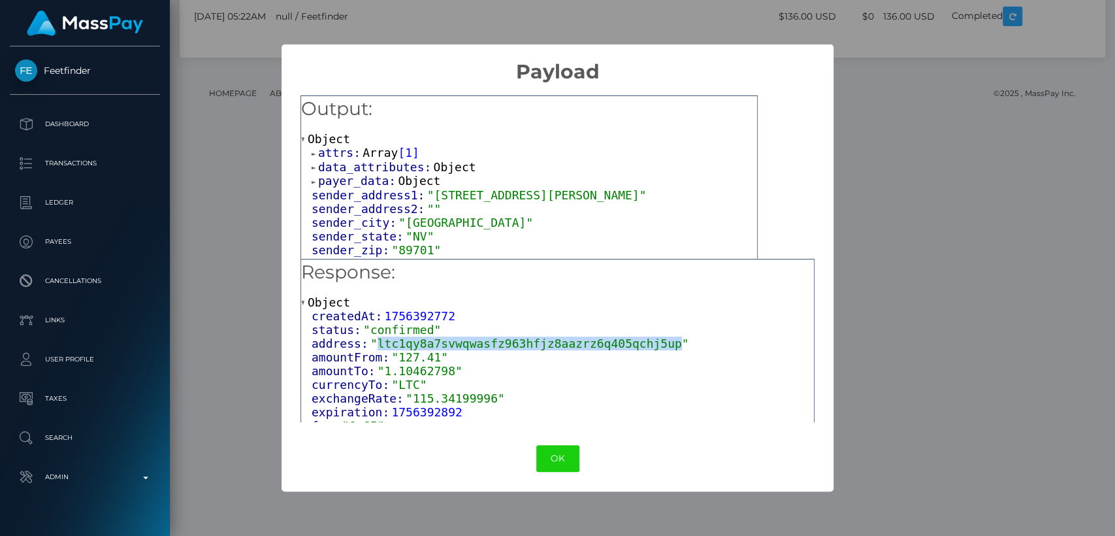
drag, startPoint x: 648, startPoint y: 346, endPoint x: 372, endPoint y: 345, distance: 275.7
click at [372, 345] on span ""ltc1qy8a7svwqwasfz963hfjz8aazrz6q405qchj5up"" at bounding box center [529, 343] width 319 height 14
copy span "ltc1qy8a7svwqwasfz963hfjz8aazrz6q405qchj5up"
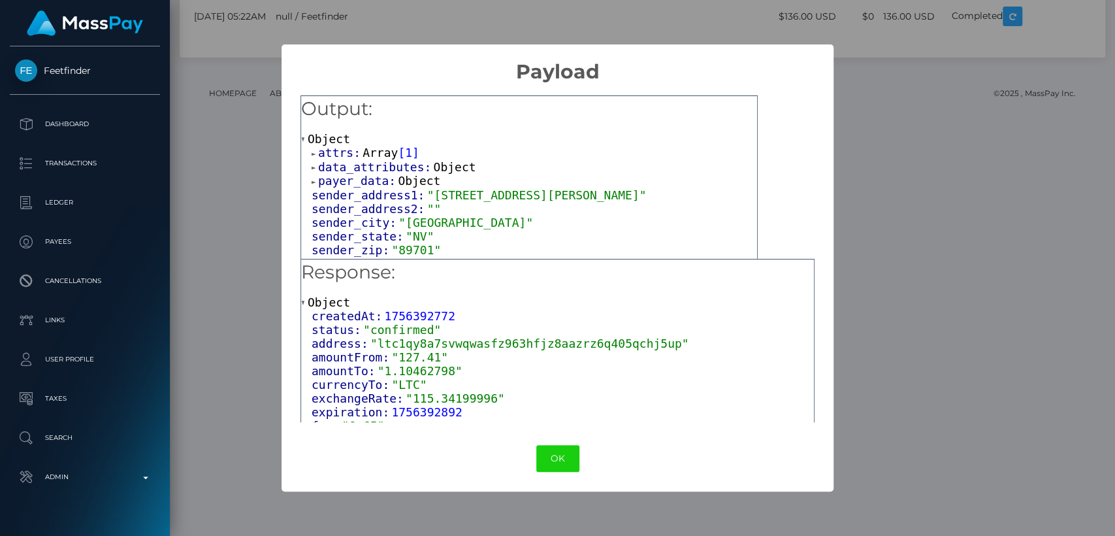
click at [910, 259] on div "× Payload Output: Object attrs: Array [ 1 ] data_attributes: Object payer_data:…" at bounding box center [557, 268] width 1115 height 536
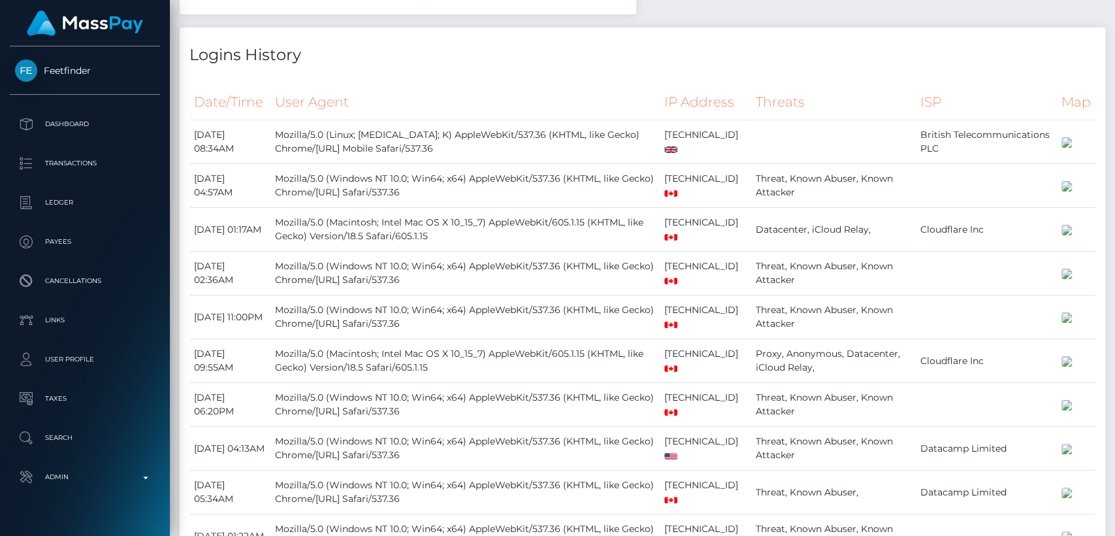
scroll to position [2585, 0]
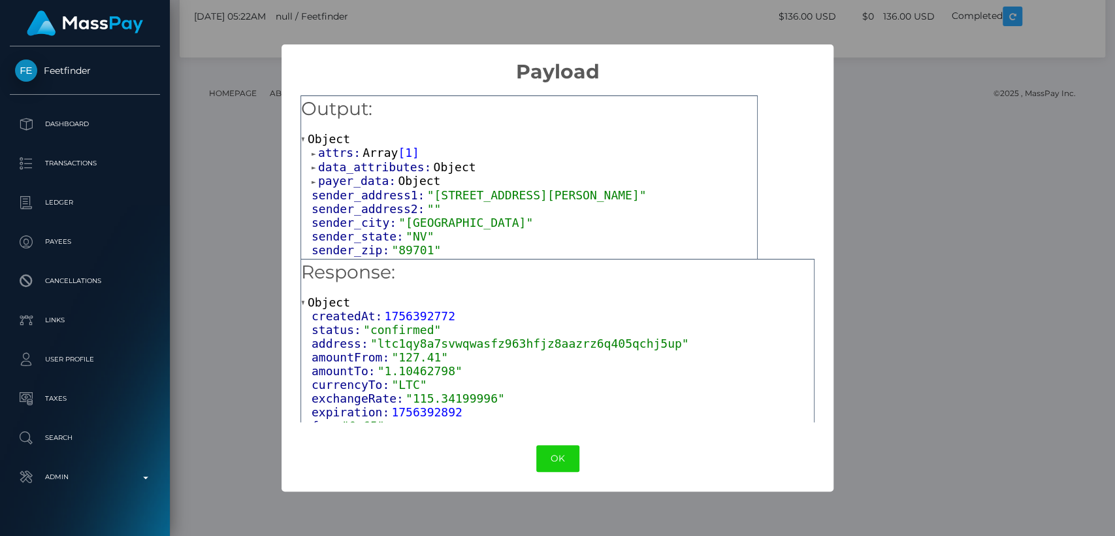
click at [316, 153] on span at bounding box center [315, 154] width 7 height 8
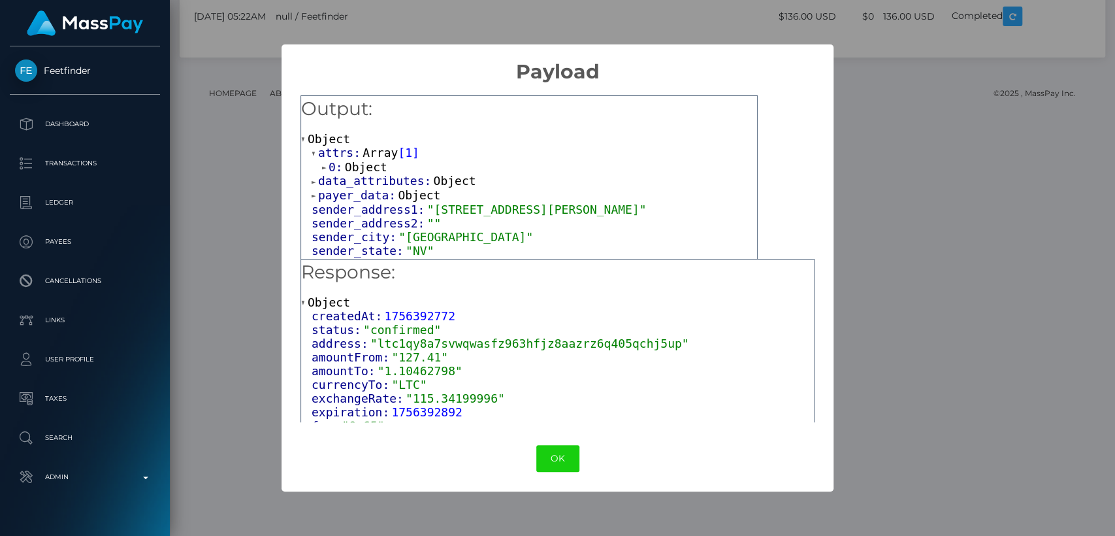
click at [323, 165] on span at bounding box center [325, 167] width 7 height 8
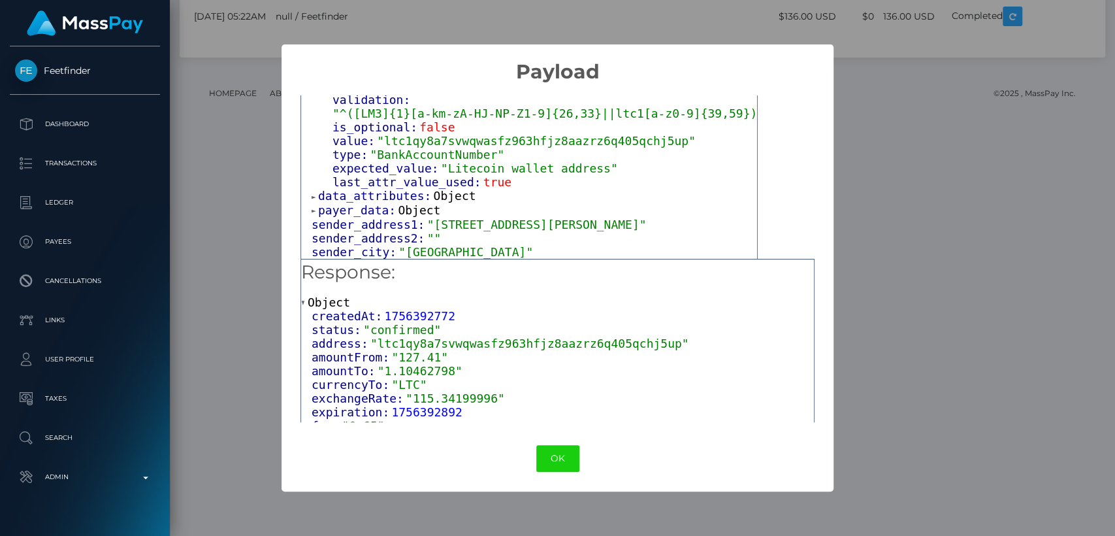
scroll to position [155, 0]
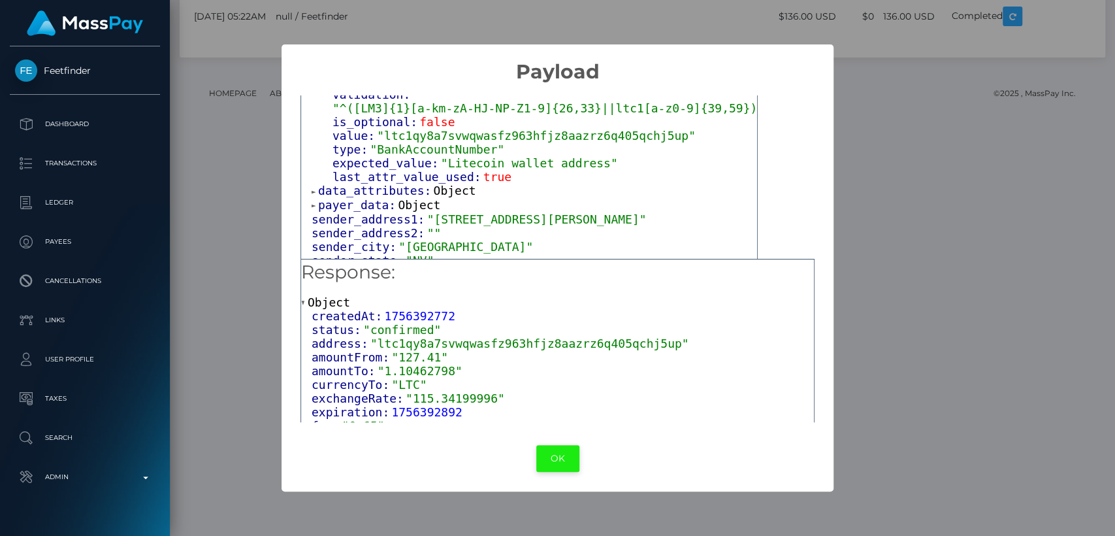
click at [554, 452] on button "OK" at bounding box center [557, 458] width 43 height 27
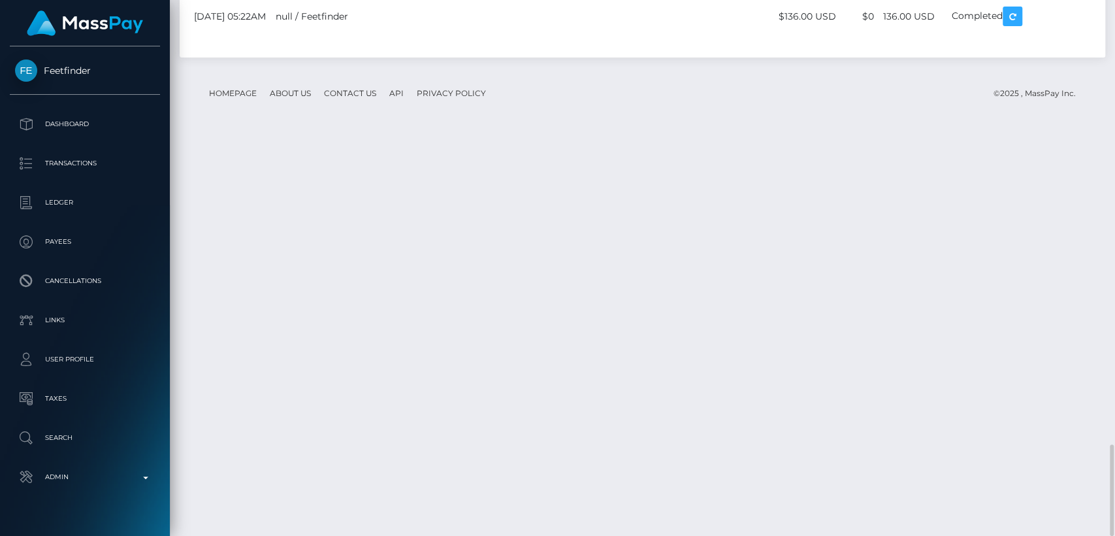
scroll to position [157, 289]
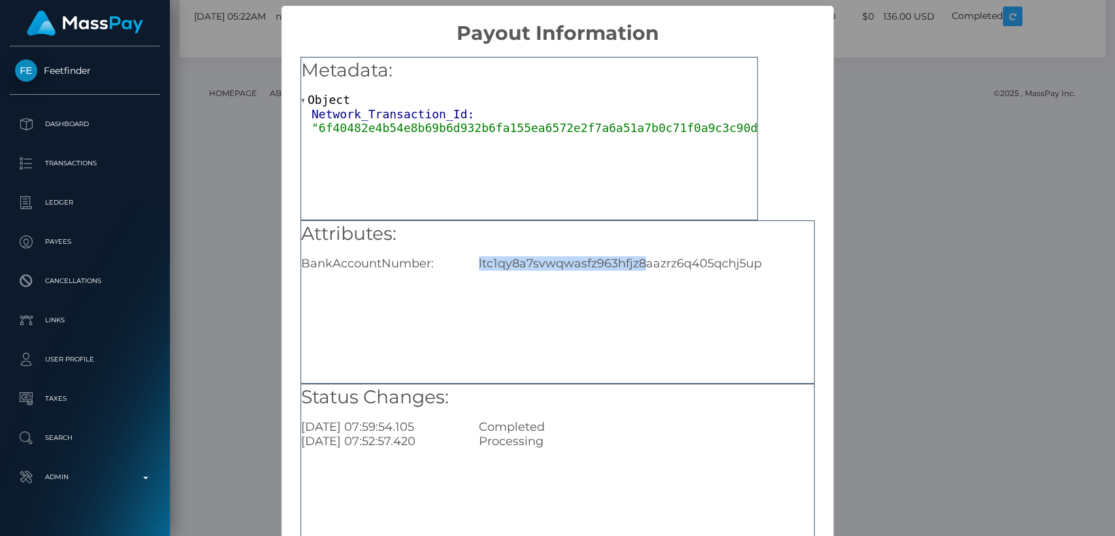
drag, startPoint x: 467, startPoint y: 256, endPoint x: 640, endPoint y: 261, distance: 173.2
click at [640, 261] on div "ltc1qy8a7svwqwasfz963hfjz8aazrz6q405qchj5up" at bounding box center [646, 263] width 355 height 14
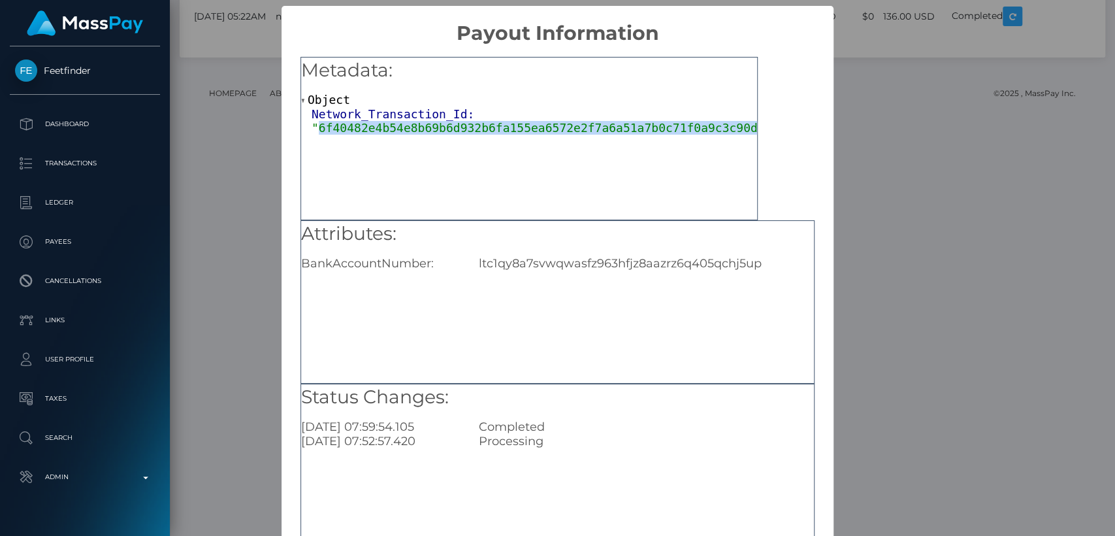
drag, startPoint x: 315, startPoint y: 130, endPoint x: 742, endPoint y: 137, distance: 427.4
click at [742, 137] on div "Metadata: Object Network_Transaction_Id: "6f40482e4b54e8b69b6d932b6fa155ea6572e…" at bounding box center [529, 138] width 457 height 163
copy span "6f40482e4b54e8b69b6d932b6fa155ea6572e2f7a6a51a7b0c71f0a9c3c90da4""
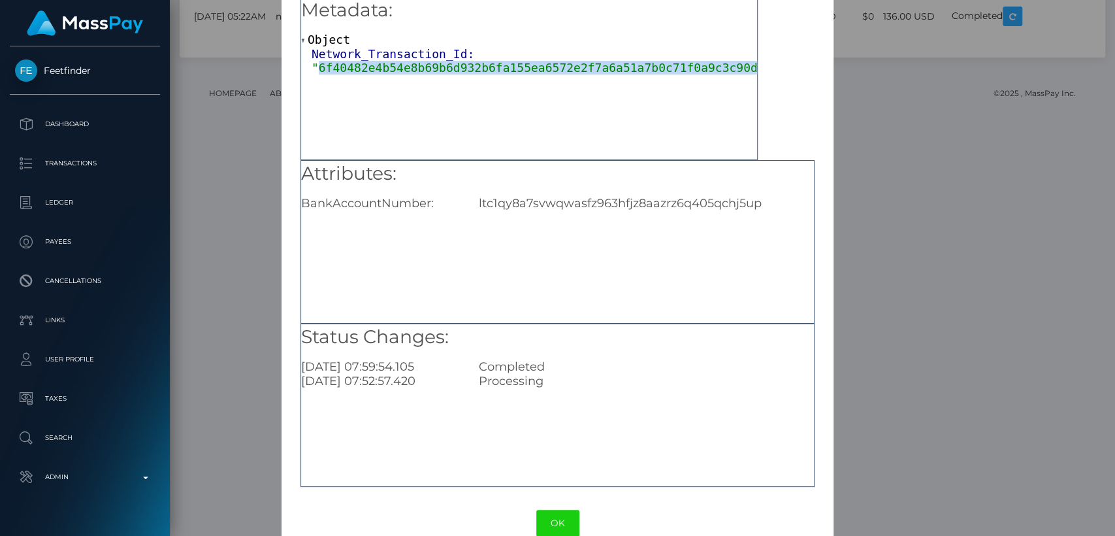
scroll to position [86, 0]
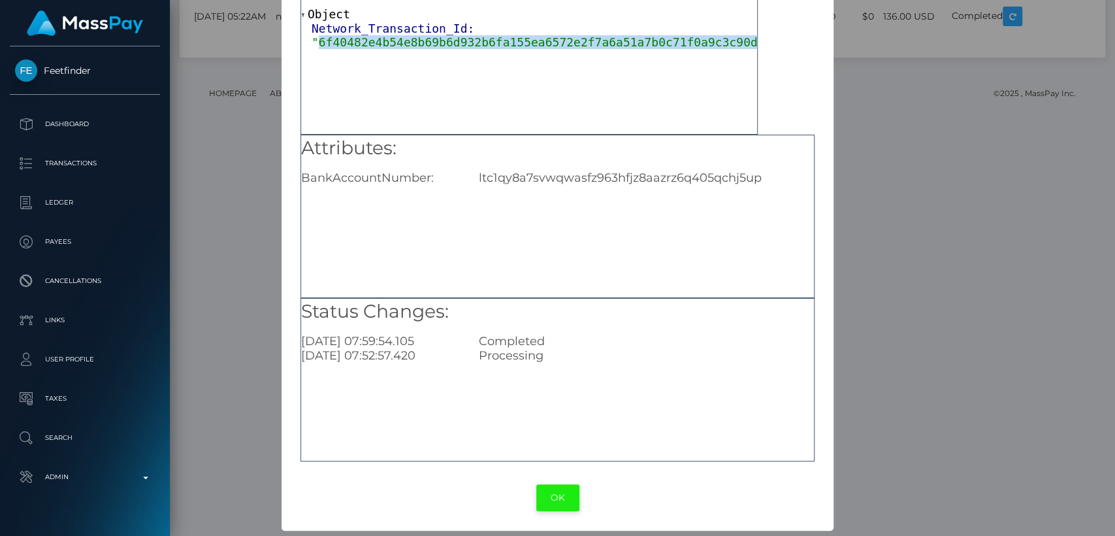
click at [548, 497] on button "OK" at bounding box center [557, 497] width 43 height 27
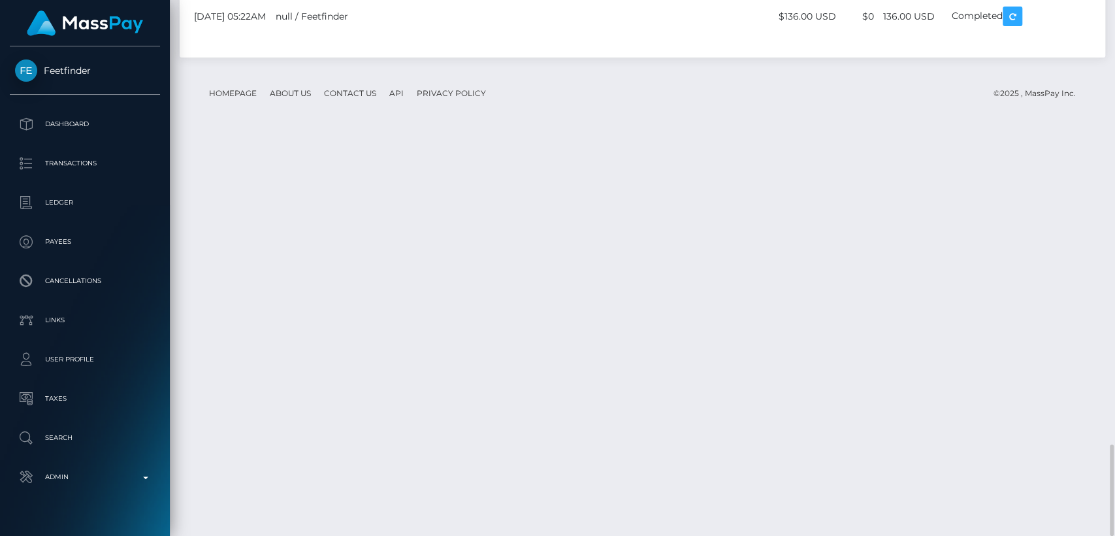
scroll to position [157, 289]
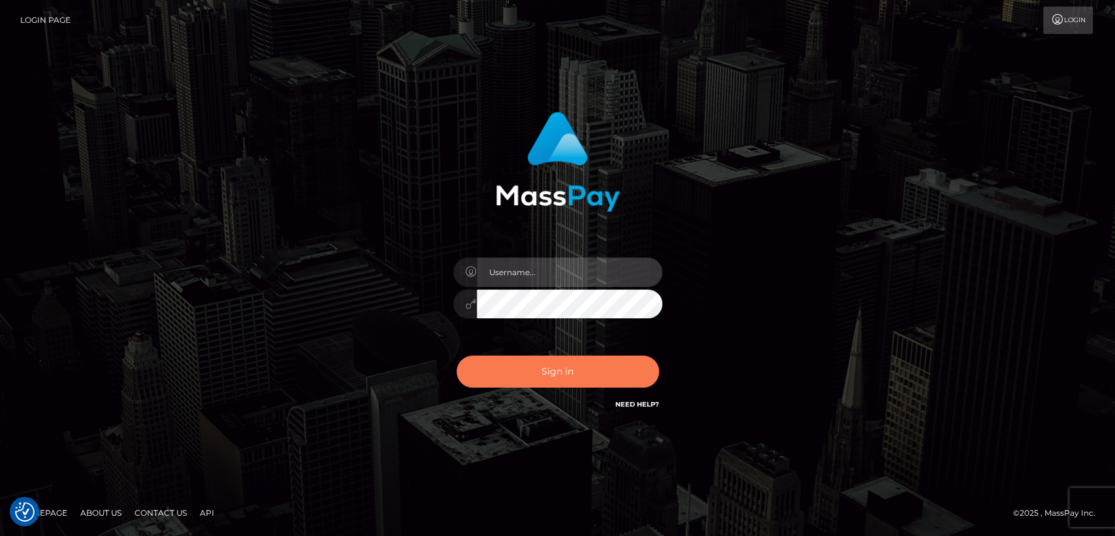
type input "[DOMAIN_NAME]"
click at [570, 374] on button "Sign in" at bounding box center [558, 371] width 203 height 32
type input "[DOMAIN_NAME]"
click at [570, 374] on button "Sign in" at bounding box center [558, 371] width 203 height 32
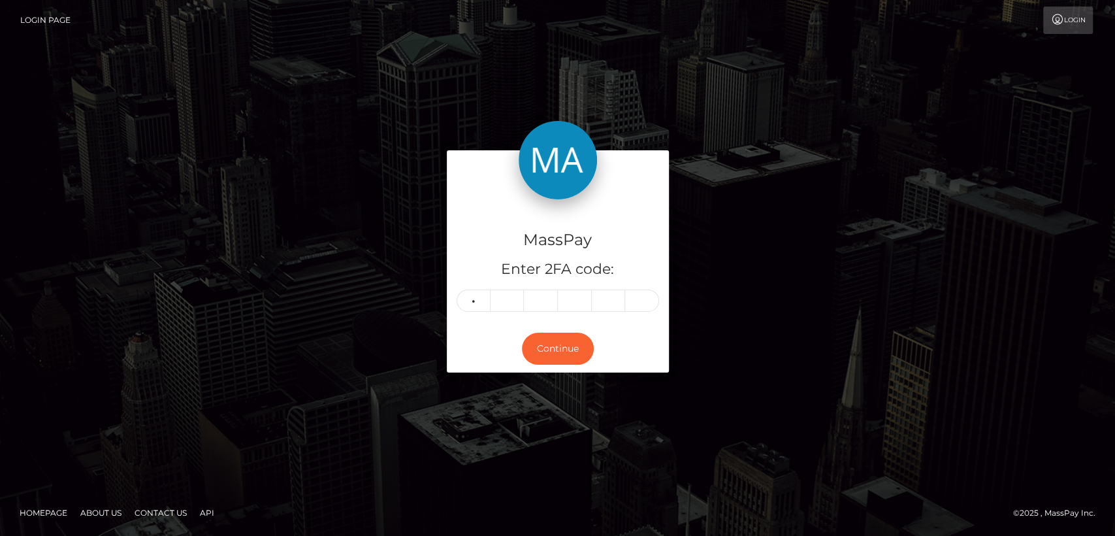
type input "5"
type input "0"
type input "3"
type input "6"
type input "3"
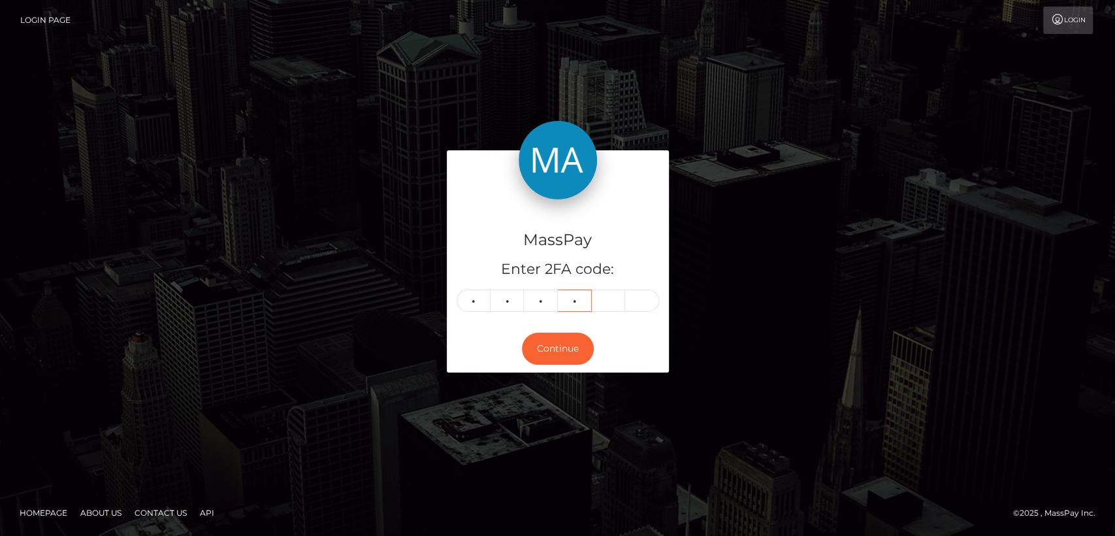
type input "3"
type input "0"
type input "2"
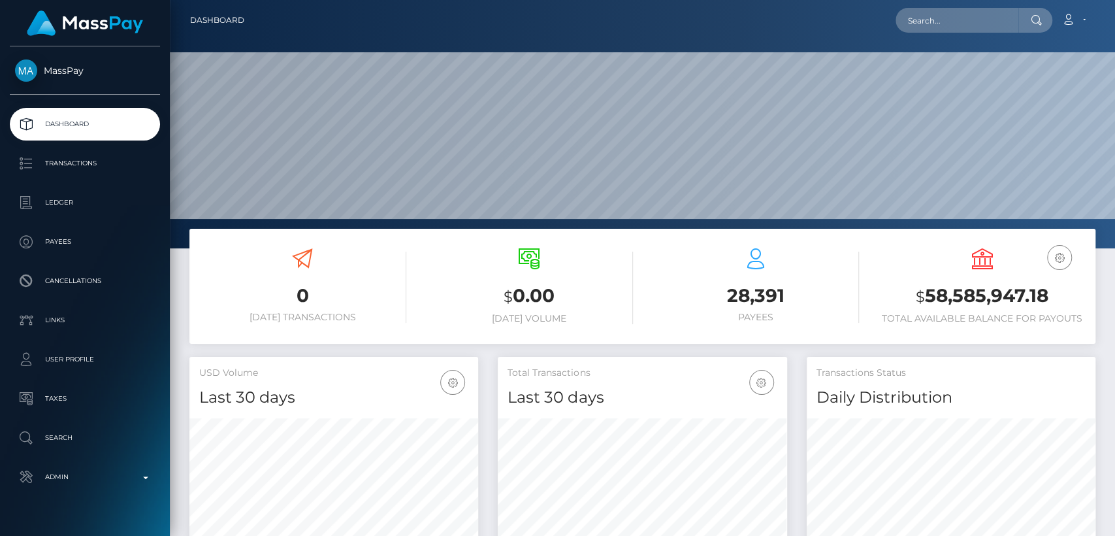
scroll to position [231, 289]
click at [987, 27] on input "text" at bounding box center [957, 20] width 123 height 25
paste input "[EMAIL_ADDRESS][DOMAIN_NAME]"
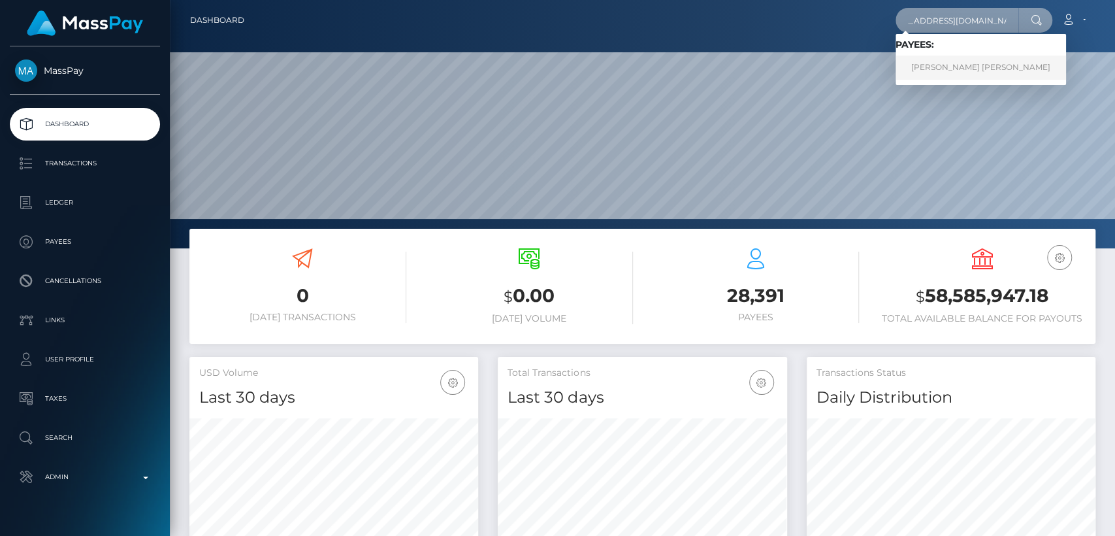
type input "laurahennessy96@hotmail.com"
click at [966, 73] on link "LAURA KIRSTY HENNESSY" at bounding box center [981, 68] width 171 height 24
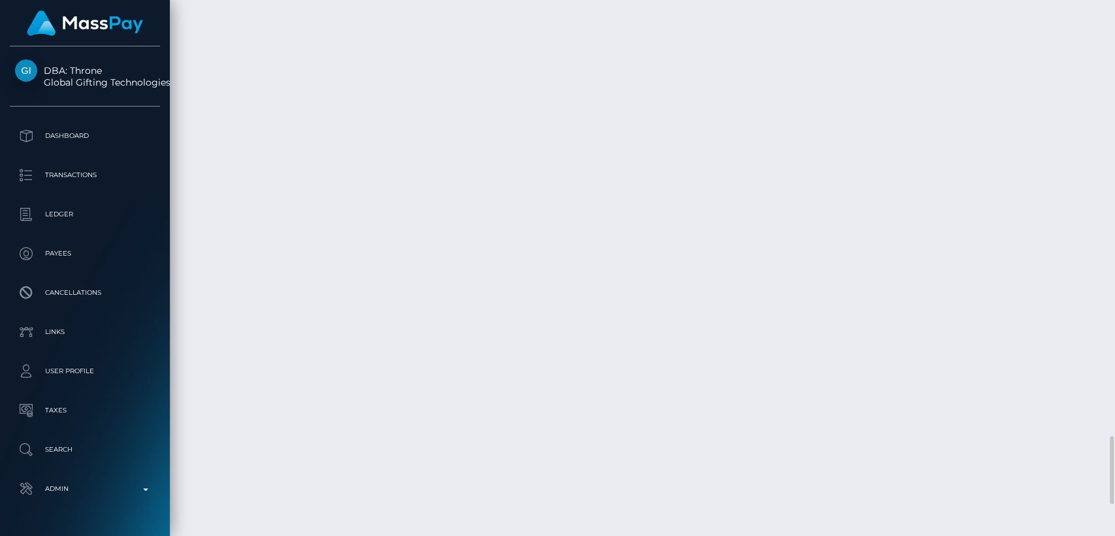
scroll to position [3411, 0]
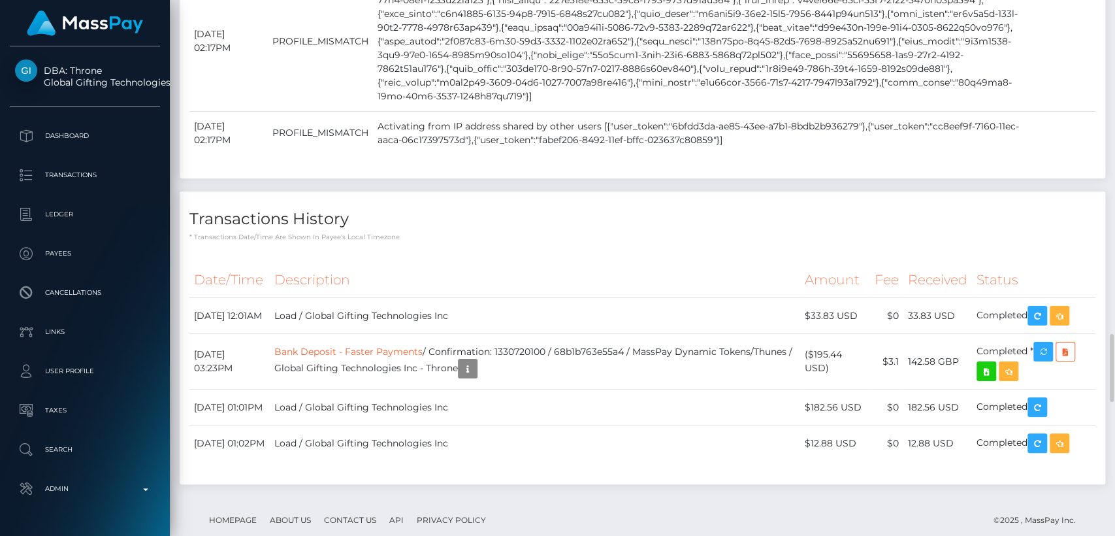
scroll to position [2606, 0]
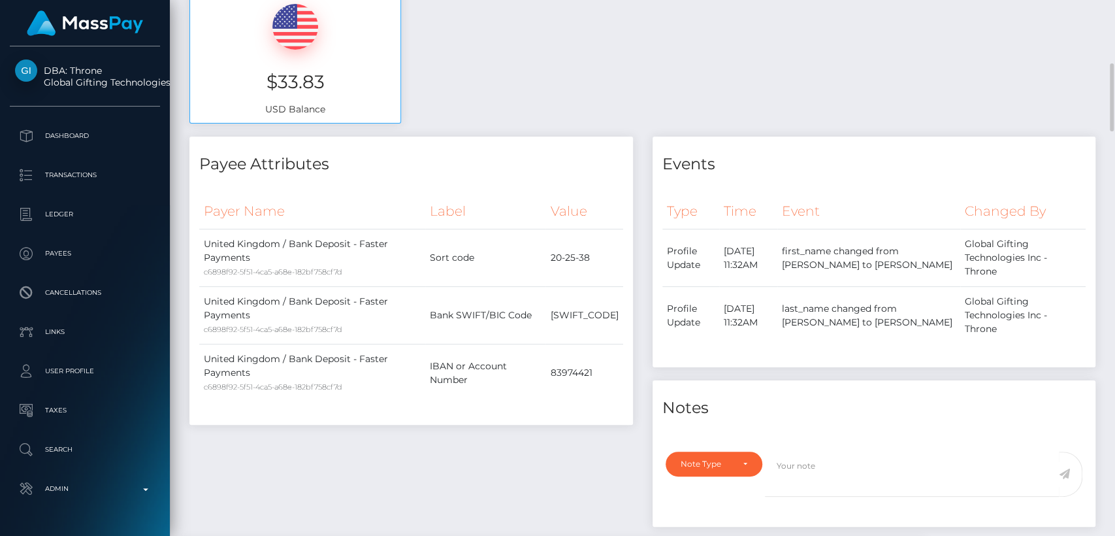
scroll to position [533, 0]
click at [572, 46] on div "Available Funds - Fees Paid By Global Gifting Technologies Inc $33.83 USD Balan…" at bounding box center [643, 13] width 926 height 243
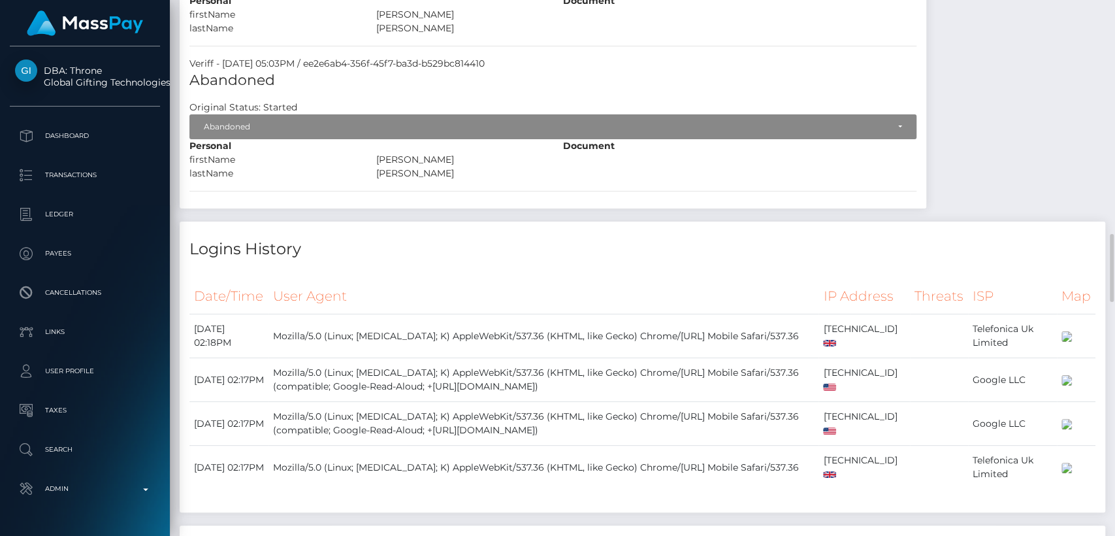
scroll to position [1858, 0]
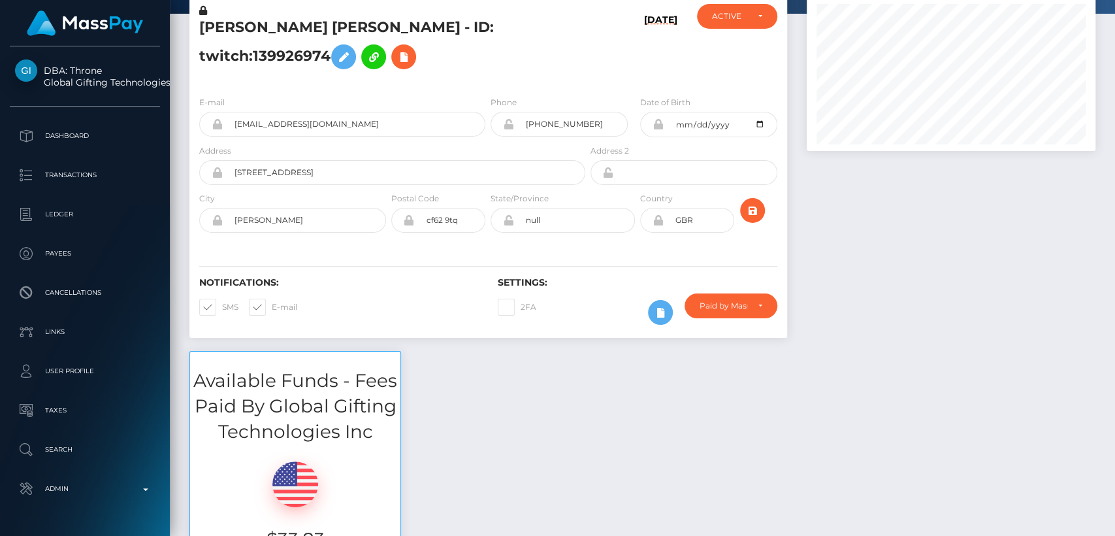
scroll to position [0, 0]
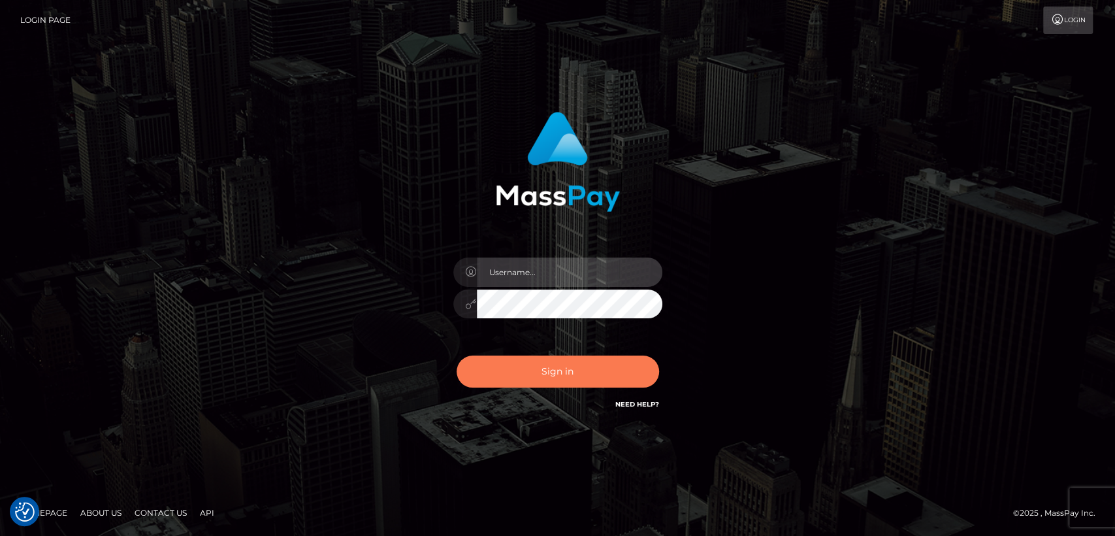
type input "nt.es"
click at [612, 366] on button "Sign in" at bounding box center [558, 371] width 203 height 32
type input "[DOMAIN_NAME]"
click at [612, 366] on button "Sign in" at bounding box center [558, 371] width 203 height 32
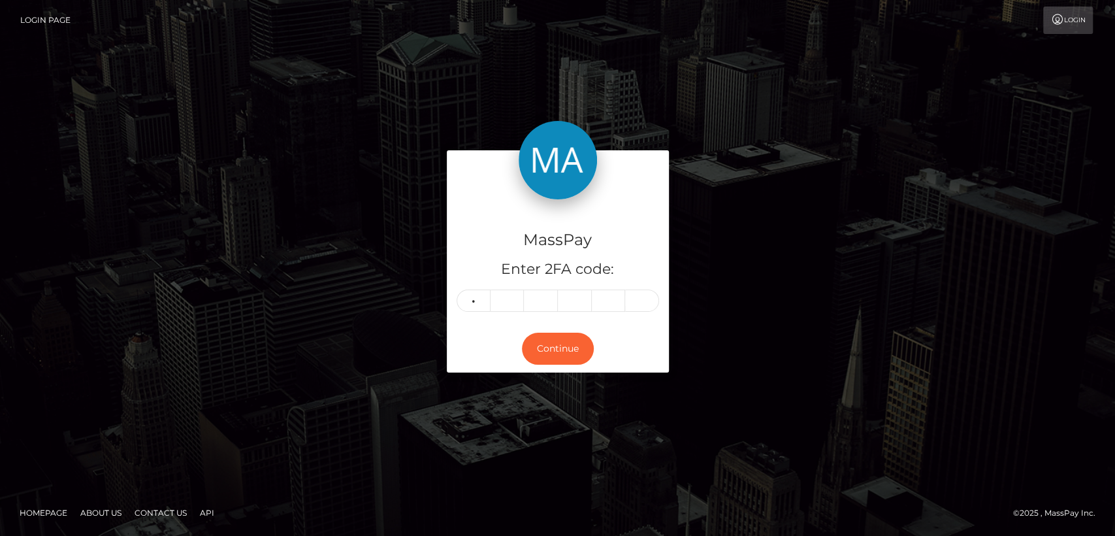
type input "2"
type input "5"
type input "1"
type input "5"
type input "2"
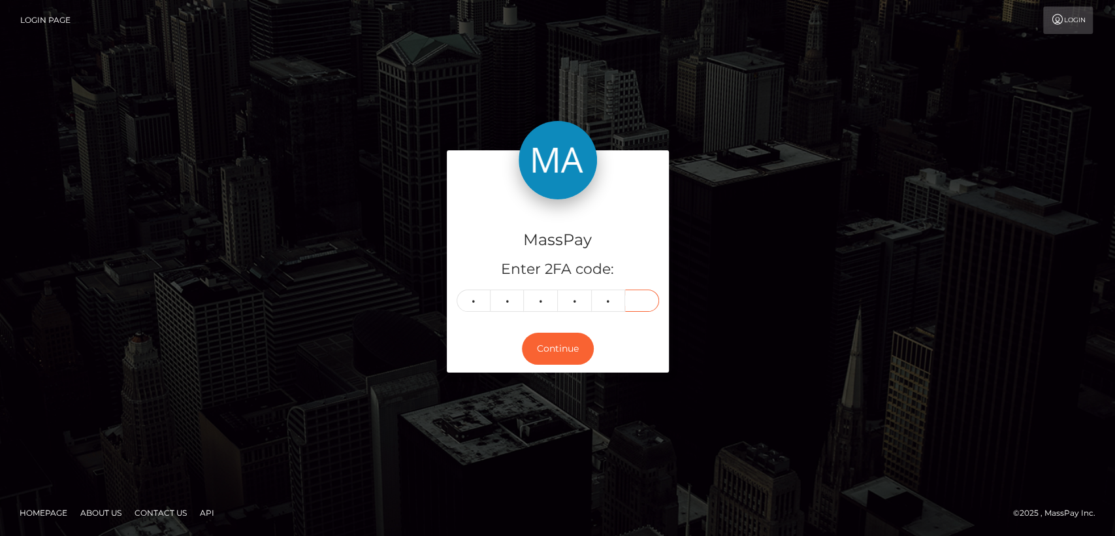
type input "3"
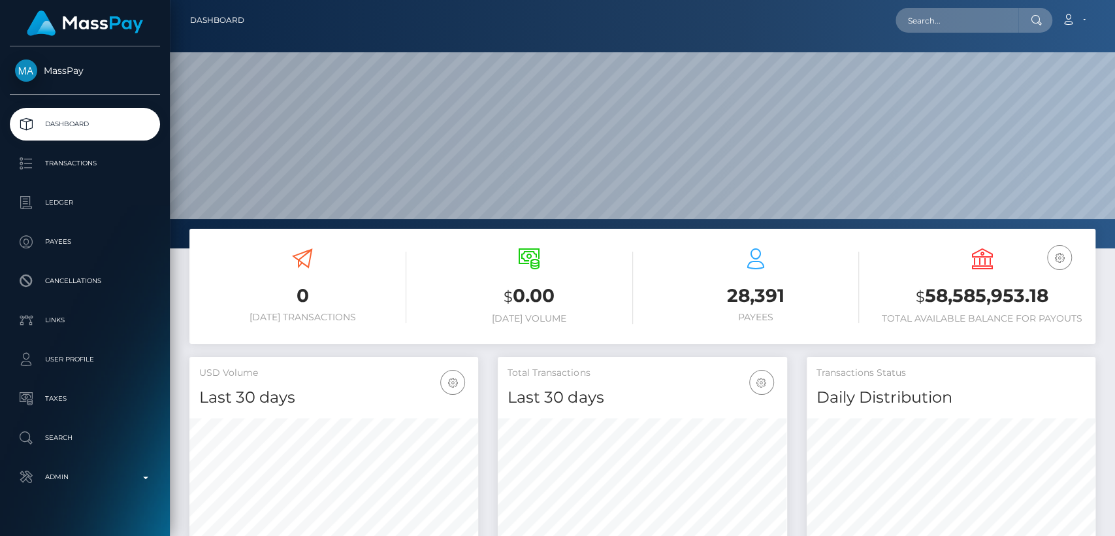
scroll to position [231, 289]
click at [1021, 20] on div at bounding box center [1036, 20] width 34 height 25
click at [996, 13] on input "text" at bounding box center [957, 20] width 123 height 25
paste input "Как вывести деньги в [GEOGRAPHIC_DATA]???"
type input "Как вывести деньги в [GEOGRAPHIC_DATA]???"
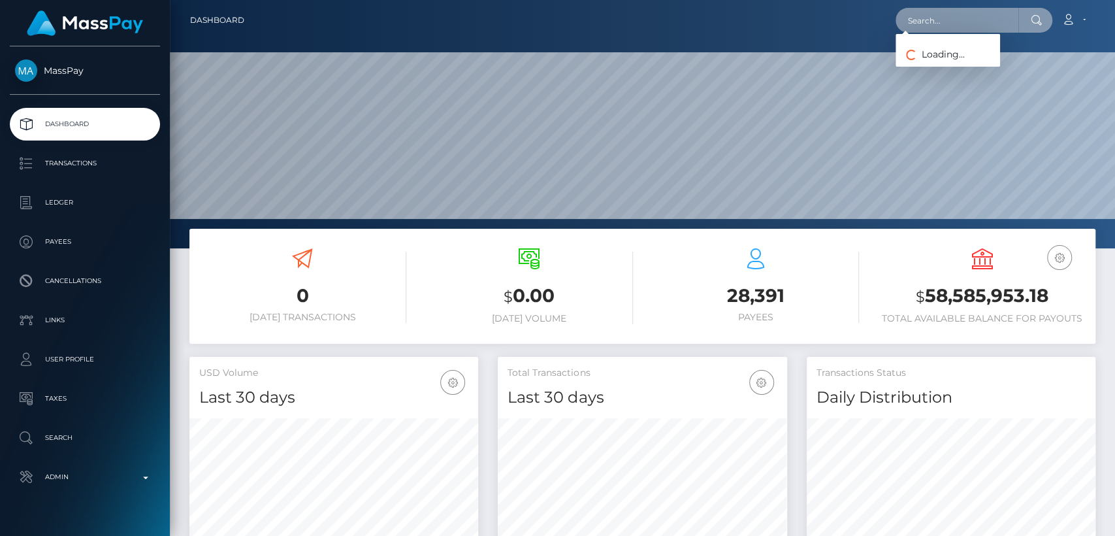
scroll to position [0, 0]
click at [938, 25] on input "text" at bounding box center [957, 20] width 123 height 25
paste input "[EMAIL_ADDRESS][DOMAIN_NAME]"
type input "[EMAIL_ADDRESS][DOMAIN_NAME]"
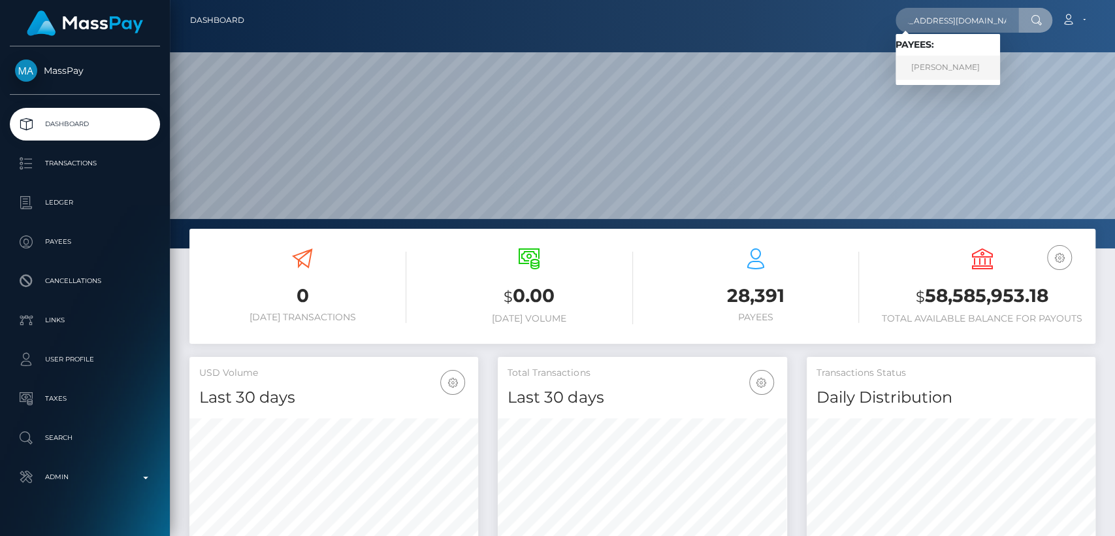
scroll to position [0, 0]
click at [923, 69] on link "[PERSON_NAME]" at bounding box center [948, 68] width 105 height 24
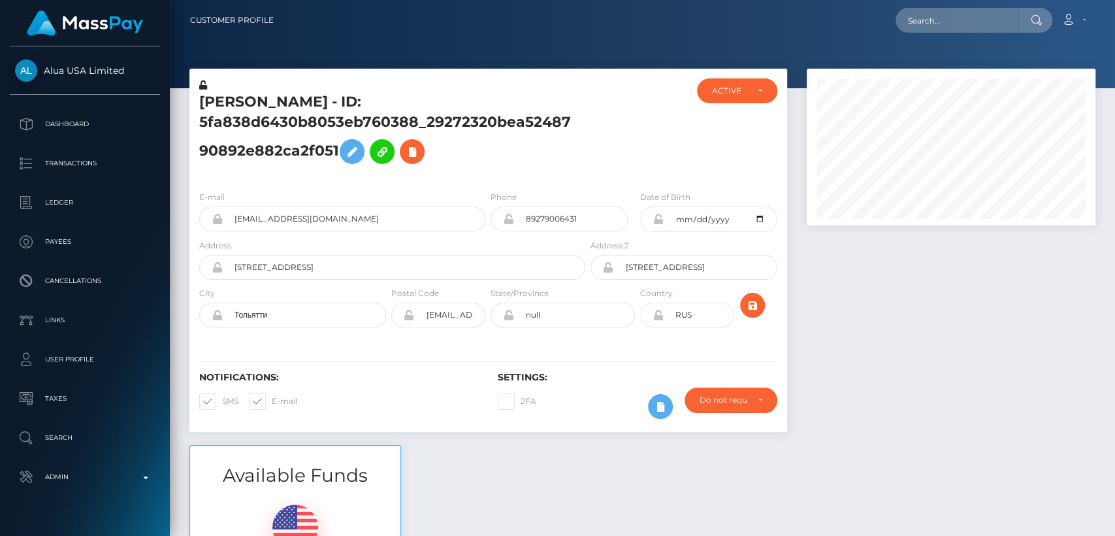
scroll to position [157, 289]
click at [392, 182] on div "E-mail olechka1992gosteva@yandex.ru Phone Address" at bounding box center [488, 260] width 598 height 160
click at [215, 105] on h5 "Olga Gosteva - ID: 5fa838d6430b8053eb760388_29272320bea5248790892e882ca2f051" at bounding box center [388, 131] width 379 height 78
copy h5 "Olga"
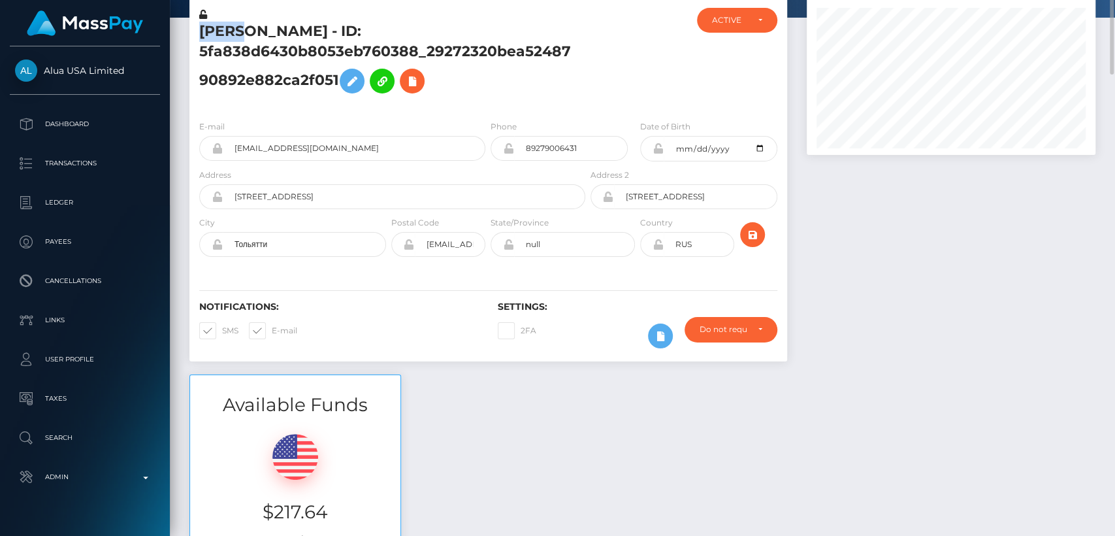
scroll to position [0, 0]
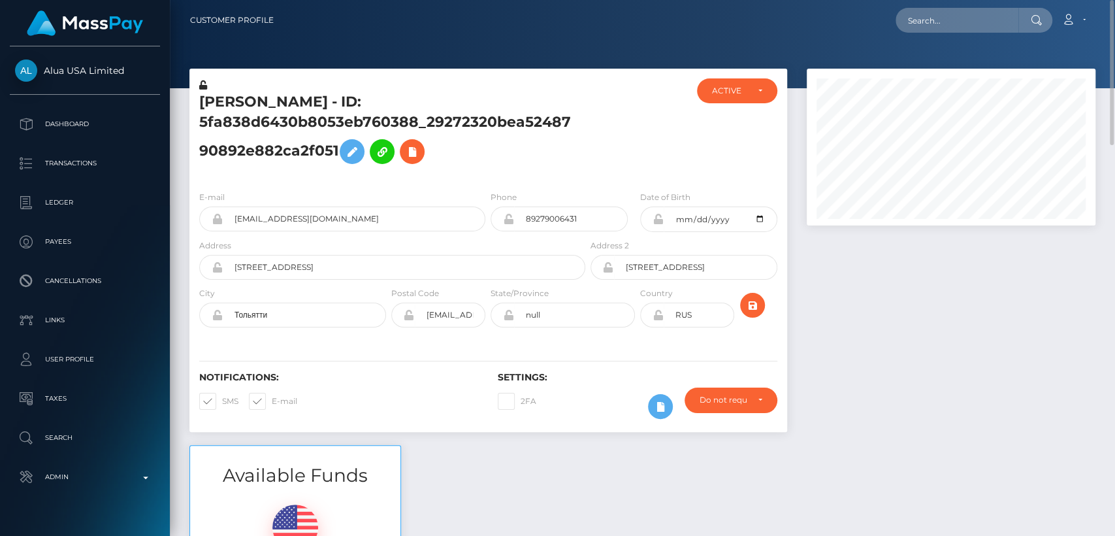
click at [372, 423] on div "Notifications: SMS E-mail" at bounding box center [338, 399] width 299 height 54
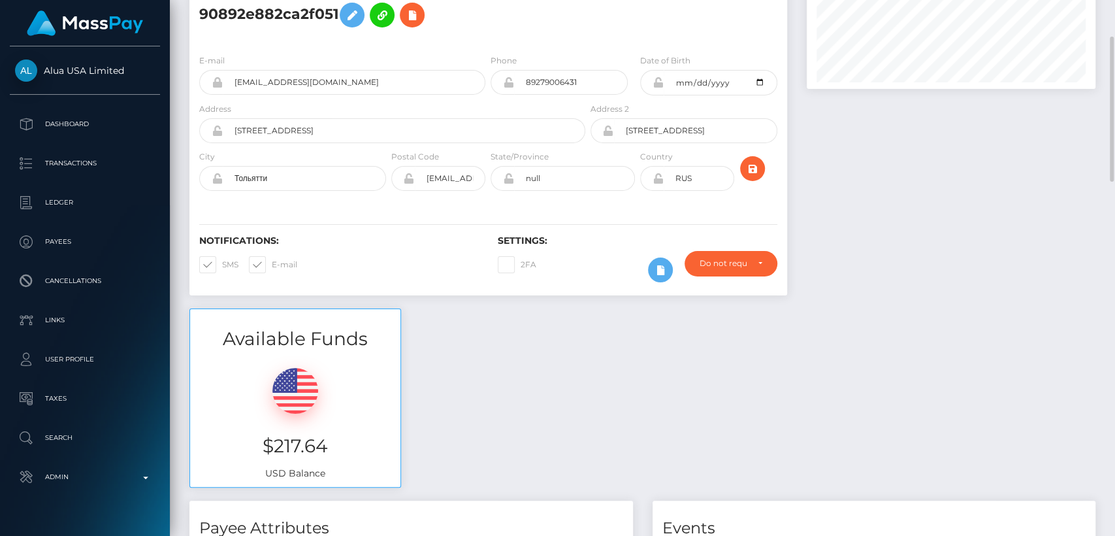
scroll to position [144, 0]
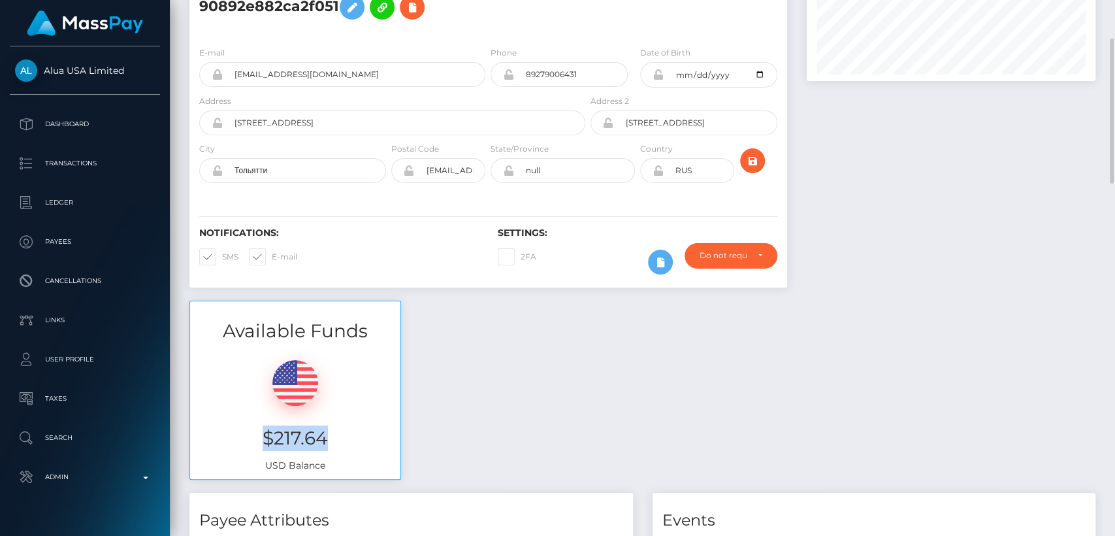
drag, startPoint x: 352, startPoint y: 424, endPoint x: 263, endPoint y: 433, distance: 88.7
click at [263, 433] on div "$217.64 USD Balance" at bounding box center [295, 411] width 210 height 135
copy h3 "$217.64"
drag, startPoint x: 53, startPoint y: 60, endPoint x: 125, endPoint y: 69, distance: 72.5
click at [125, 69] on div "Alua USA Limited Dashboard Transactions Ledger Payees Cancellations Links" at bounding box center [85, 289] width 170 height 487
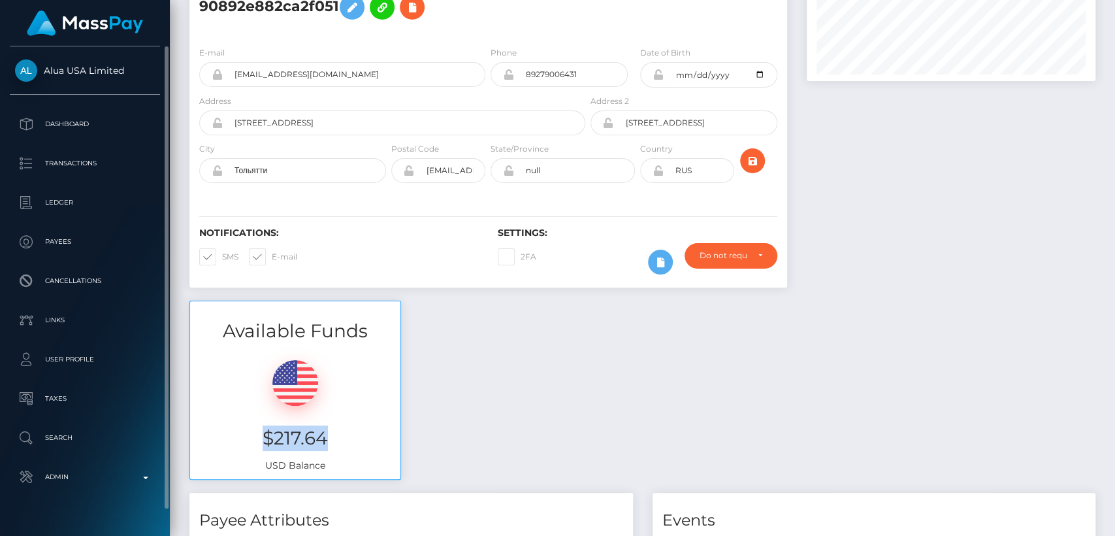
copy span "Alua USA Limited"
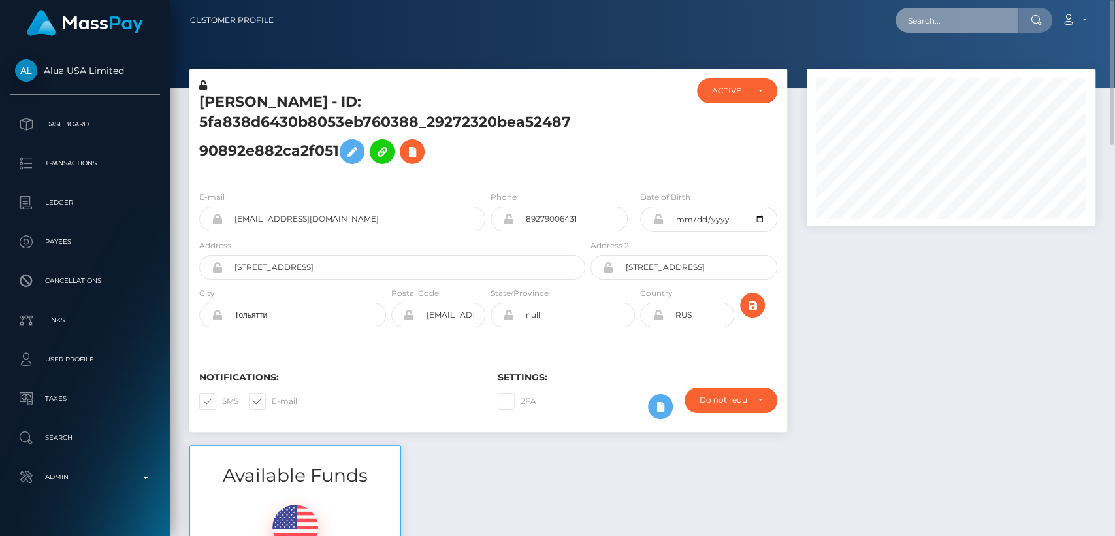
click at [943, 22] on input "text" at bounding box center [957, 20] width 123 height 25
paste input "jess90amy@gmail.com"
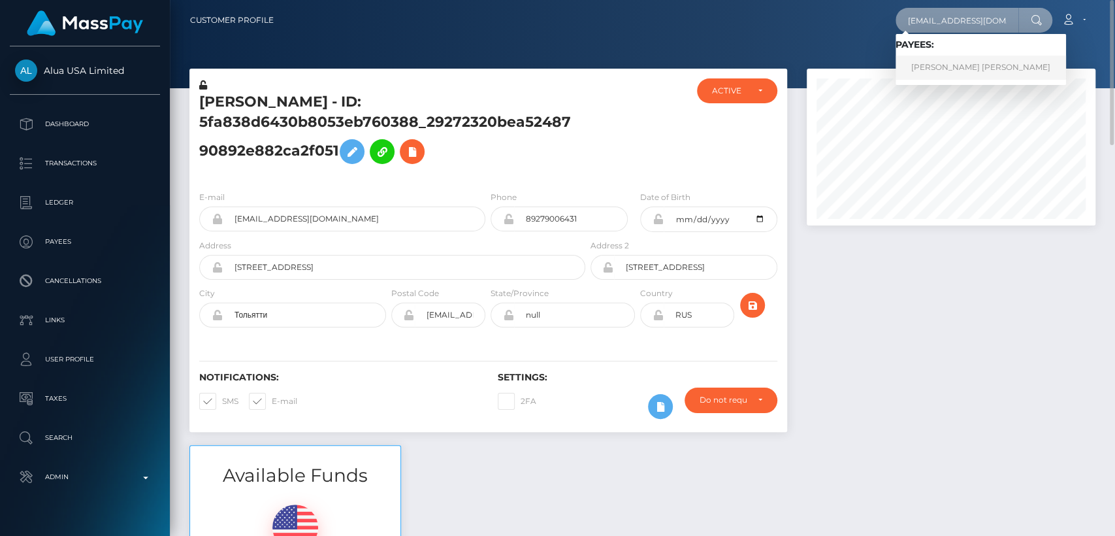
type input "jess90amy@gmail.com"
click at [972, 71] on link "JESSICA AMY LEWIS" at bounding box center [981, 68] width 171 height 24
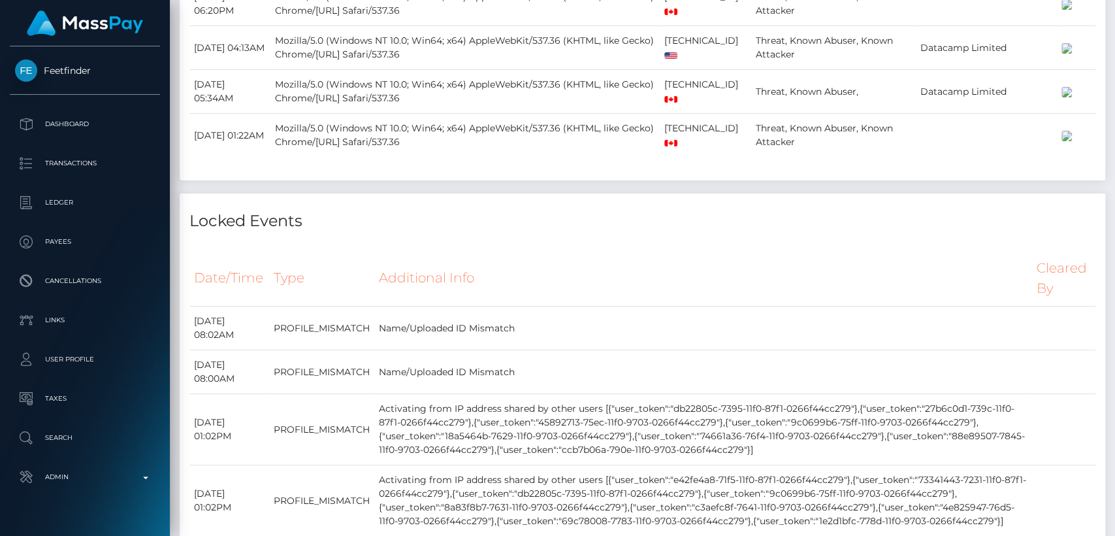
scroll to position [2585, 0]
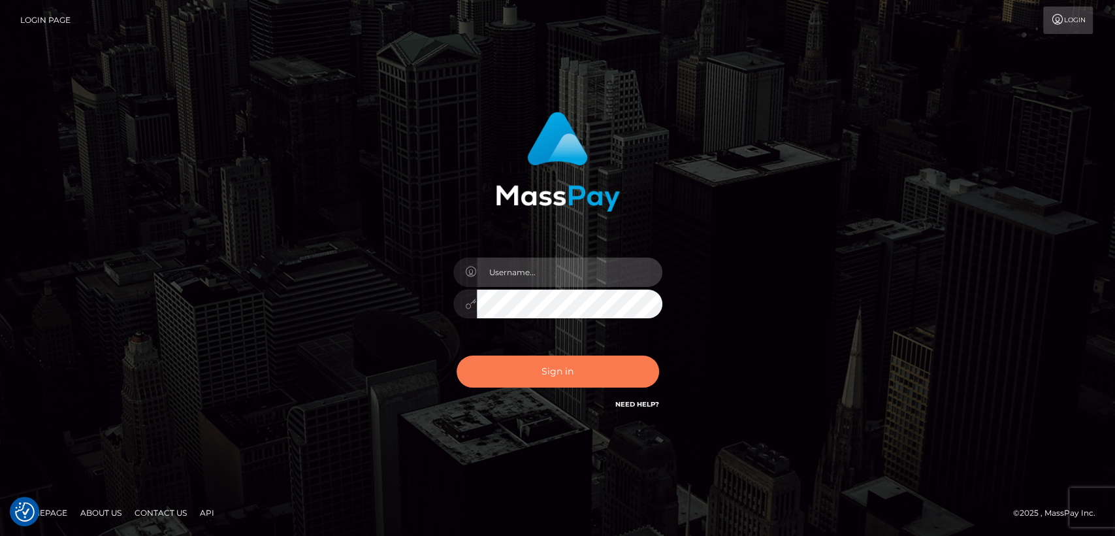
type input "nt.es"
click at [557, 378] on button "Sign in" at bounding box center [558, 371] width 203 height 32
type input "[DOMAIN_NAME]"
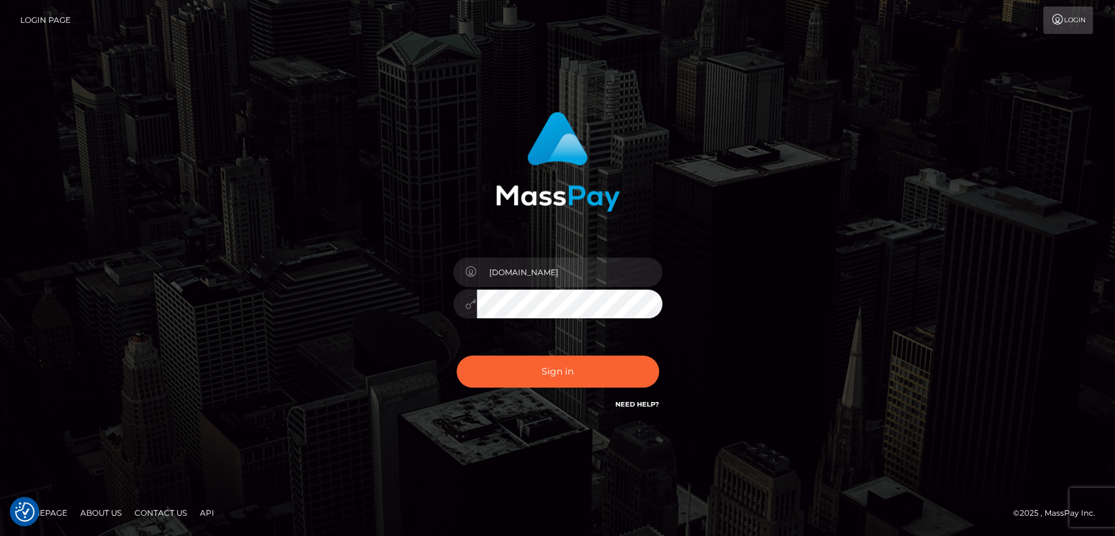
click at [322, 139] on div "nt.es Sign in" at bounding box center [558, 268] width 745 height 333
click at [463, 367] on button "Sign in" at bounding box center [558, 371] width 203 height 32
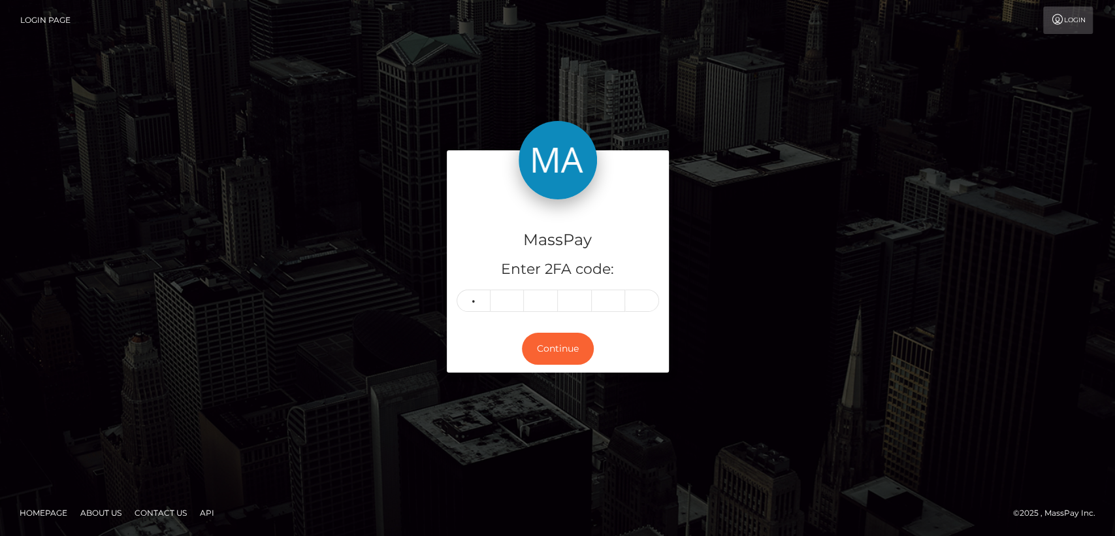
type input "7"
type input "8"
type input "7"
type input "2"
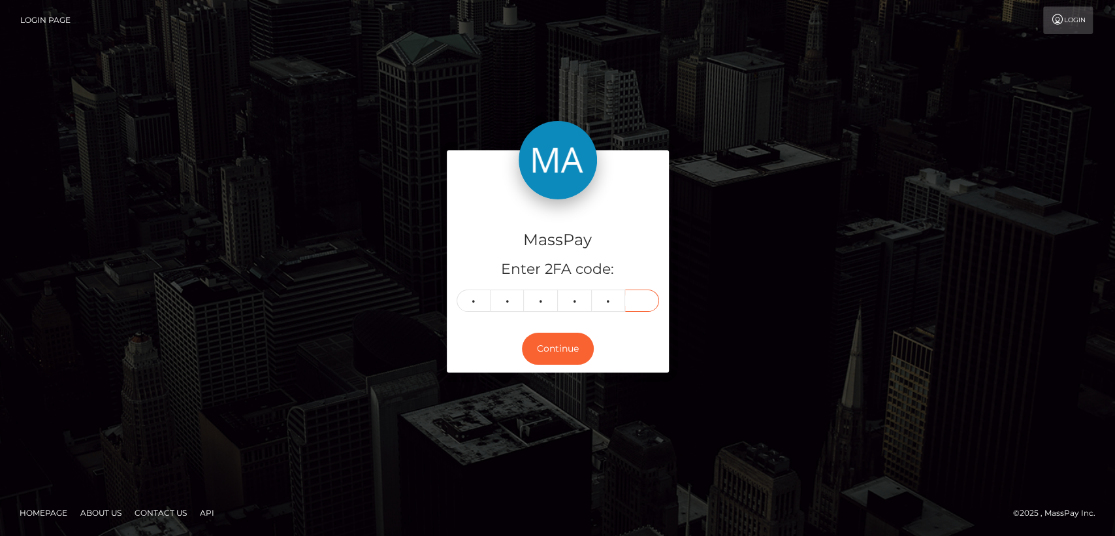
type input "0"
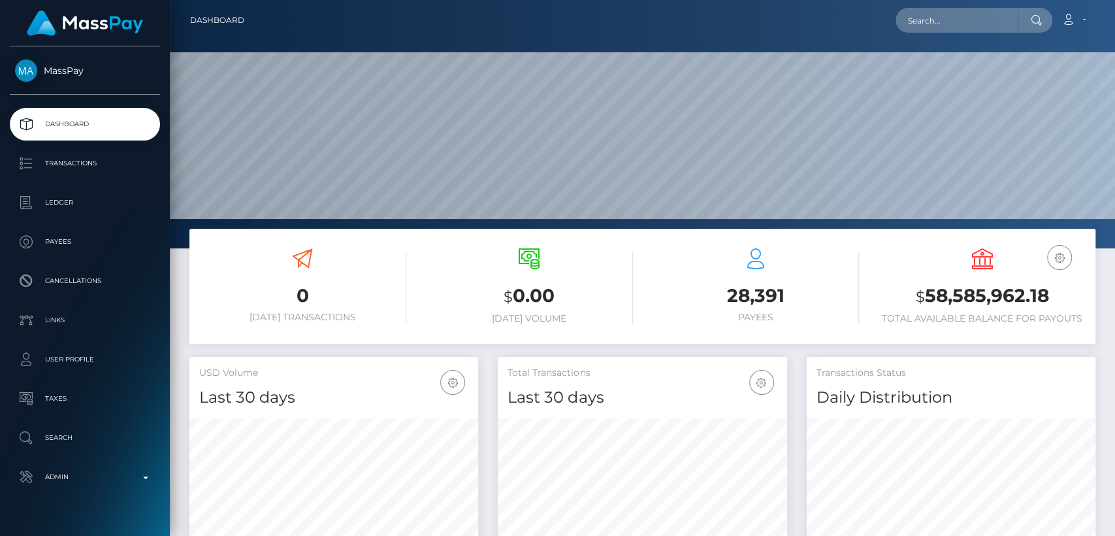
scroll to position [231, 289]
click at [1002, 20] on input "text" at bounding box center [957, 20] width 123 height 25
paste input "olechka1992gosteva@yandex.ru"
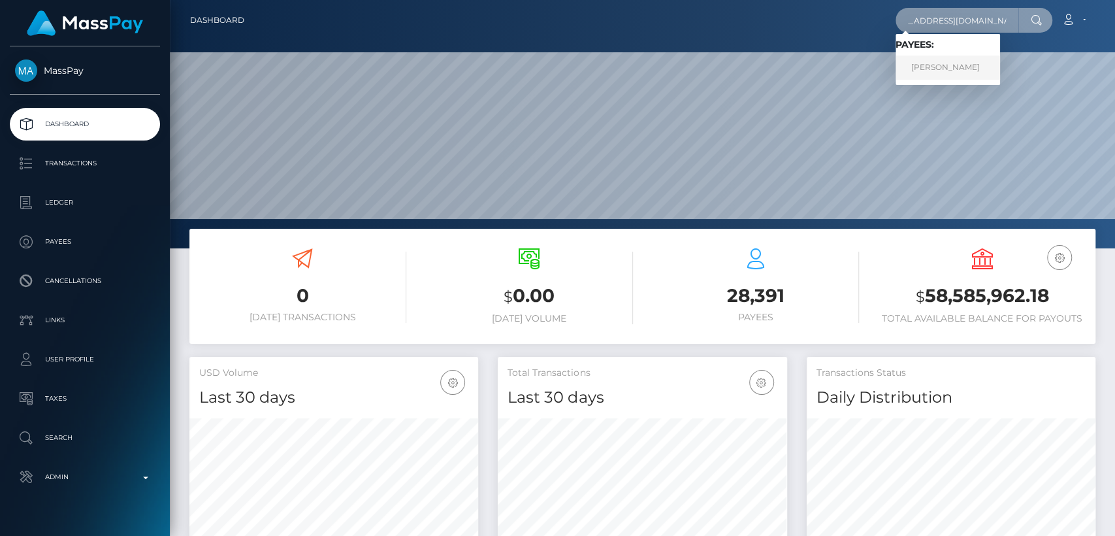
type input "olechka1992gosteva@yandex.ru"
click at [957, 63] on link "Olga Gosteva" at bounding box center [948, 68] width 105 height 24
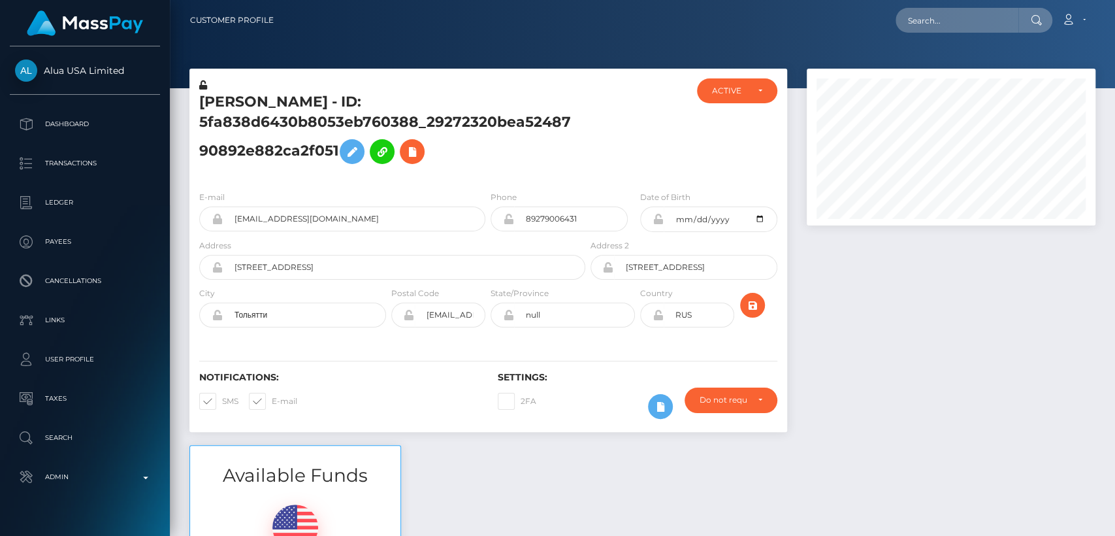
scroll to position [157, 289]
click at [221, 97] on h5 "Olga Gosteva - ID: 5fa838d6430b8053eb760388_29272320bea5248790892e882ca2f051" at bounding box center [388, 131] width 379 height 78
copy h5 "Olga"
click at [512, 82] on div "Olga Gosteva - ID: 5fa838d6430b8053eb760388_29272320bea5248790892e882ca2f051" at bounding box center [388, 129] width 399 height 102
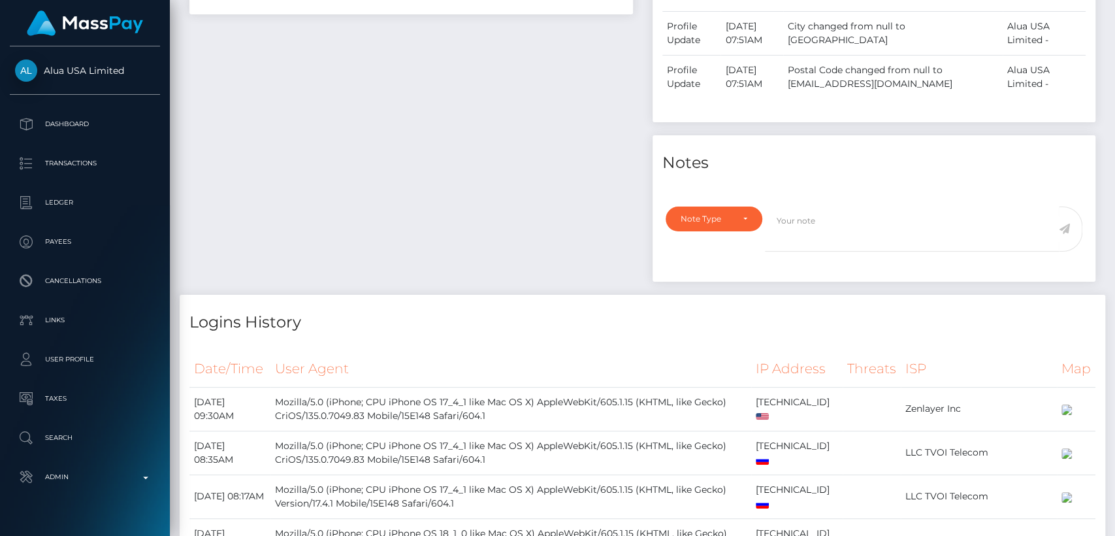
scroll to position [0, 0]
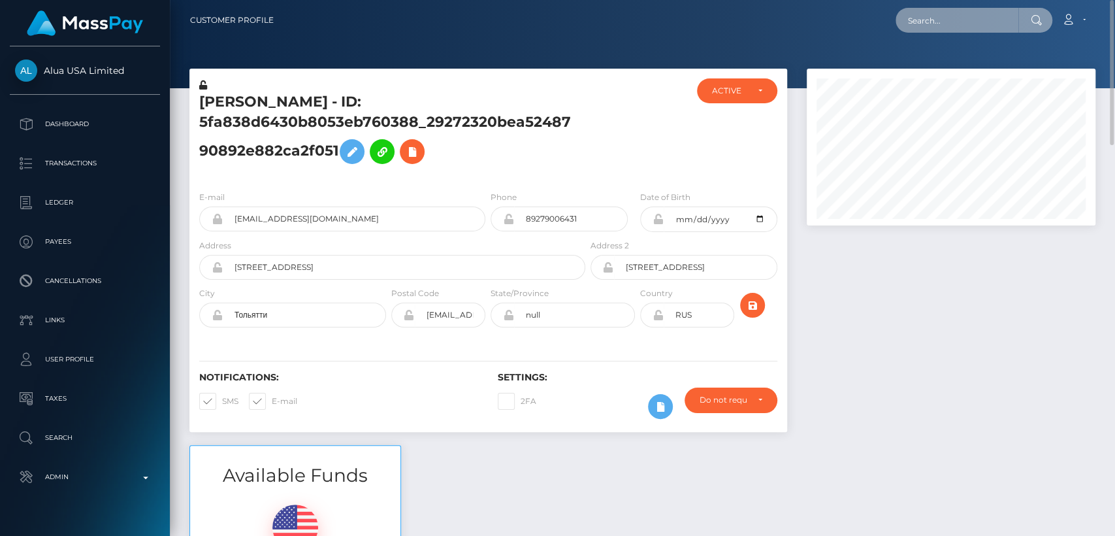
click at [965, 22] on input "text" at bounding box center [957, 20] width 123 height 25
paste input "[EMAIL_ADDRESS][DOMAIN_NAME]"
type input "[EMAIL_ADDRESS][DOMAIN_NAME]"
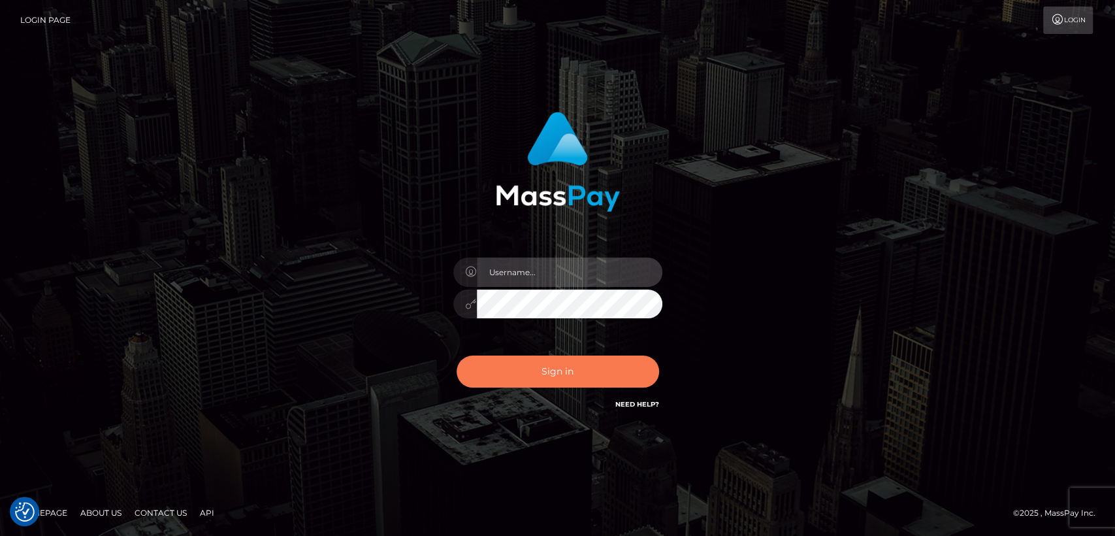
type input "[DOMAIN_NAME]"
click at [616, 377] on button "Sign in" at bounding box center [558, 371] width 203 height 32
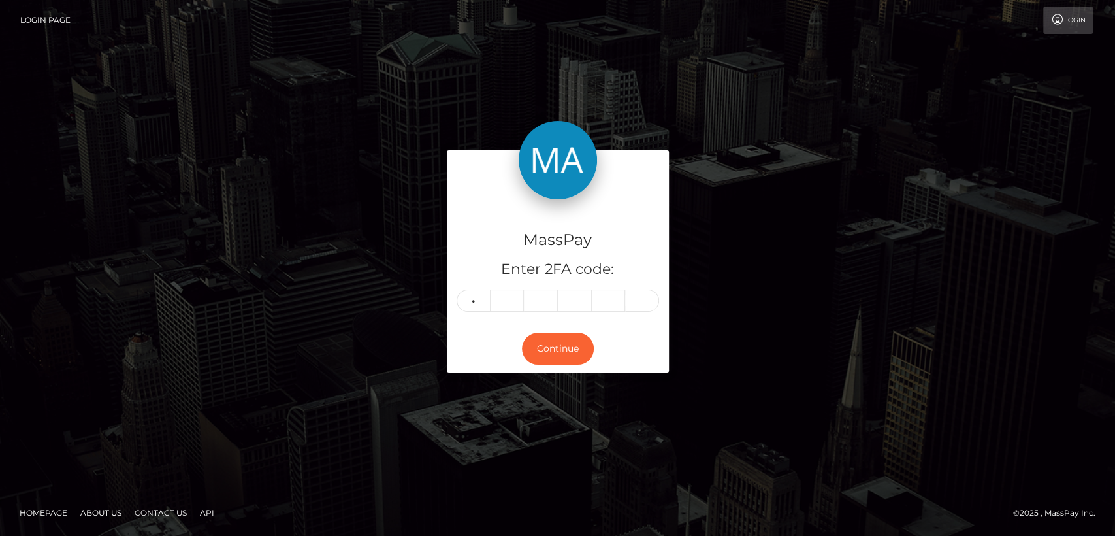
type input "5"
type input "4"
type input "9"
type input "4"
type input "8"
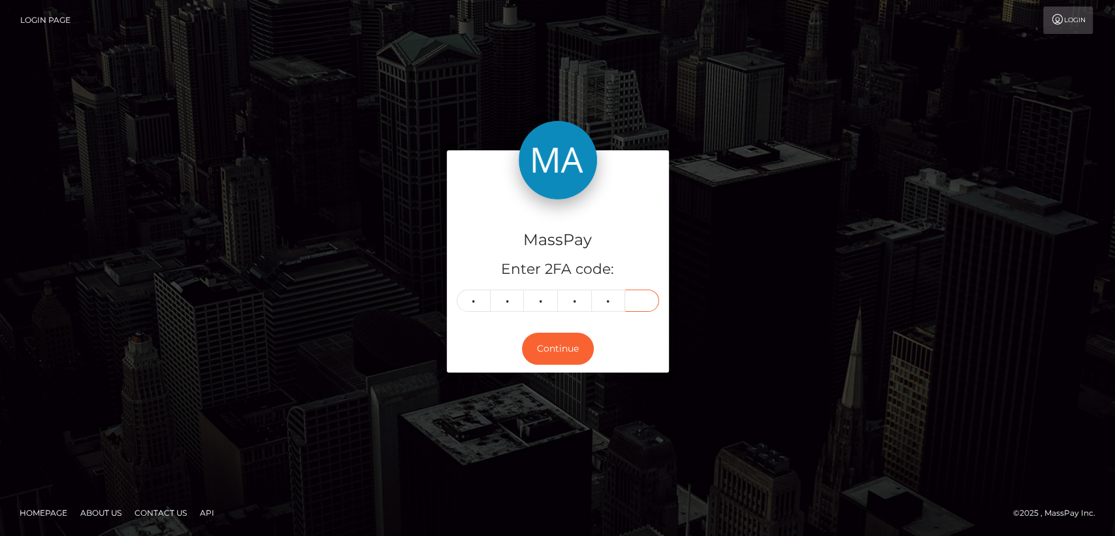
type input "3"
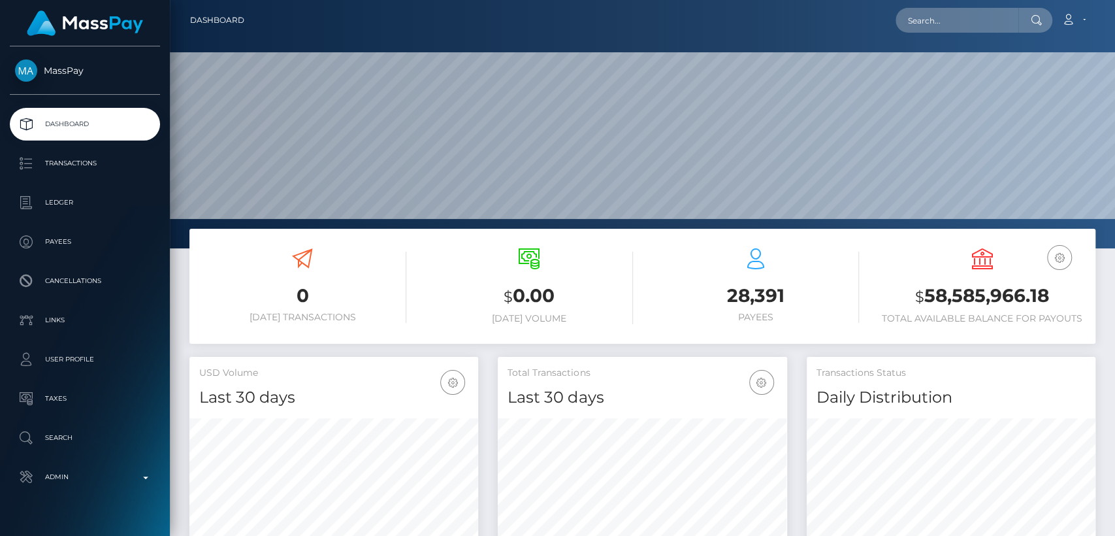
scroll to position [231, 289]
click at [977, 11] on input "text" at bounding box center [957, 20] width 123 height 25
paste input "corkersgroundcare@yahoo.com"
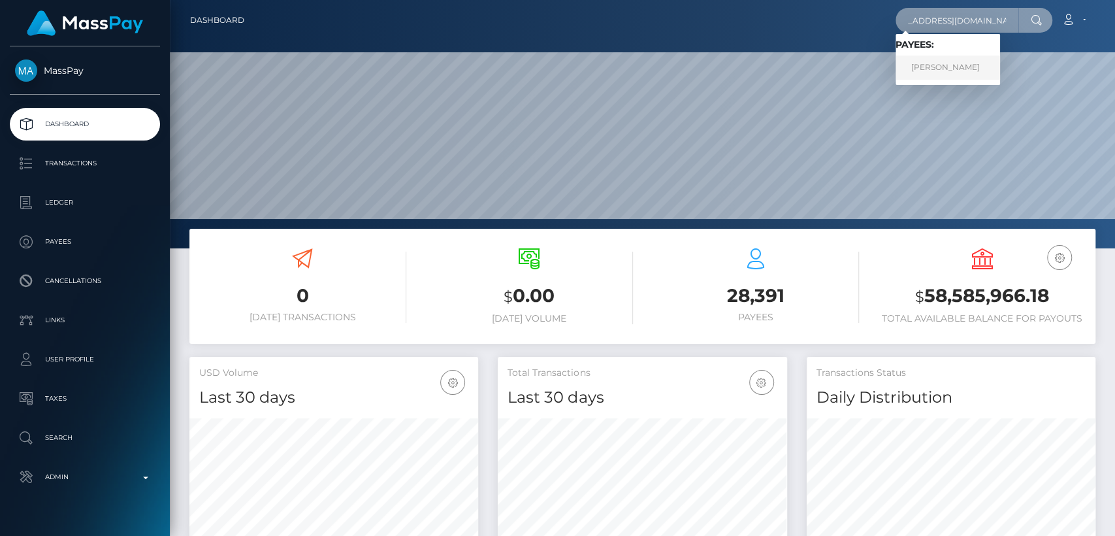
type input "corkersgroundcare@yahoo.com"
click at [1000, 61] on link "BENJAMIN ROBERT CORKER" at bounding box center [948, 68] width 105 height 24
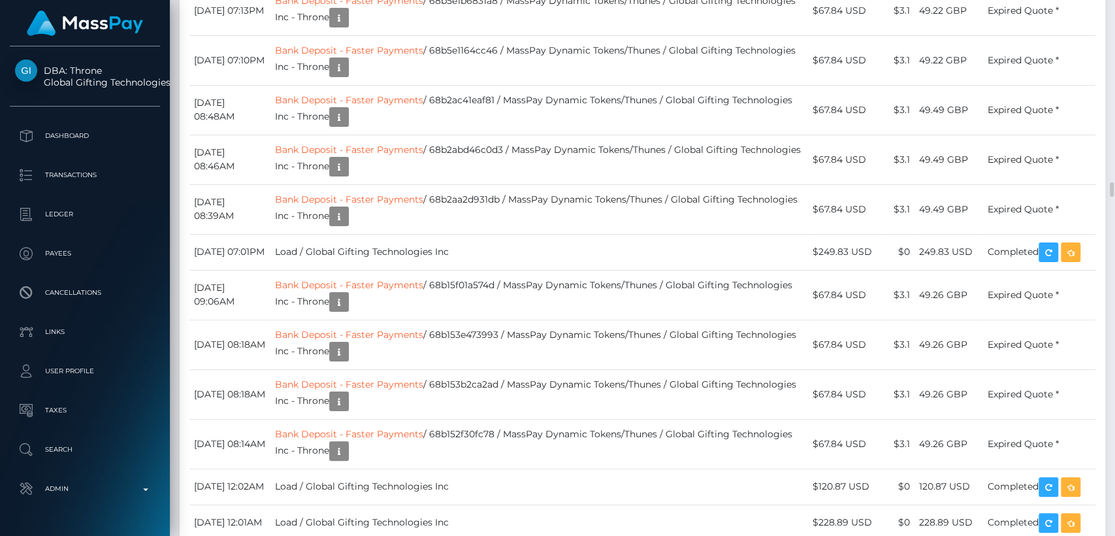
scroll to position [6713, 0]
